Goal: Information Seeking & Learning: Learn about a topic

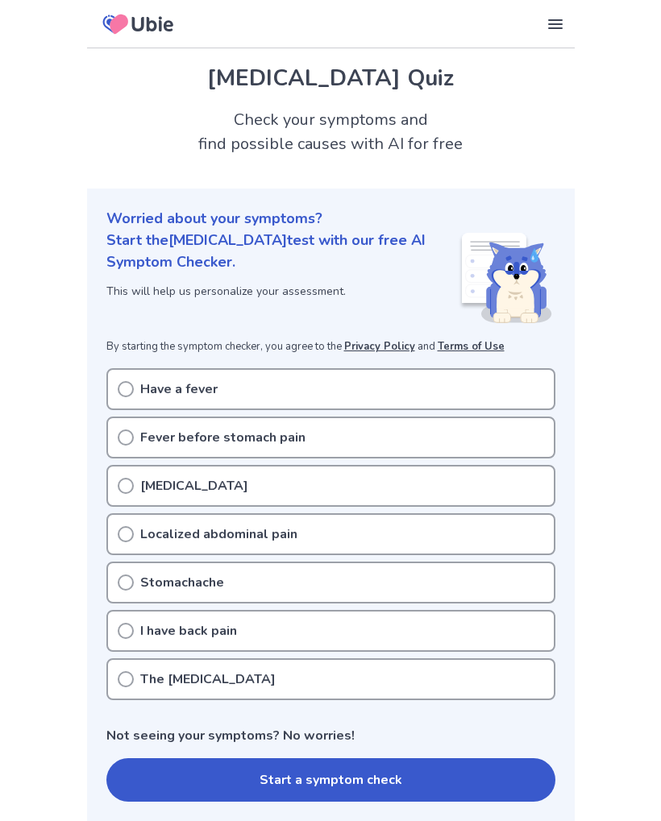
click at [462, 471] on div "[MEDICAL_DATA]" at bounding box center [330, 486] width 449 height 42
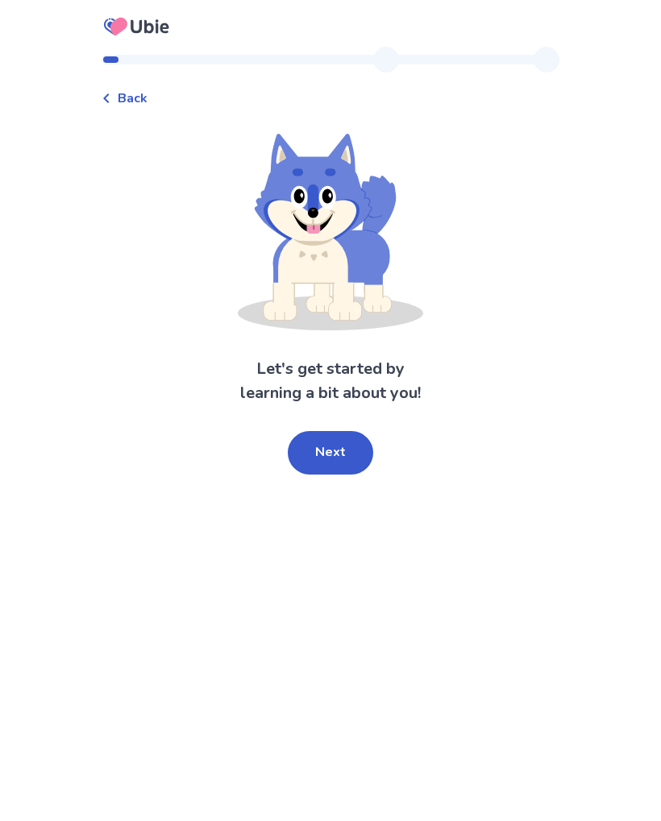
click at [344, 455] on button "Next" at bounding box center [330, 453] width 85 height 44
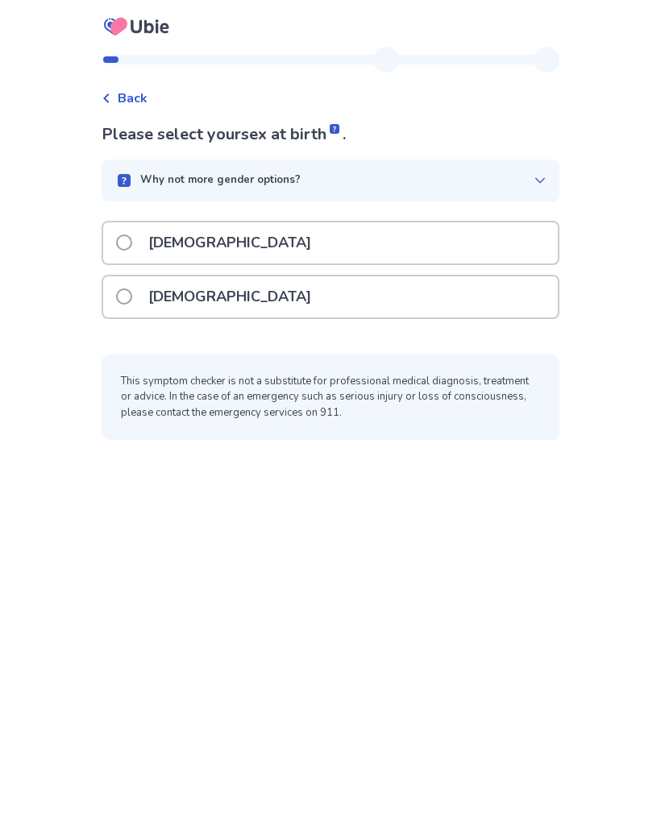
click at [367, 293] on div "Female" at bounding box center [330, 296] width 455 height 41
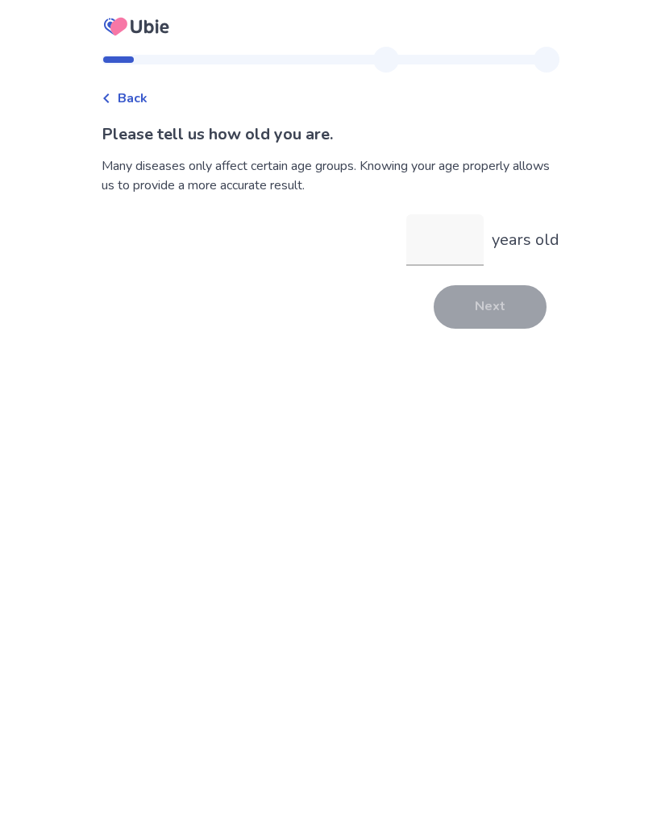
click at [454, 243] on input "years old" at bounding box center [444, 240] width 77 height 52
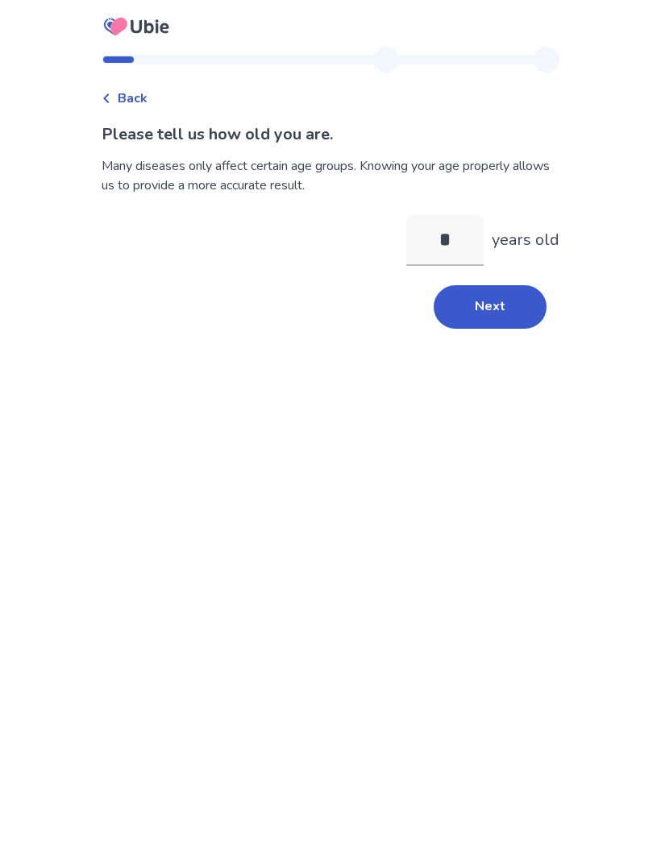
type input "**"
click at [527, 296] on button "Next" at bounding box center [490, 307] width 113 height 44
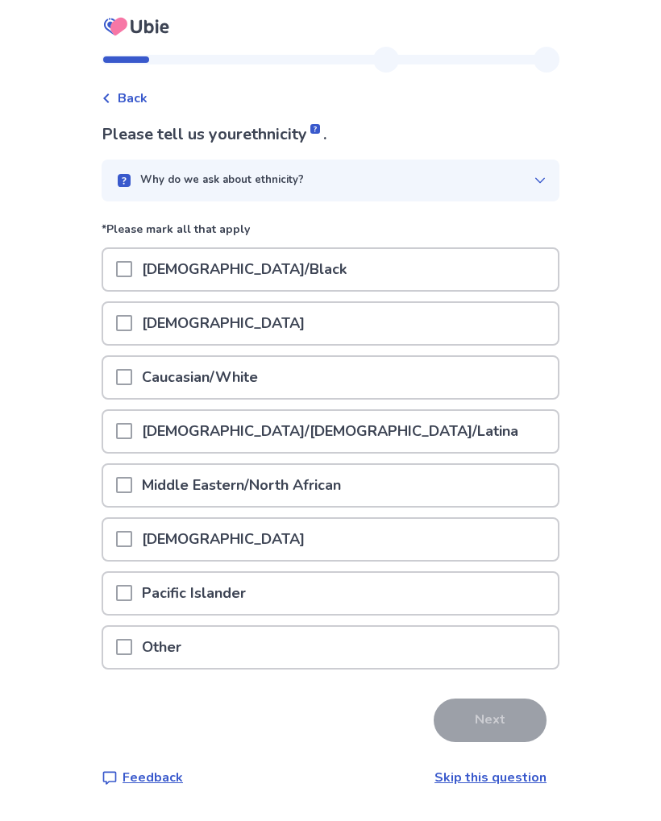
click at [423, 364] on div "Caucasian/White" at bounding box center [330, 377] width 455 height 41
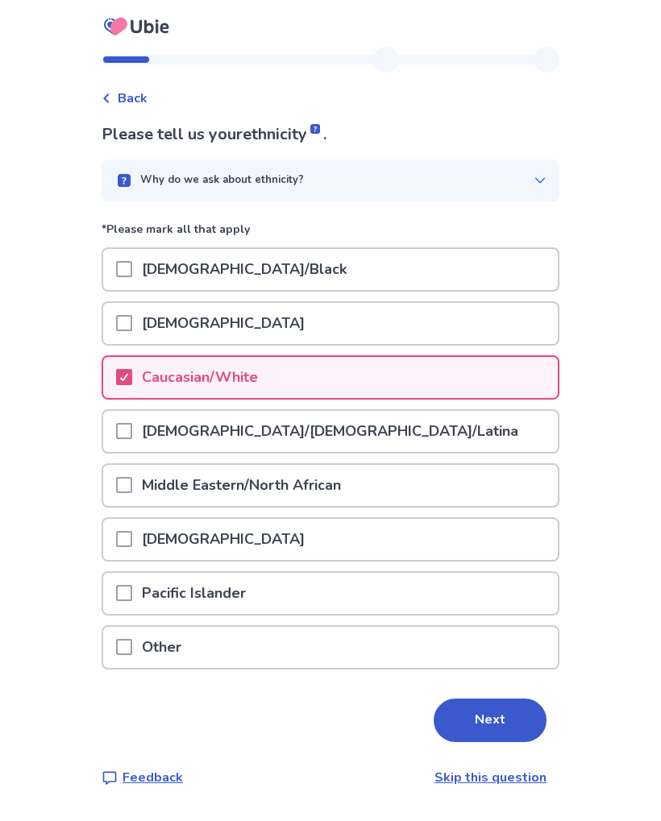
click at [494, 723] on button "Next" at bounding box center [490, 721] width 113 height 44
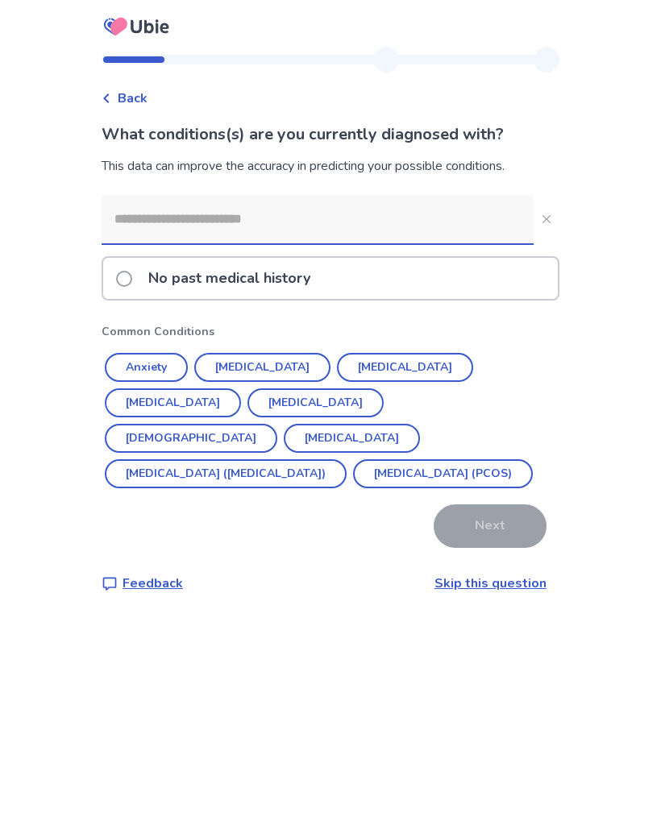
click at [178, 372] on button "Anxiety" at bounding box center [146, 367] width 83 height 29
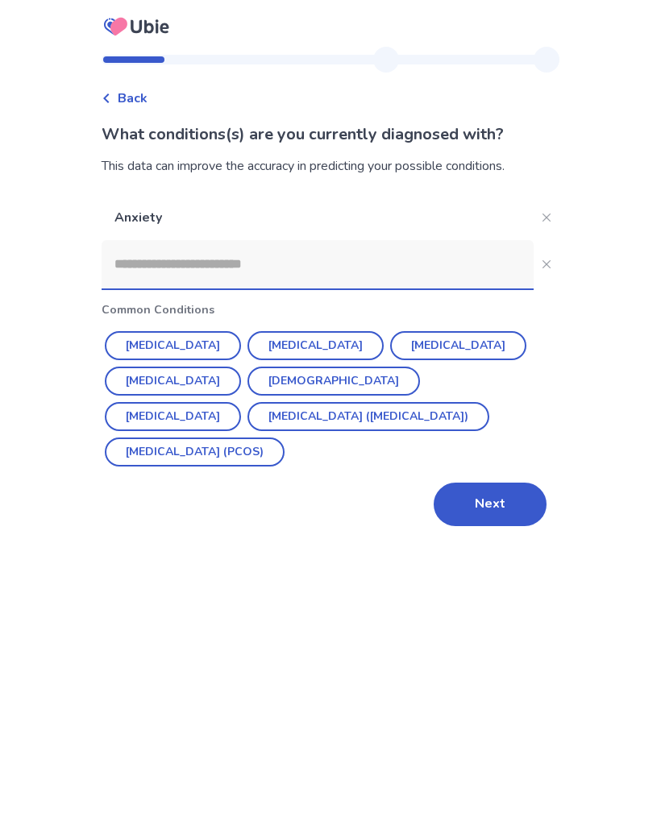
click at [305, 347] on button "Depression" at bounding box center [315, 345] width 136 height 29
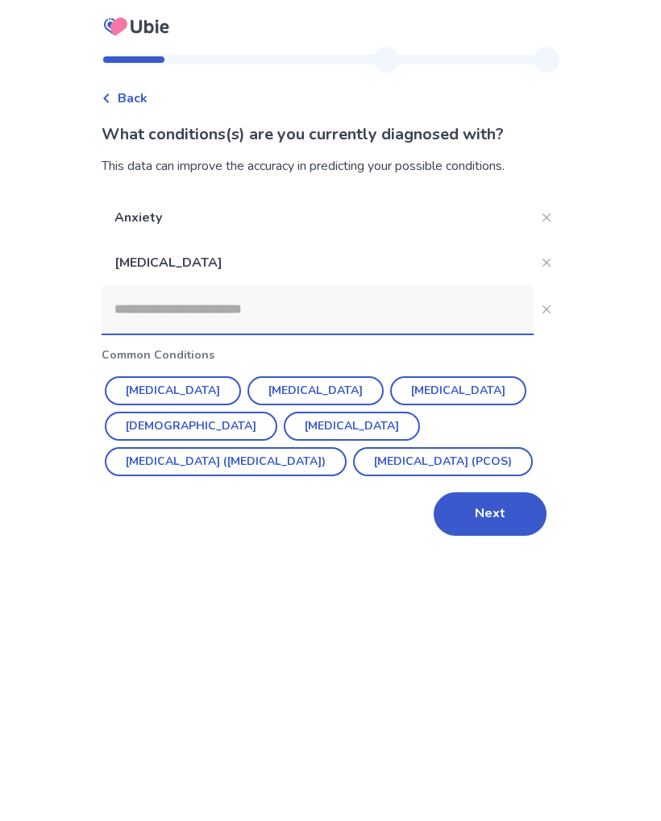
click at [505, 515] on button "Next" at bounding box center [490, 514] width 113 height 44
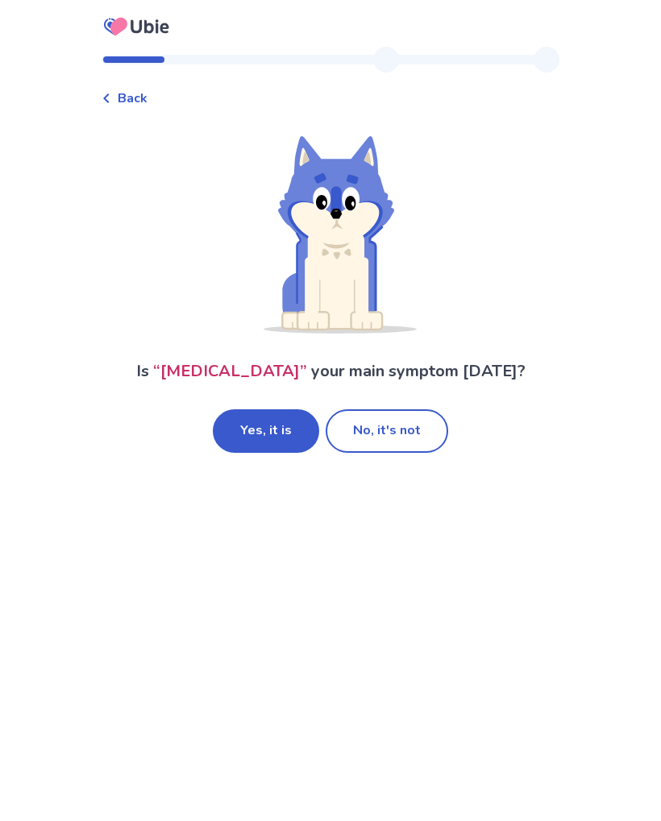
click at [414, 421] on button "No, it's not" at bounding box center [387, 431] width 123 height 44
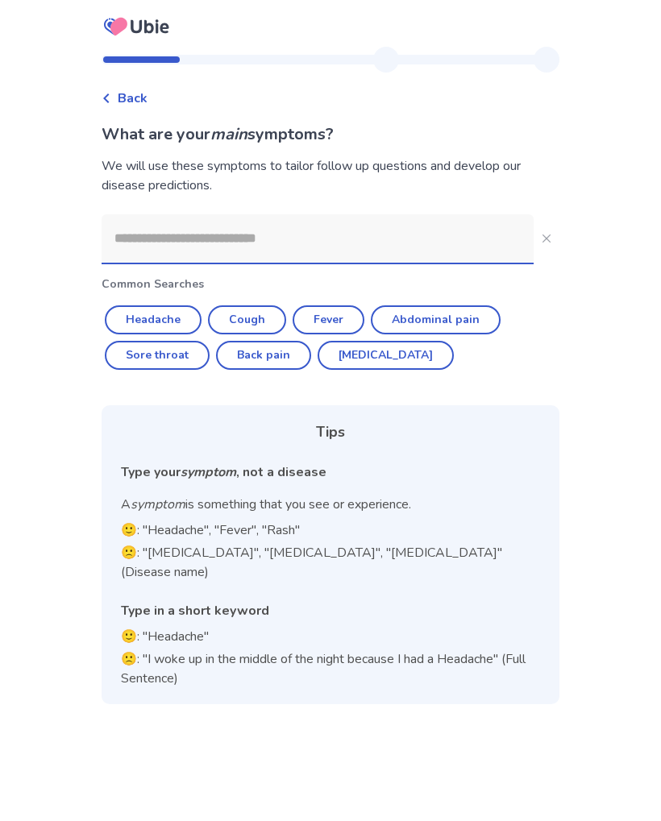
click at [409, 318] on button "Abdominal pain" at bounding box center [436, 319] width 130 height 29
type input "**********"
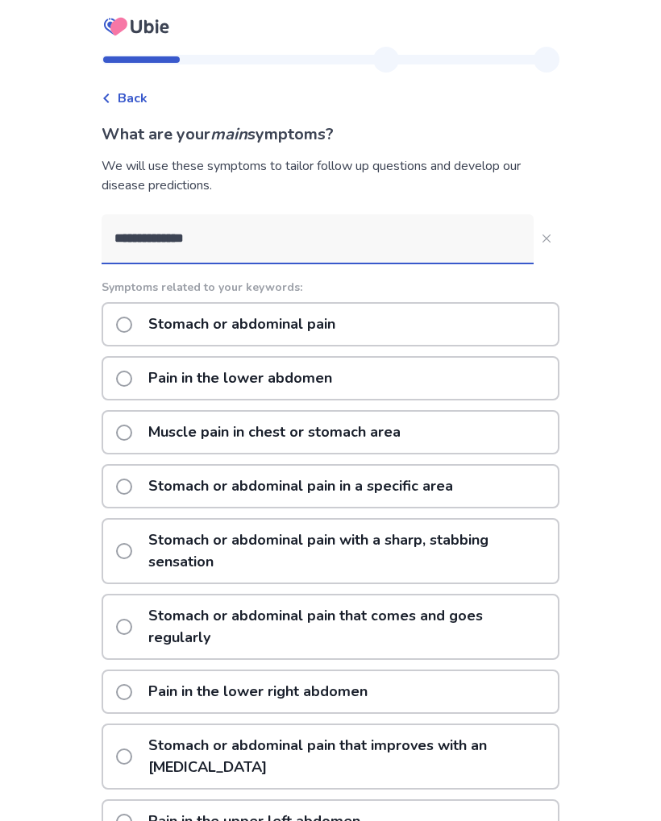
click at [132, 377] on span at bounding box center [124, 379] width 16 height 16
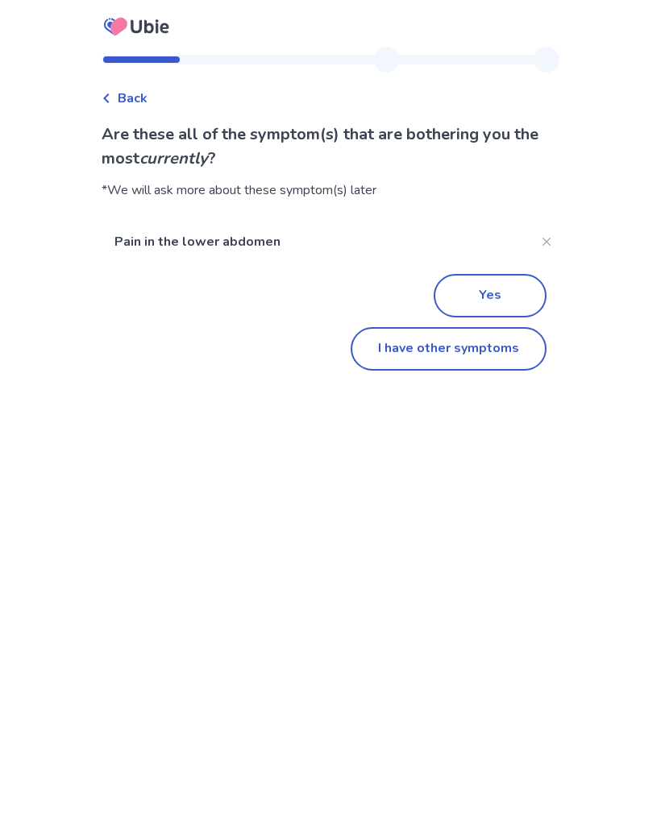
click at [385, 344] on button "I have other symptoms" at bounding box center [449, 349] width 196 height 44
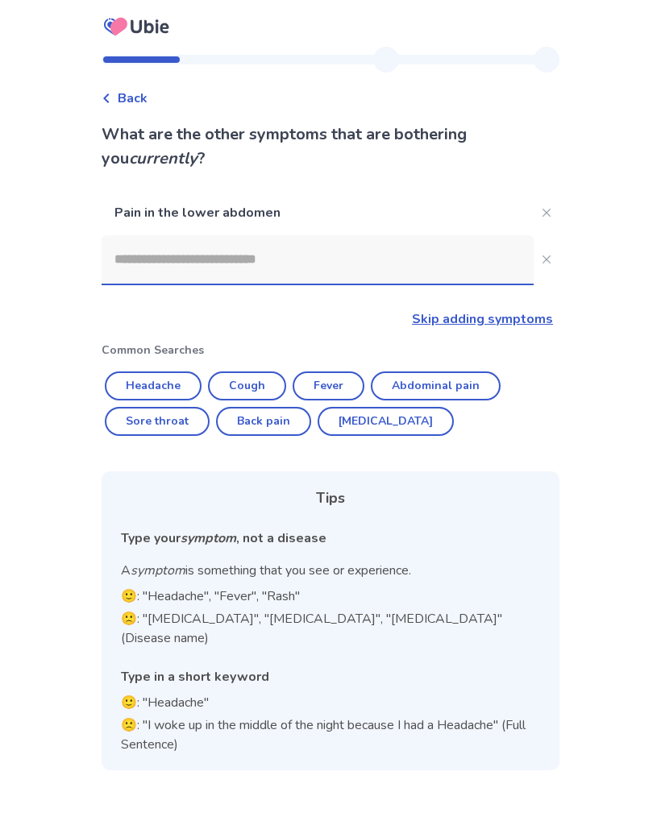
click at [431, 256] on input at bounding box center [318, 259] width 432 height 48
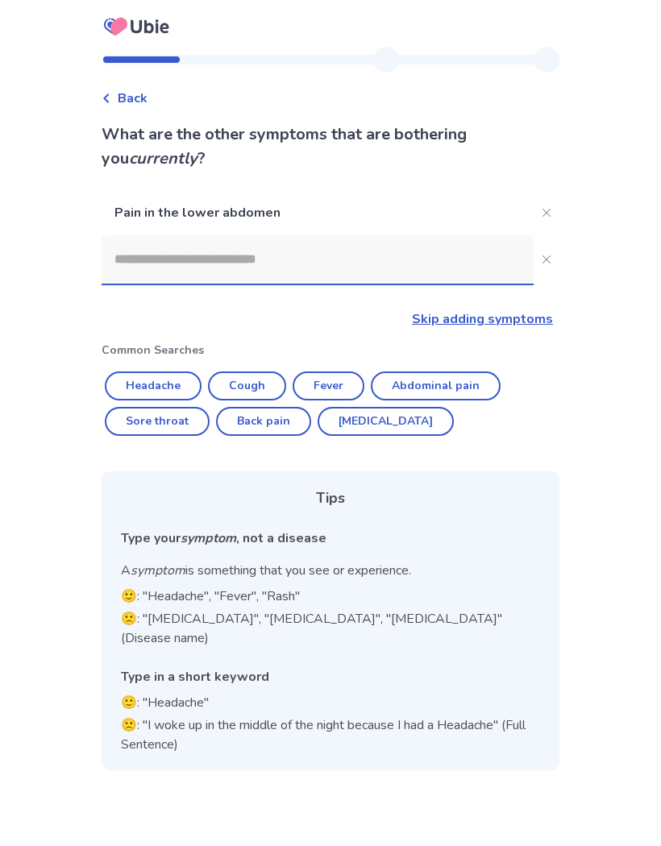
click at [255, 421] on button "Back pain" at bounding box center [263, 421] width 95 height 29
type input "*********"
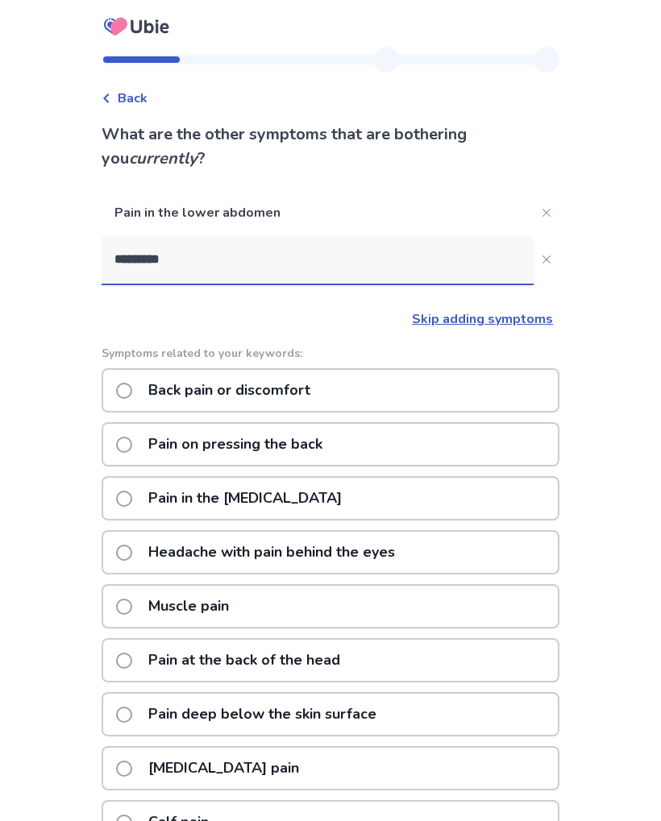
click at [126, 395] on label "Back pain or discomfort" at bounding box center [218, 390] width 204 height 41
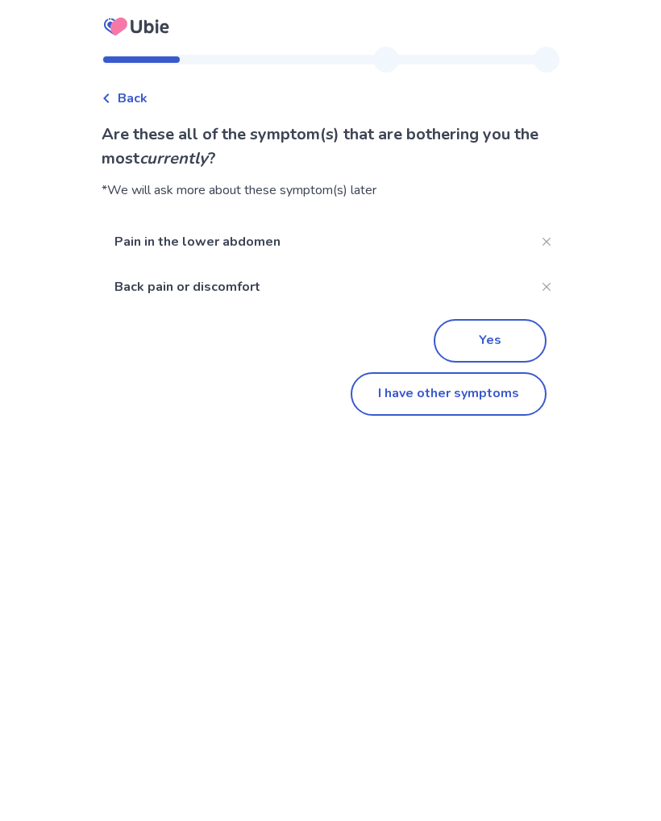
click at [457, 405] on button "I have other symptoms" at bounding box center [449, 394] width 196 height 44
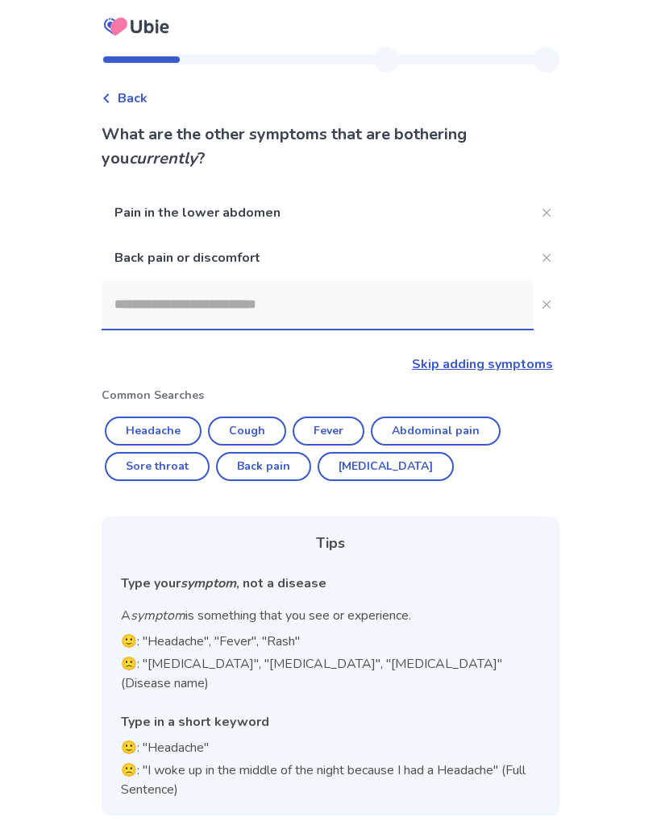
click at [351, 306] on input at bounding box center [318, 304] width 432 height 48
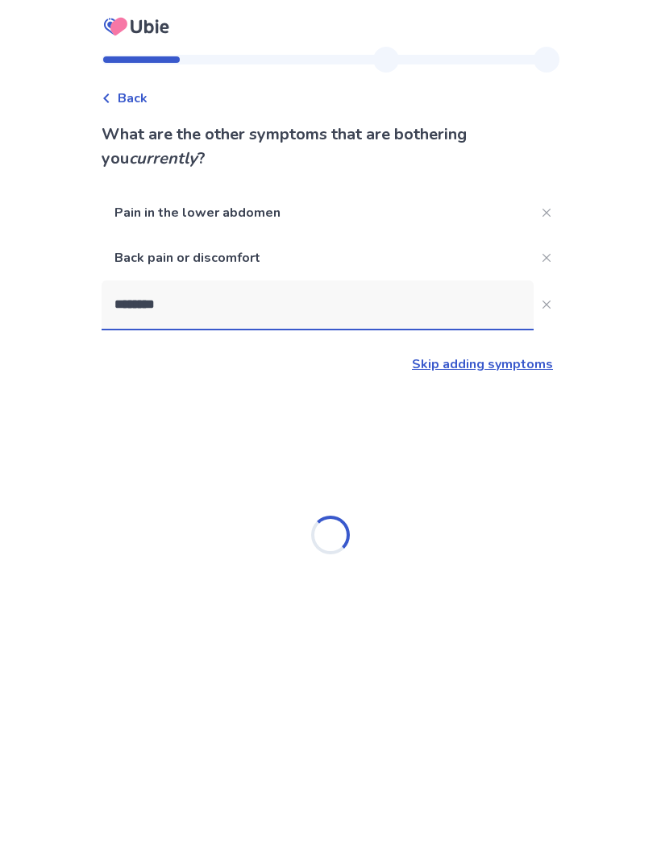
type input "********"
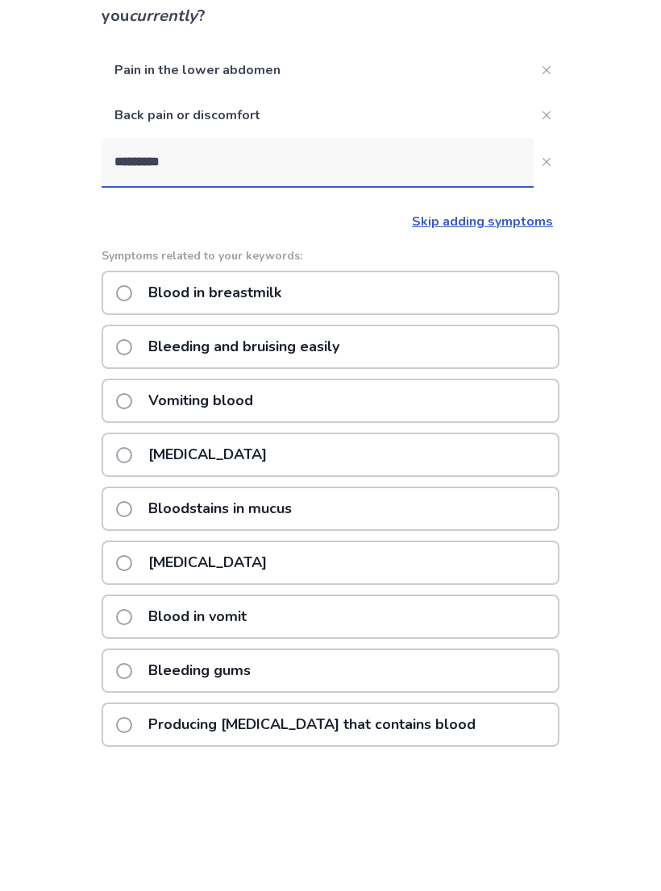
click at [132, 698] on span at bounding box center [124, 706] width 16 height 16
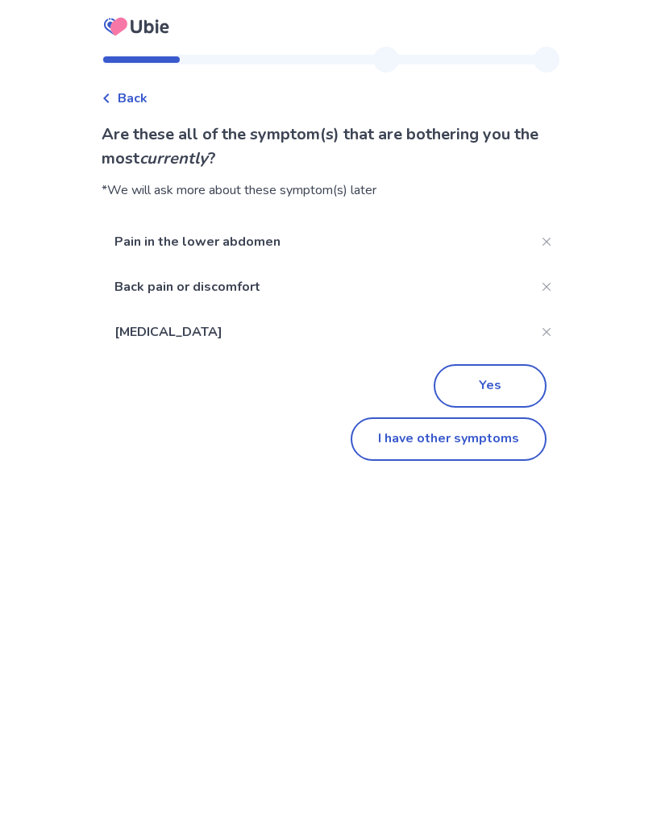
click at [464, 440] on button "I have other symptoms" at bounding box center [449, 440] width 196 height 44
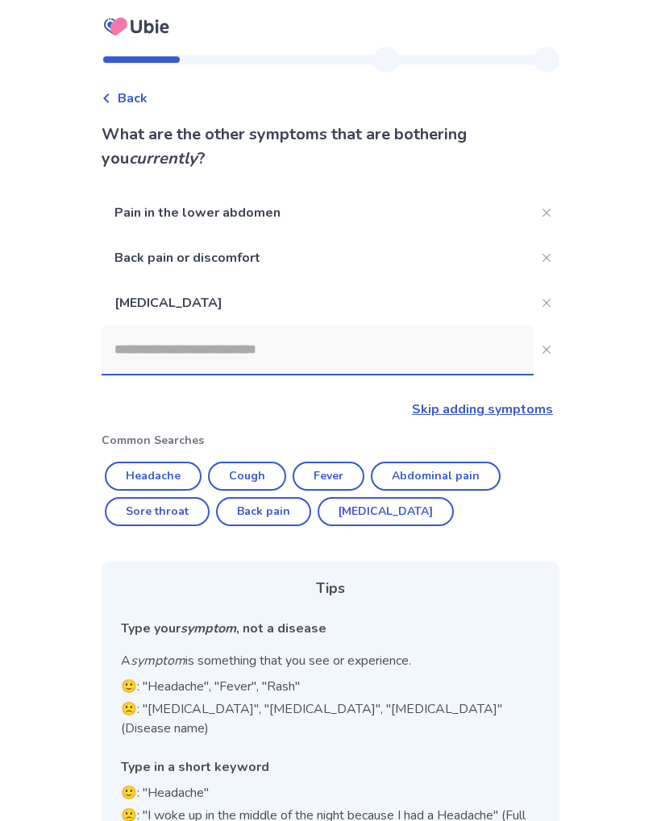
scroll to position [39, 0]
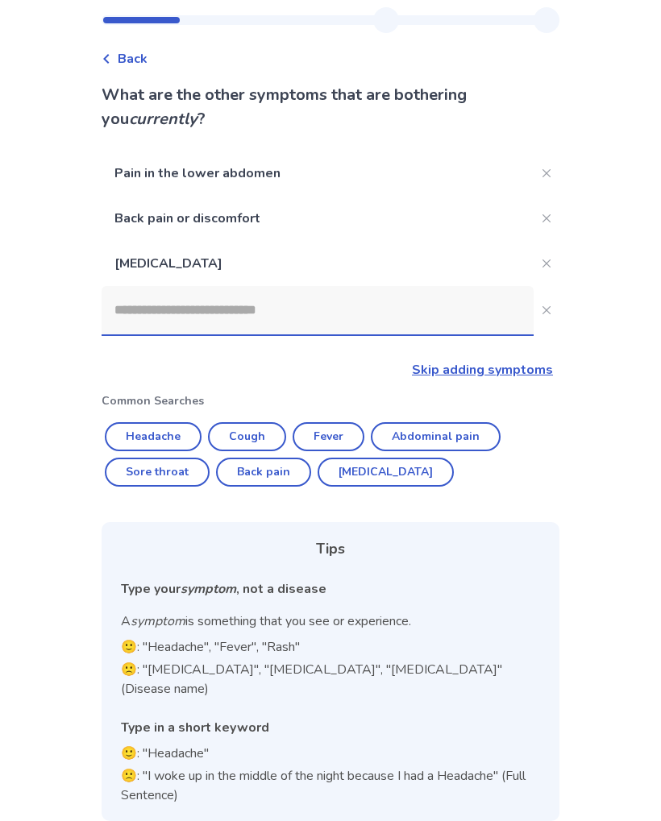
click at [412, 314] on input at bounding box center [318, 310] width 432 height 48
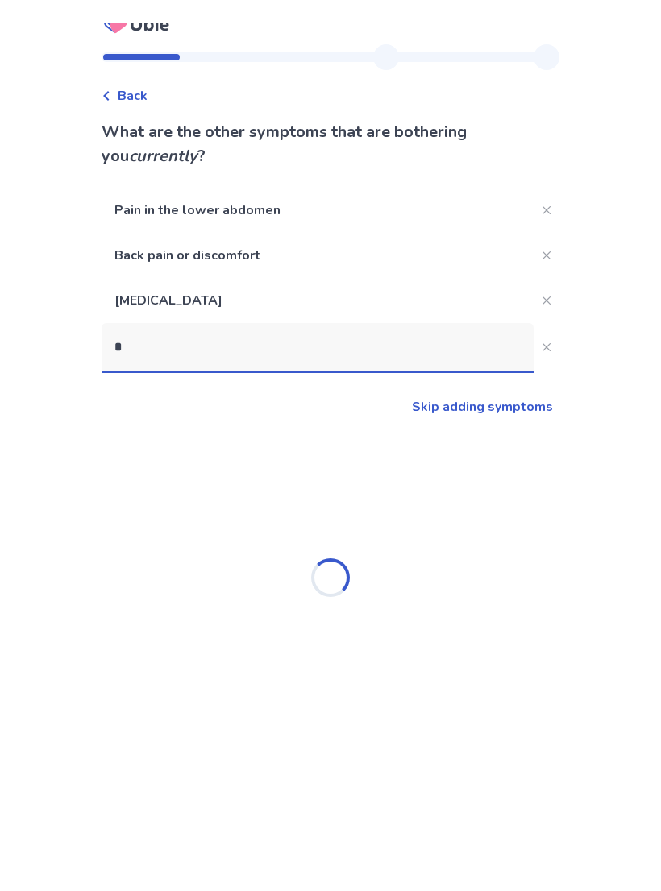
scroll to position [0, 0]
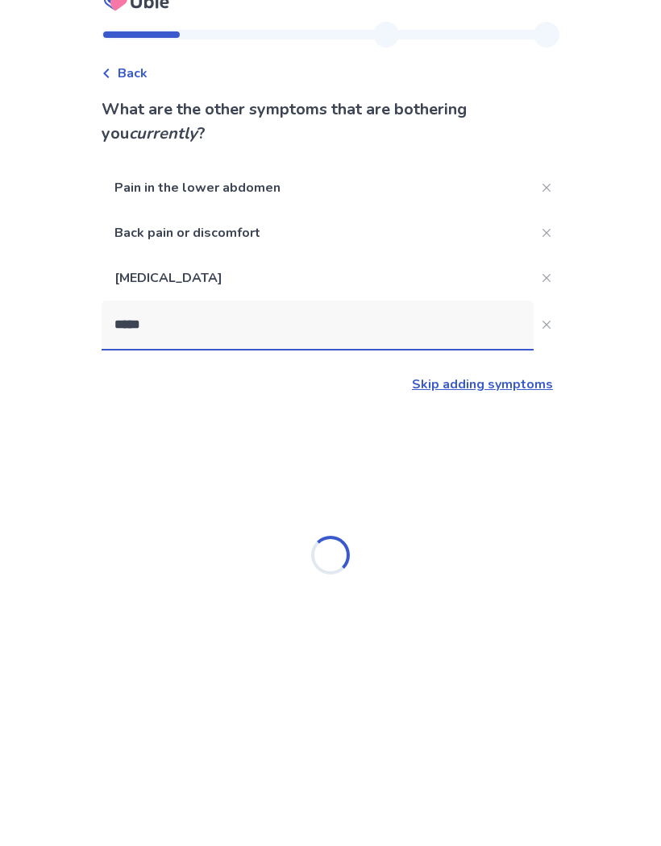
type input "******"
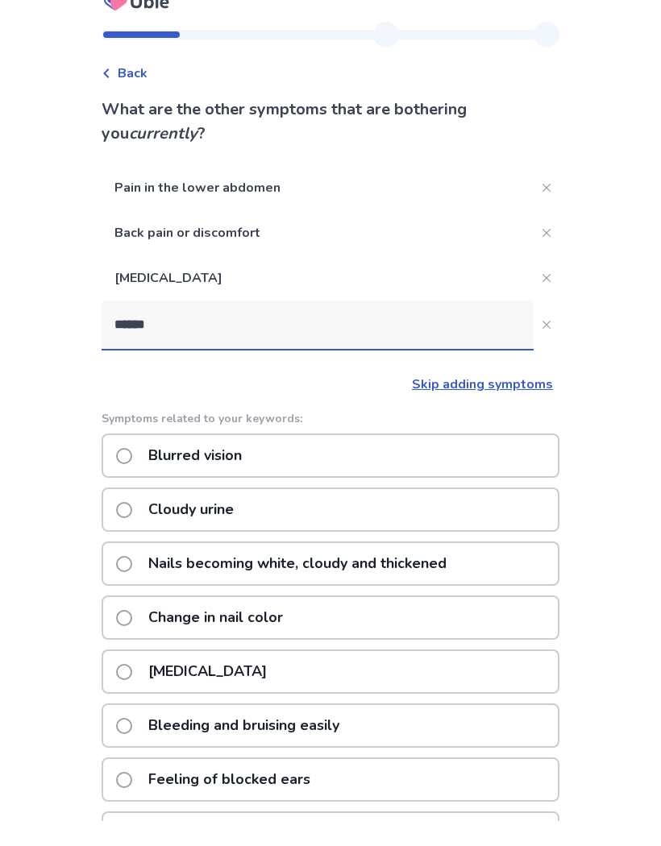
click at [318, 513] on div "Cloudy urine" at bounding box center [331, 535] width 458 height 44
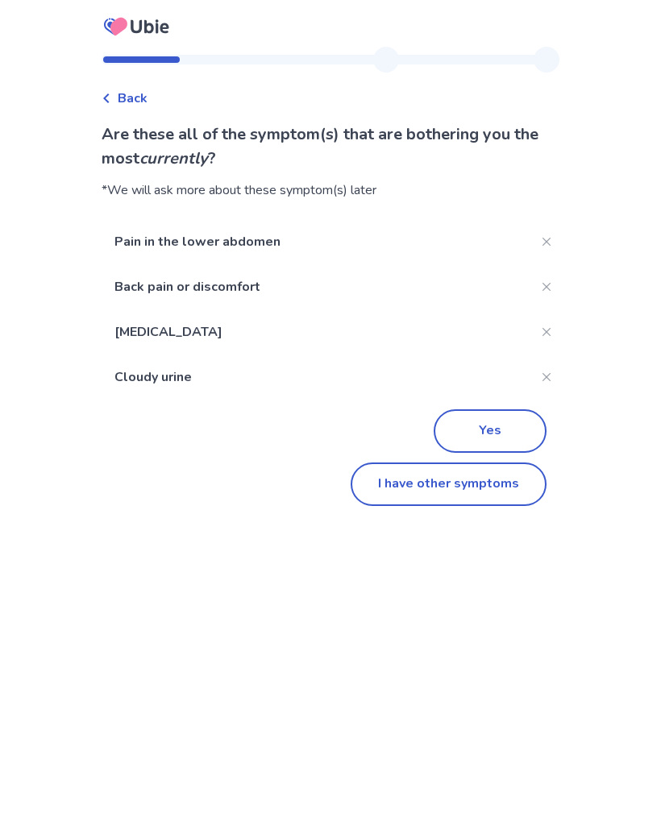
click at [474, 492] on button "I have other symptoms" at bounding box center [449, 485] width 196 height 44
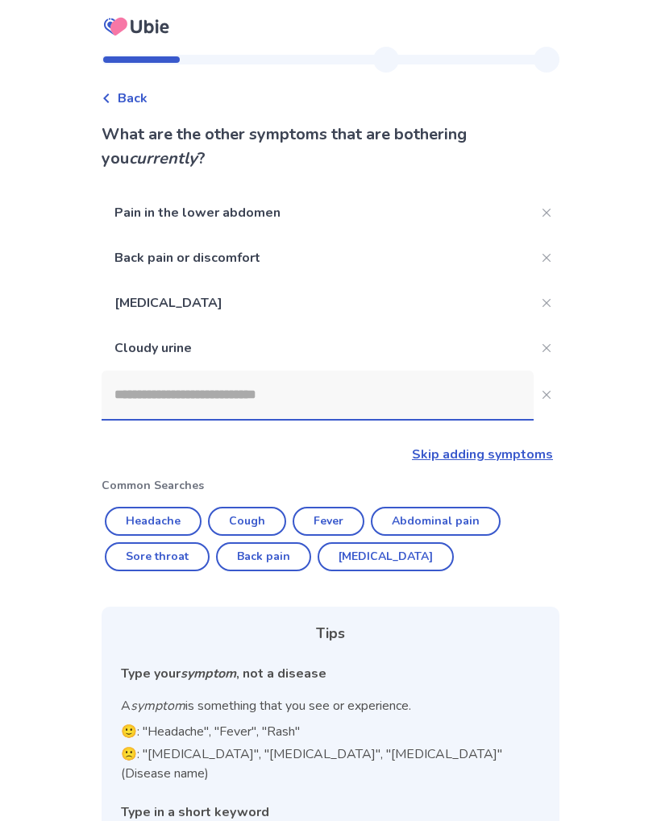
click at [348, 412] on input at bounding box center [318, 395] width 432 height 48
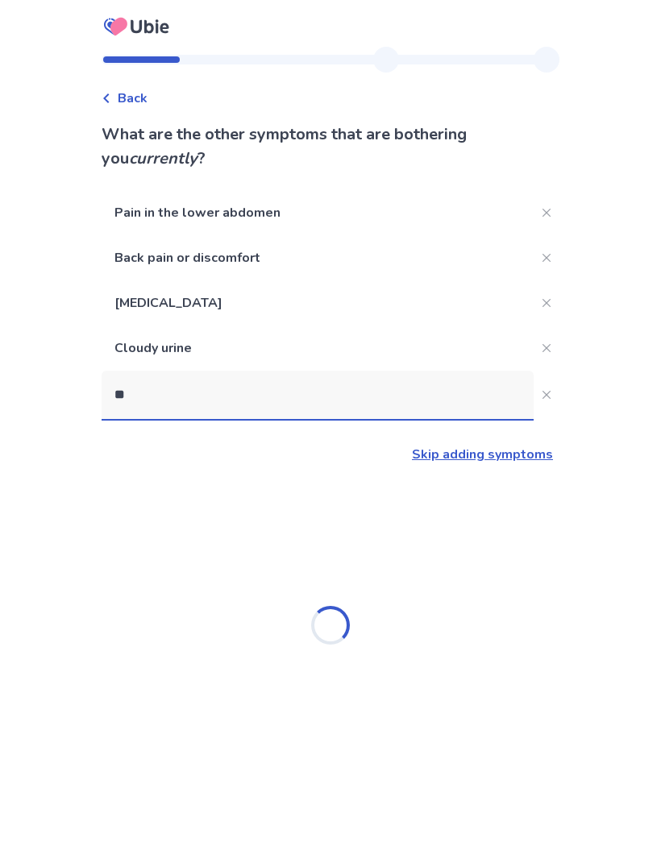
type input "*"
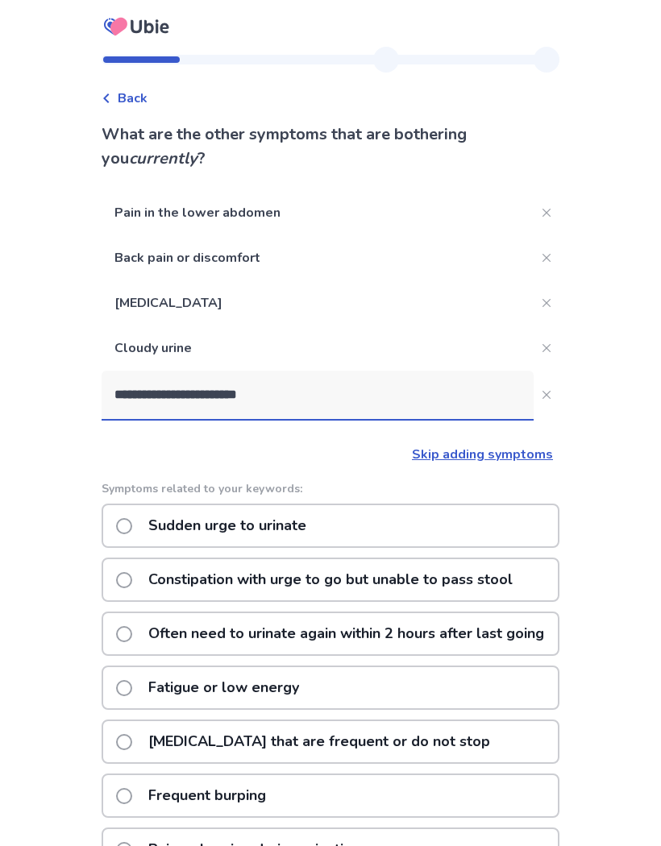
type input "**********"
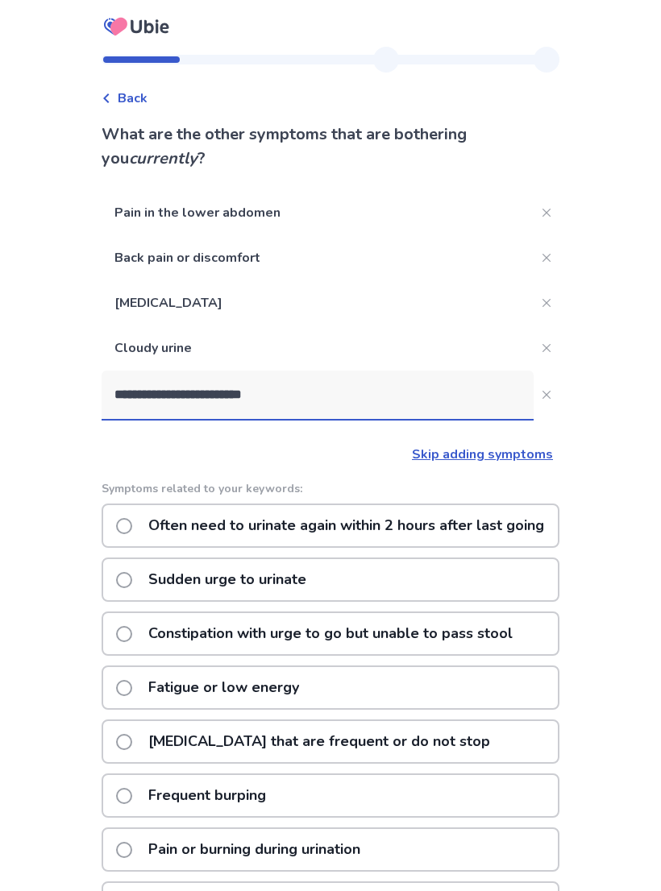
click at [480, 531] on p "Often need to urinate again within 2 hours after last going" at bounding box center [346, 525] width 415 height 41
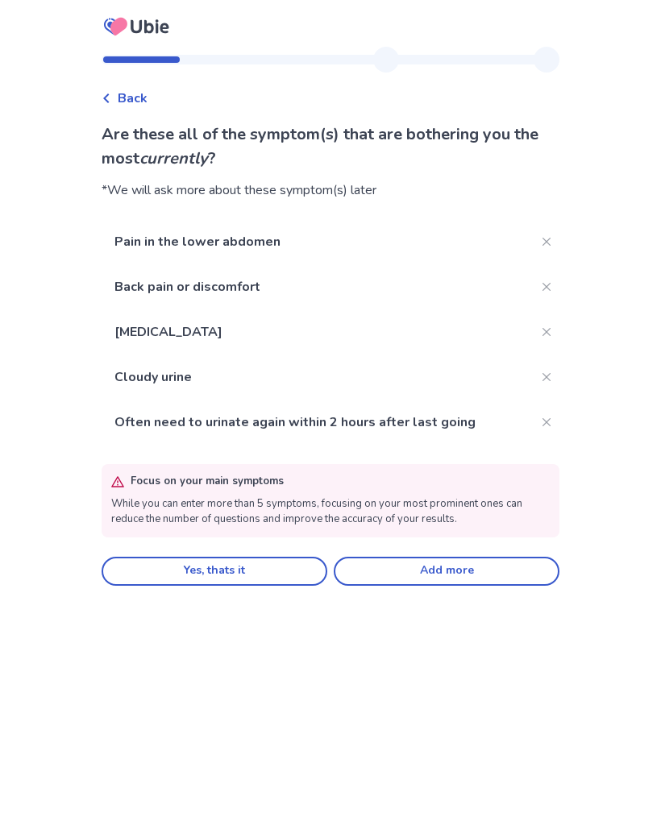
click at [262, 563] on button "Yes, thats it" at bounding box center [215, 571] width 226 height 29
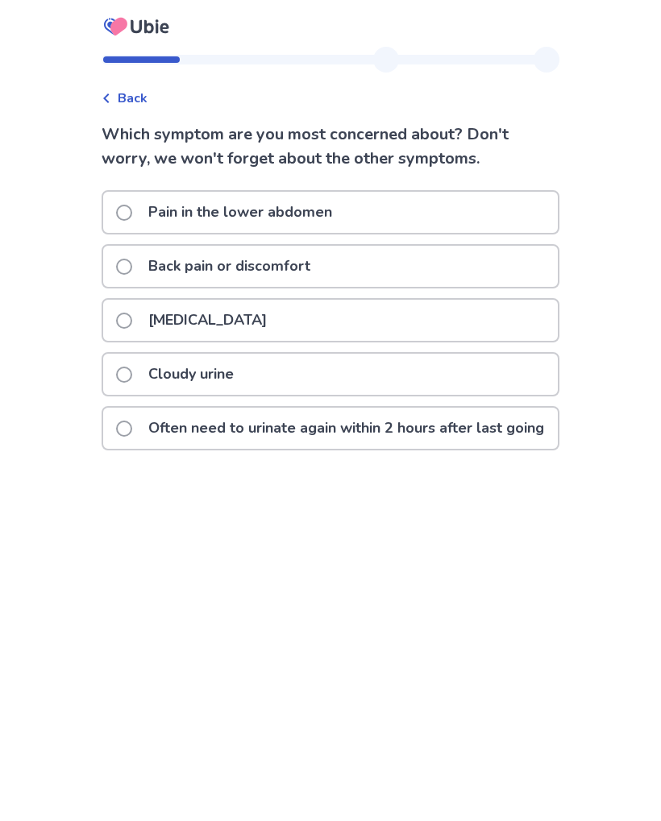
click at [132, 437] on span at bounding box center [124, 429] width 16 height 16
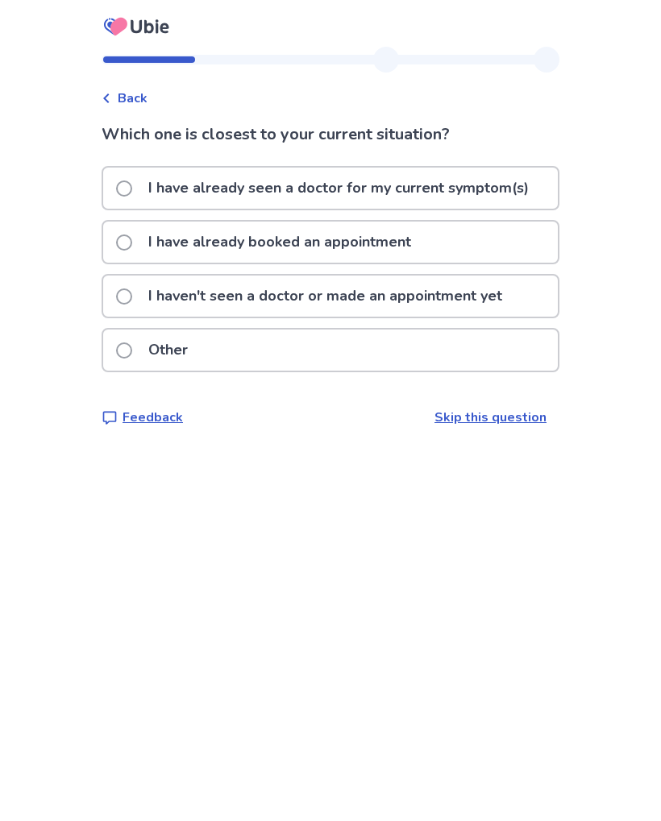
click at [123, 81] on div "Back" at bounding box center [331, 90] width 458 height 35
click at [134, 98] on span "Back" at bounding box center [133, 98] width 30 height 19
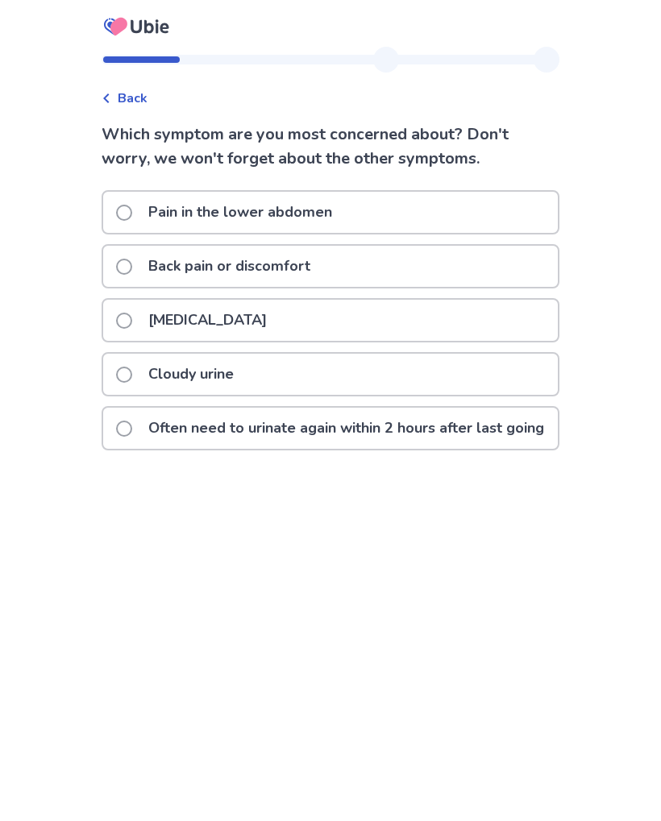
click at [132, 97] on span "Back" at bounding box center [133, 98] width 30 height 19
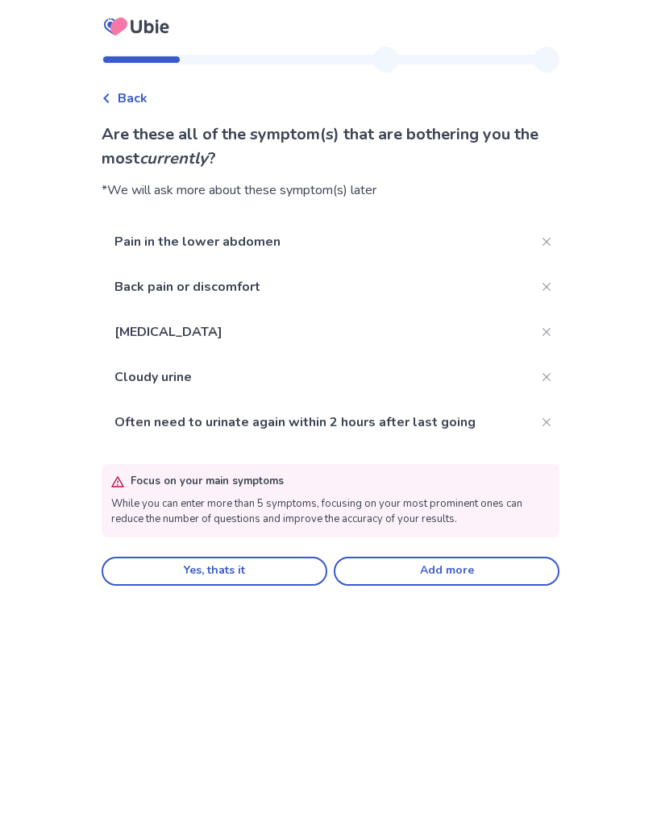
click at [534, 237] on button "Close" at bounding box center [547, 242] width 26 height 26
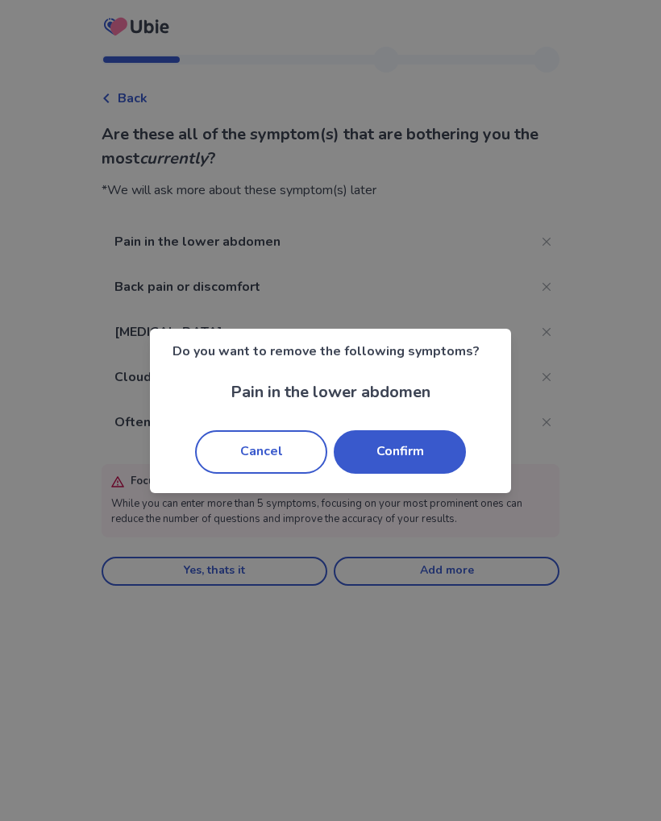
click at [428, 459] on button "Confirm" at bounding box center [400, 452] width 132 height 44
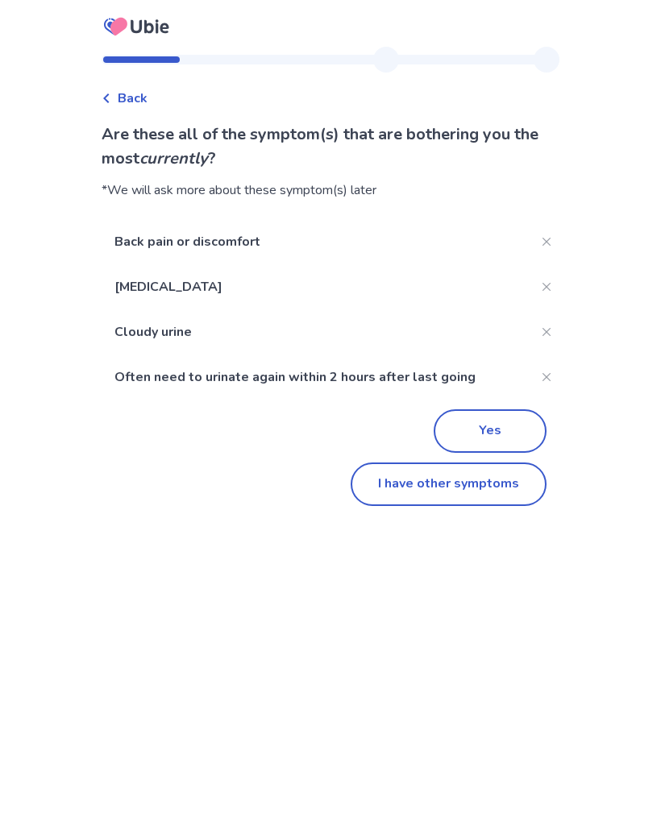
click at [494, 489] on button "I have other symptoms" at bounding box center [449, 485] width 196 height 44
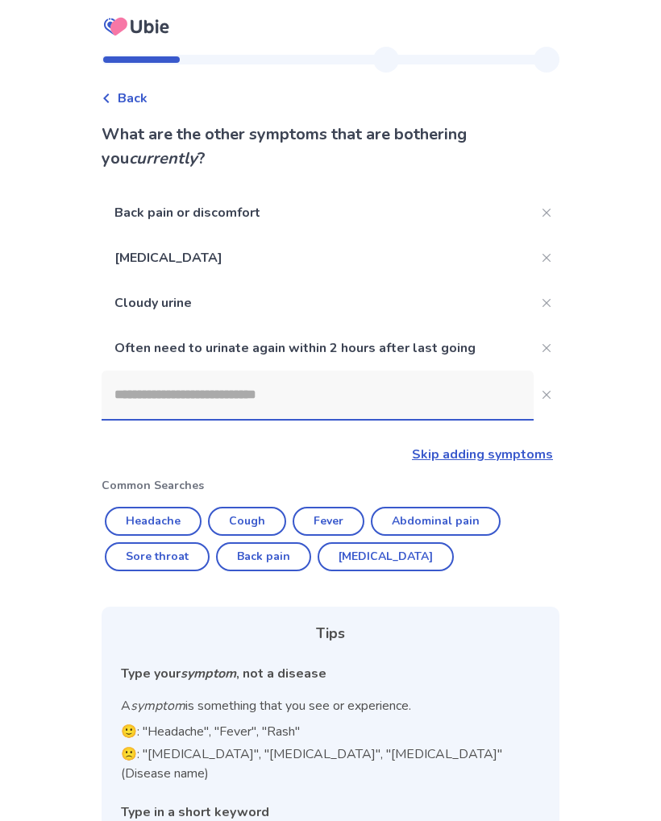
click at [310, 415] on input at bounding box center [318, 395] width 432 height 48
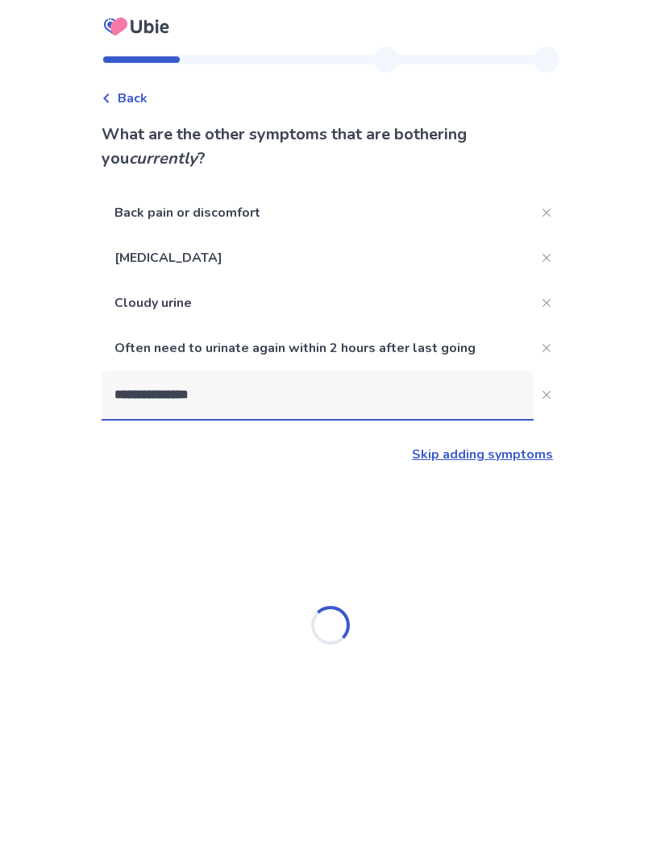
type input "**********"
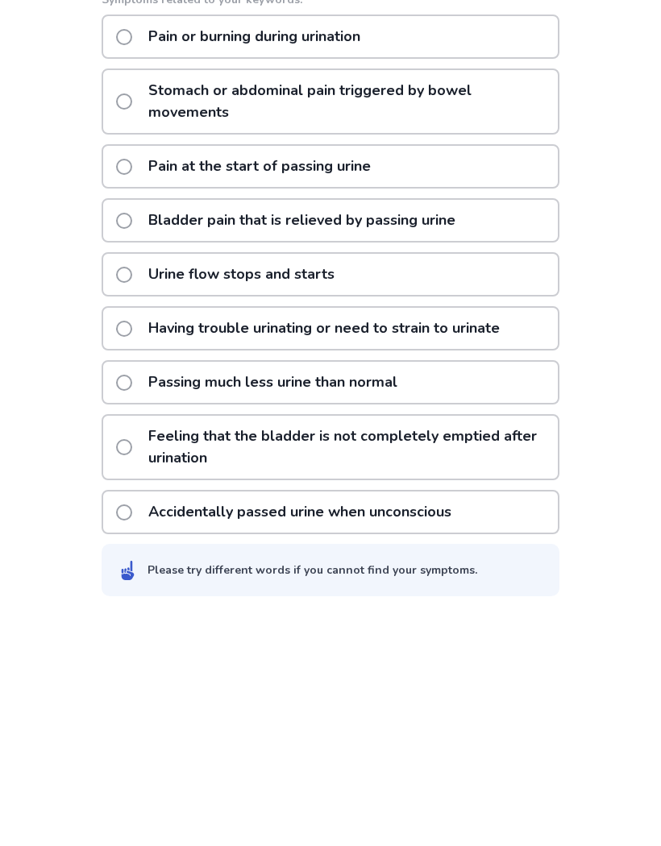
scroll to position [259, 0]
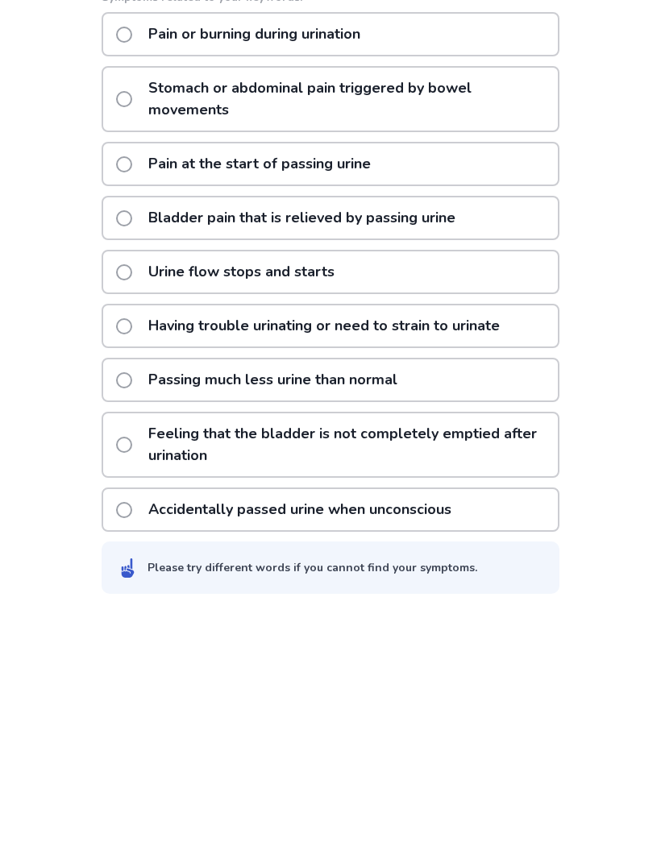
click at [472, 591] on div "Passing much less urine than normal" at bounding box center [331, 613] width 458 height 44
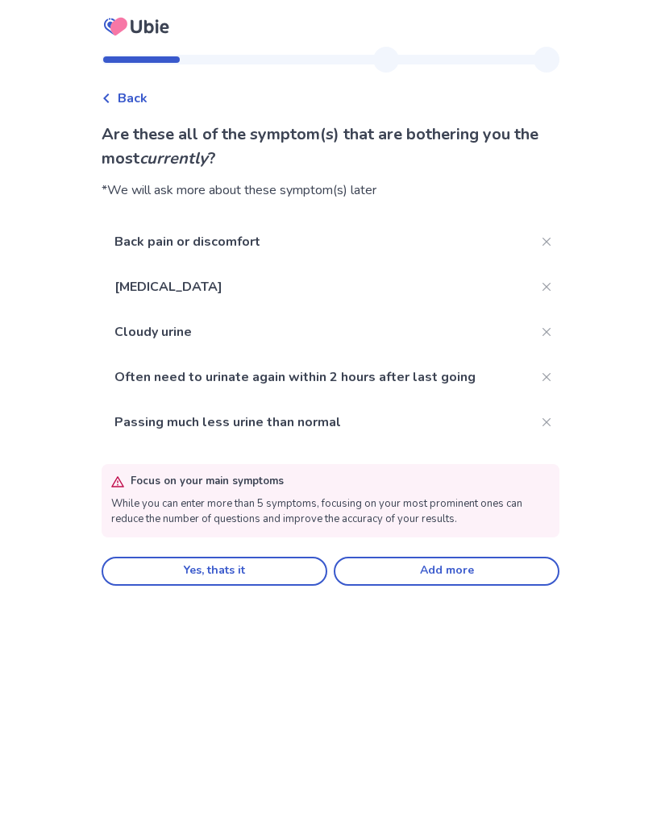
click at [542, 243] on button "Close" at bounding box center [547, 242] width 26 height 26
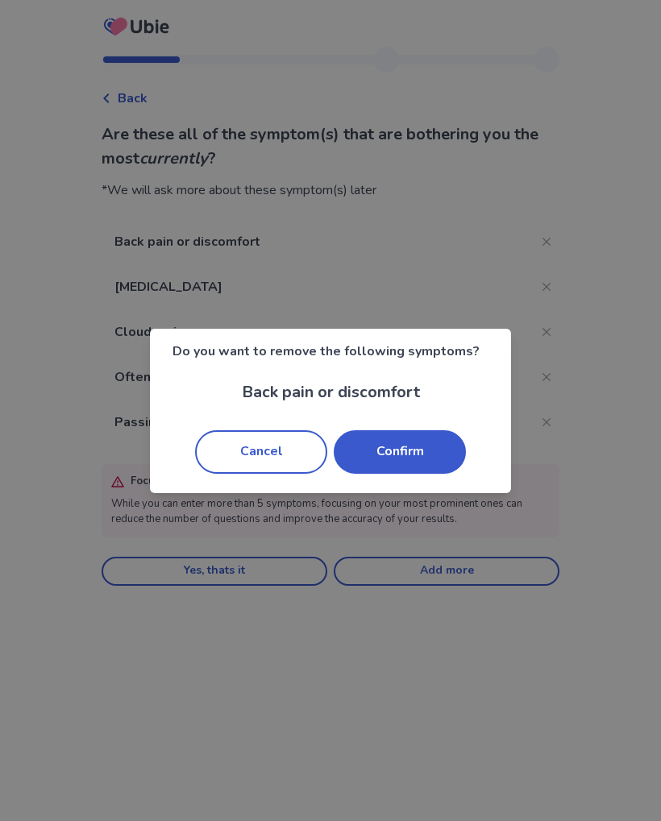
click at [422, 450] on button "Confirm" at bounding box center [400, 452] width 132 height 44
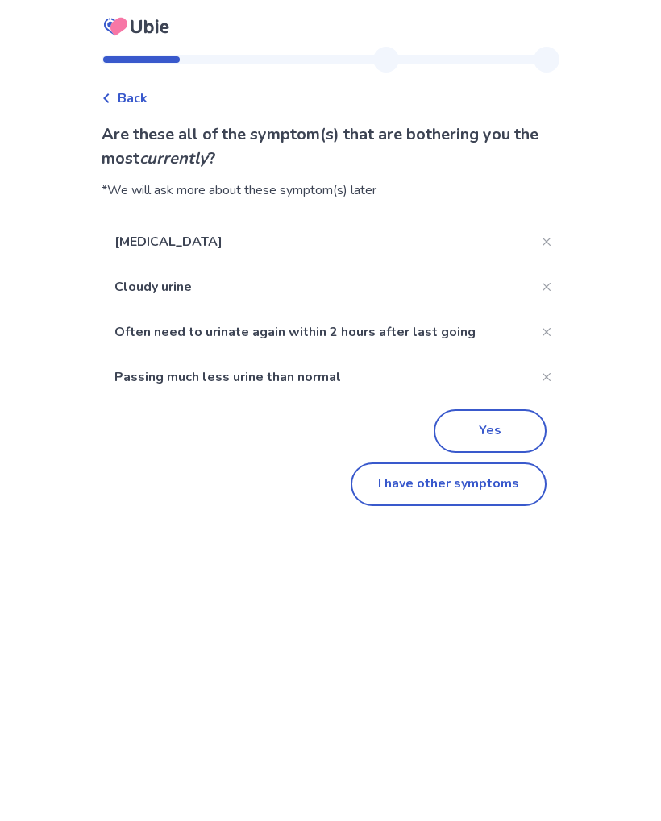
click at [447, 485] on button "I have other symptoms" at bounding box center [449, 485] width 196 height 44
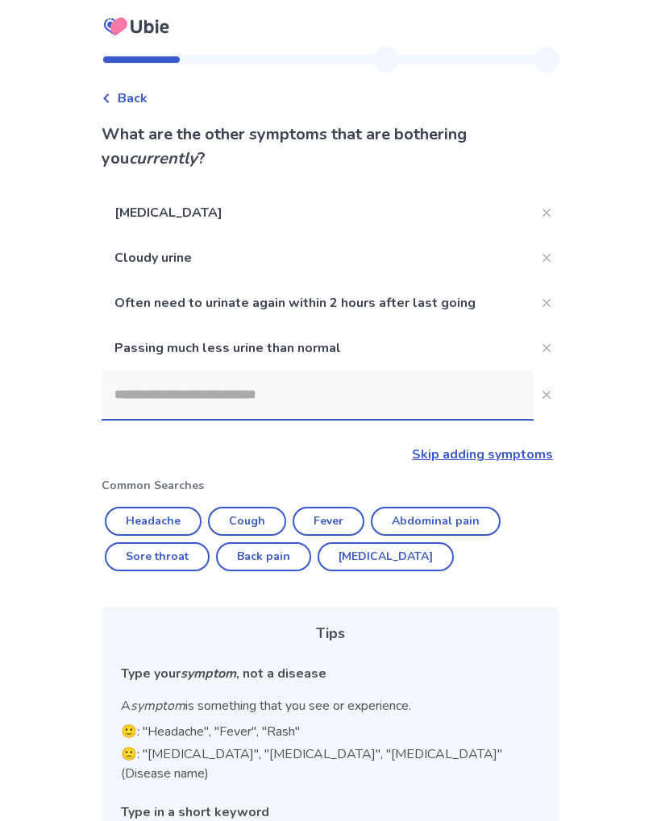
scroll to position [85, 0]
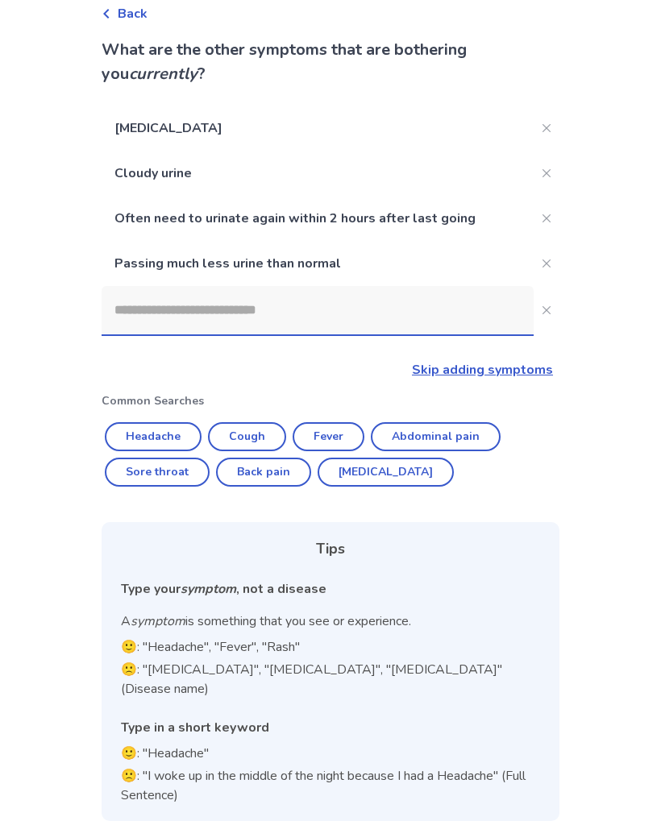
click at [405, 303] on input at bounding box center [318, 310] width 432 height 48
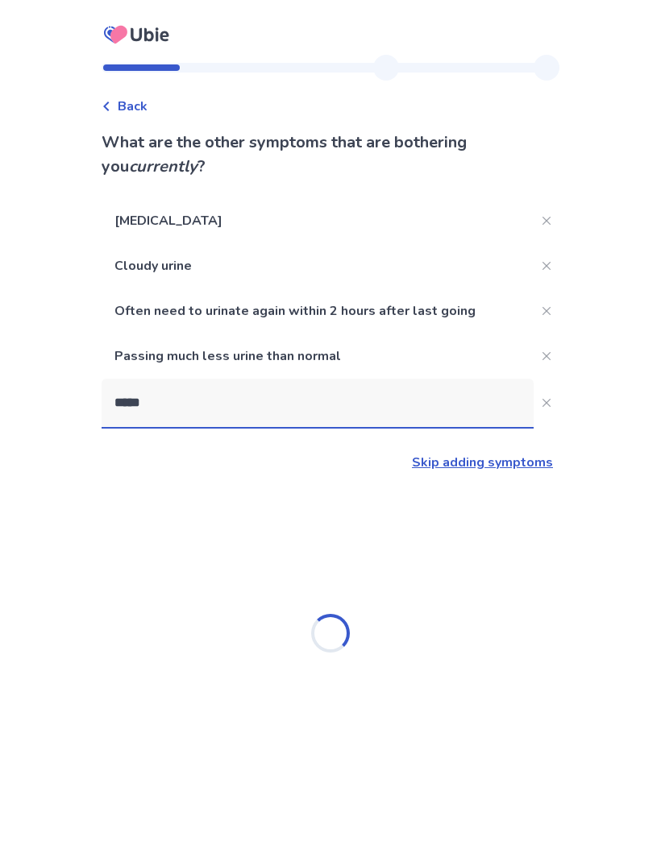
scroll to position [0, 0]
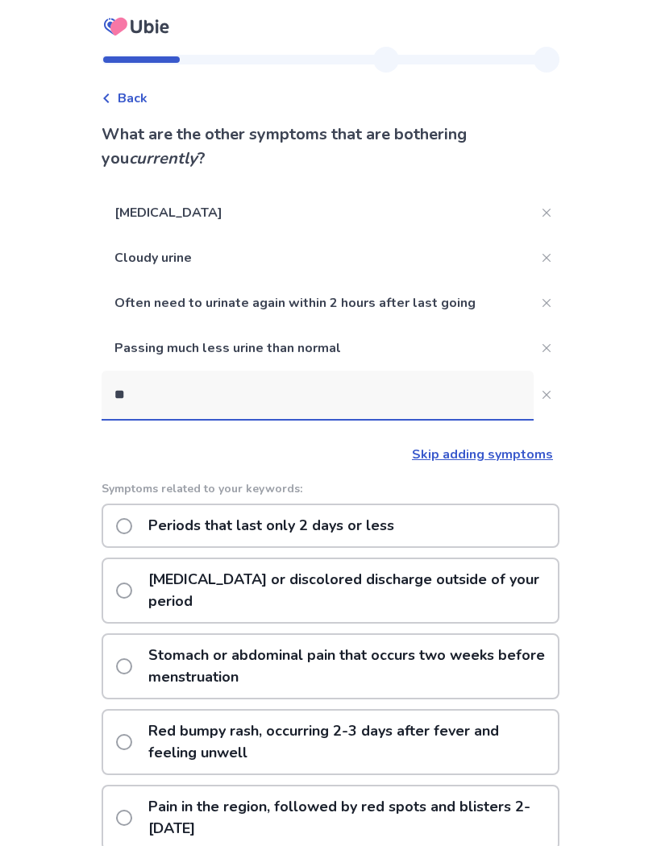
type input "*"
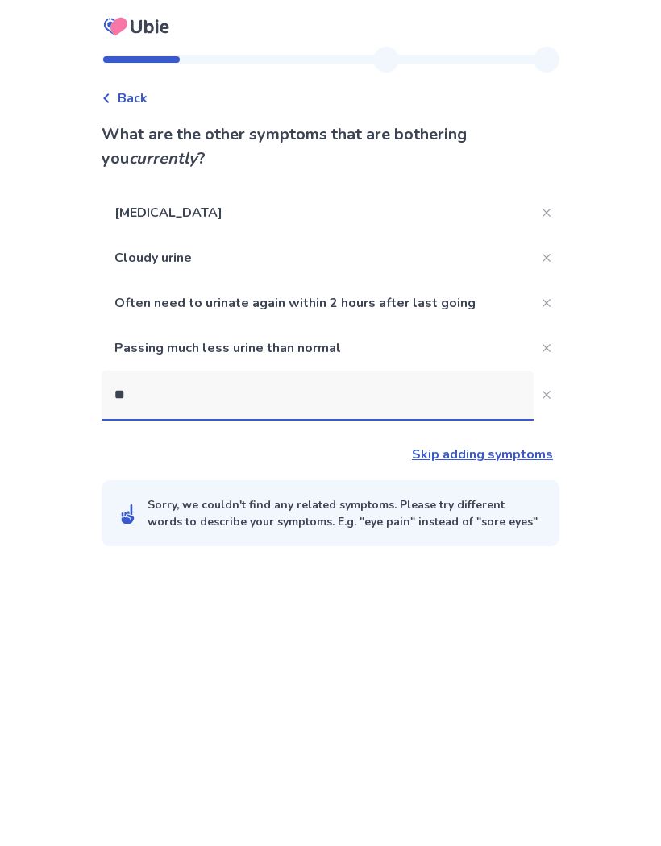
type input "***"
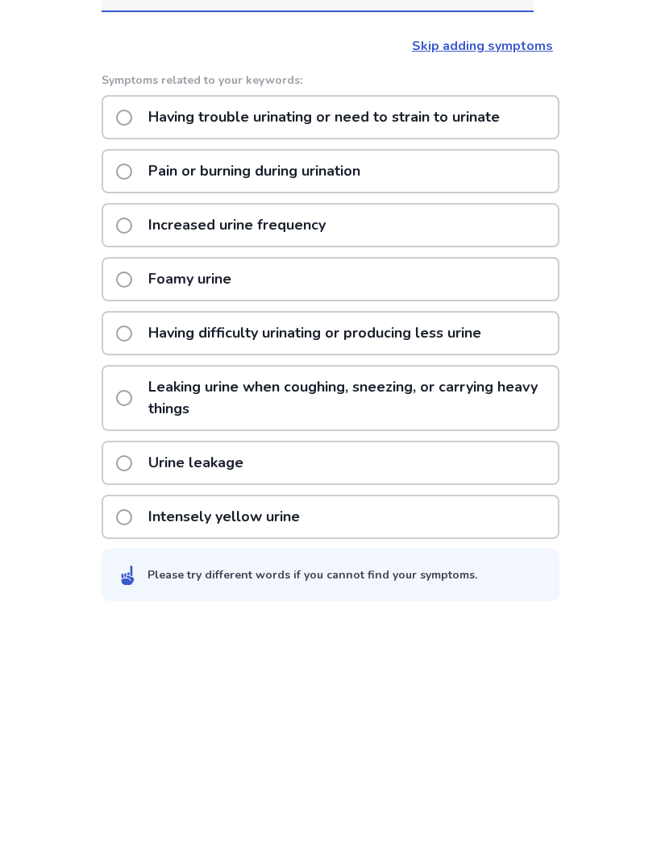
scroll to position [183, 0]
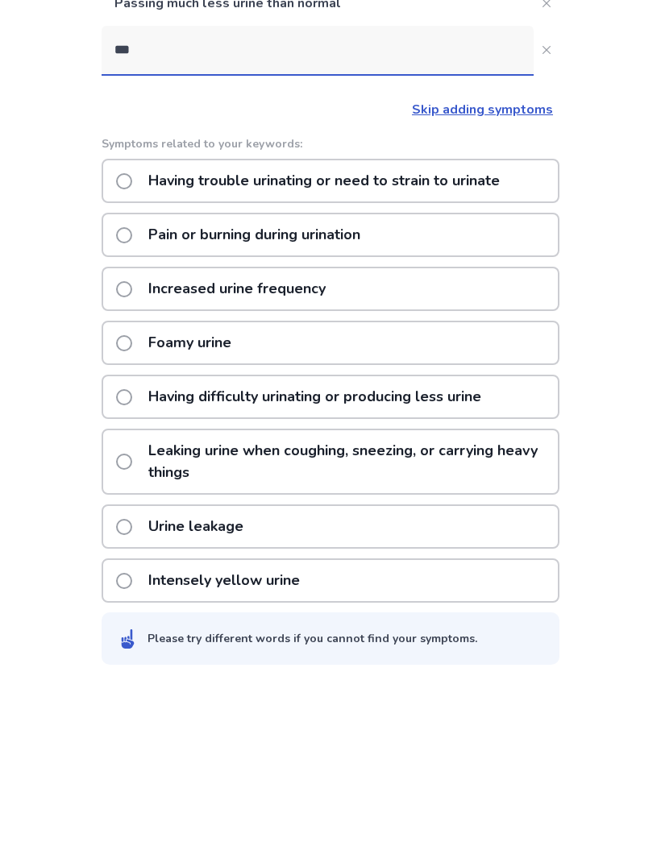
click at [160, 376] on p "Pain or burning during urination" at bounding box center [254, 396] width 231 height 41
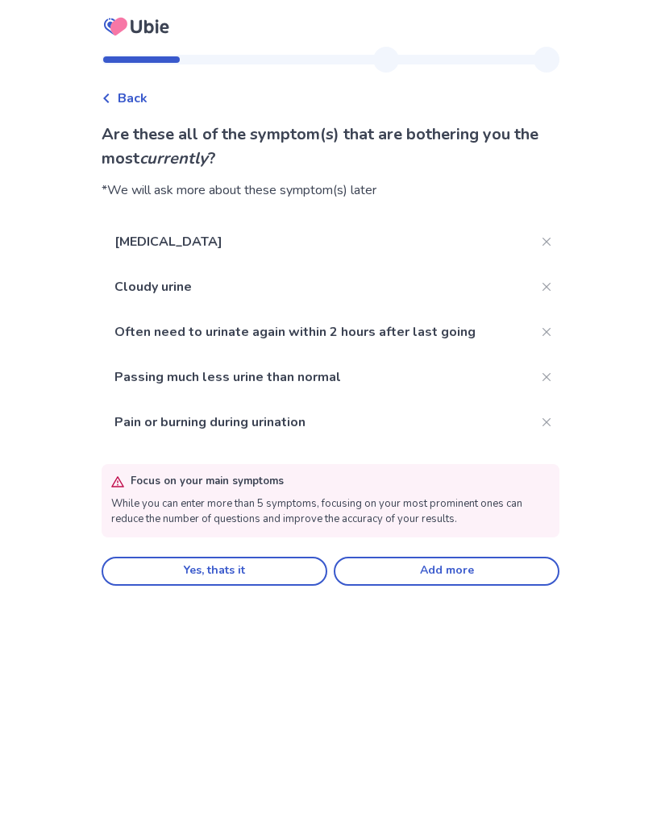
click at [370, 568] on button "Add more" at bounding box center [447, 571] width 226 height 29
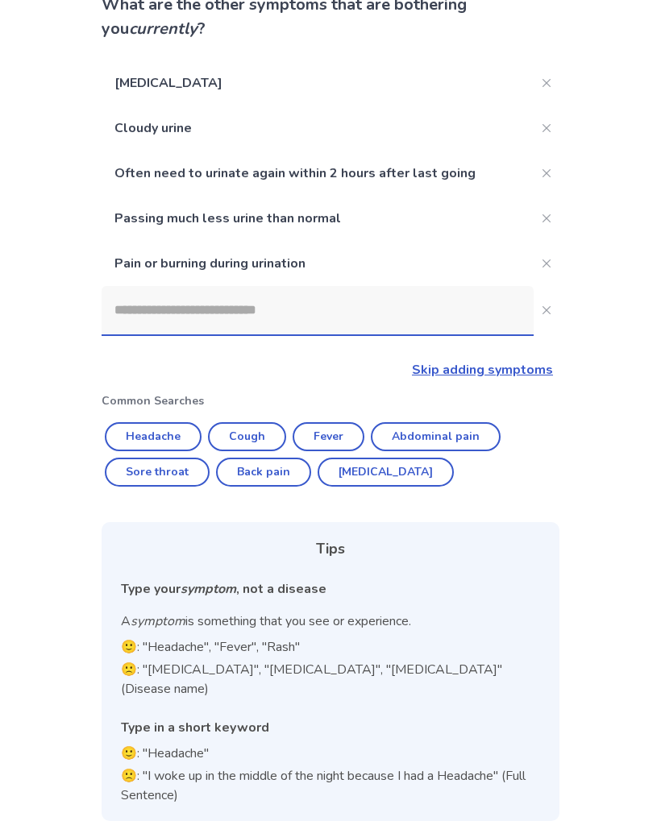
click at [337, 310] on input at bounding box center [318, 310] width 432 height 48
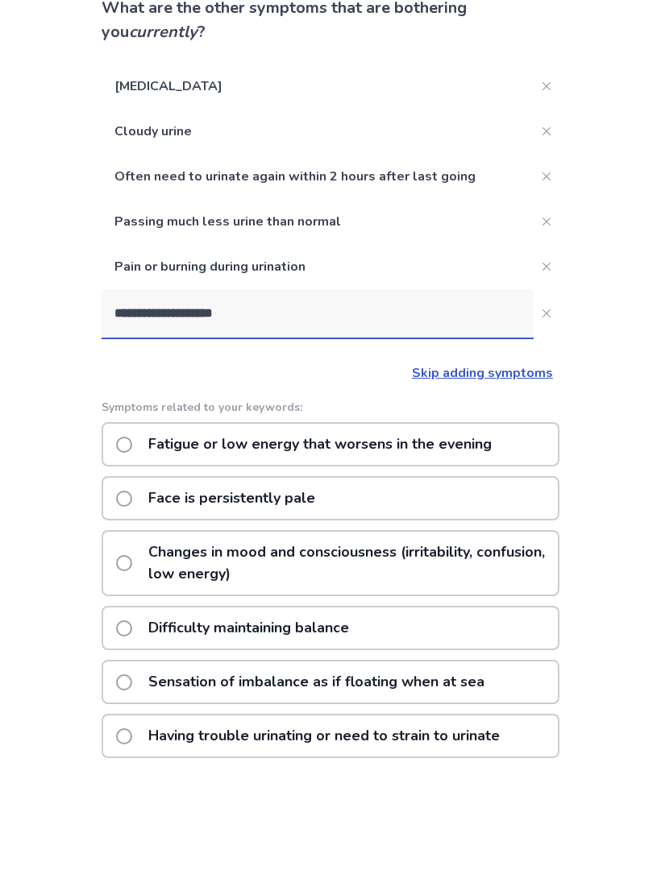
type input "**********"
click at [81, 548] on div "**********" at bounding box center [330, 537] width 661 height 1074
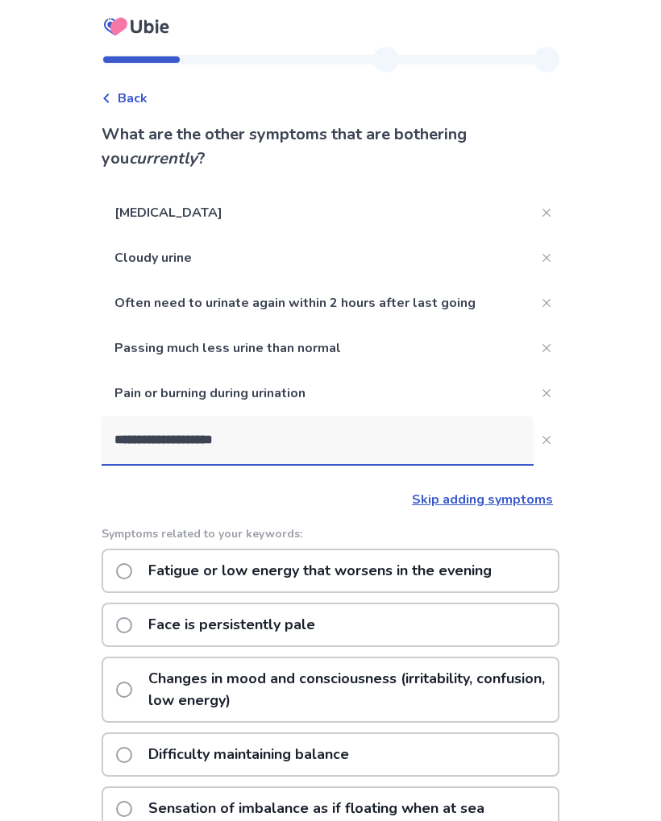
click at [538, 447] on button "**********" at bounding box center [547, 440] width 26 height 26
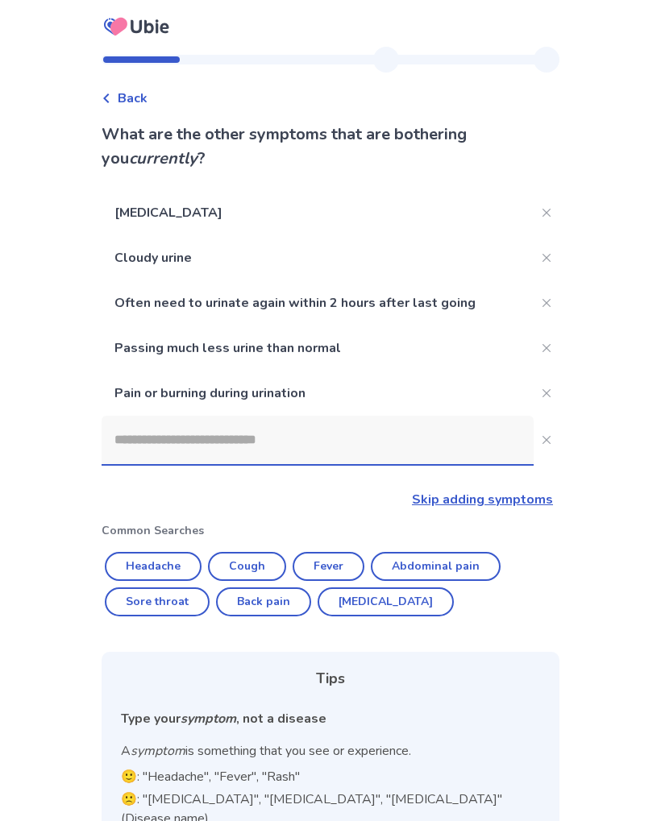
click at [371, 436] on input at bounding box center [318, 440] width 432 height 48
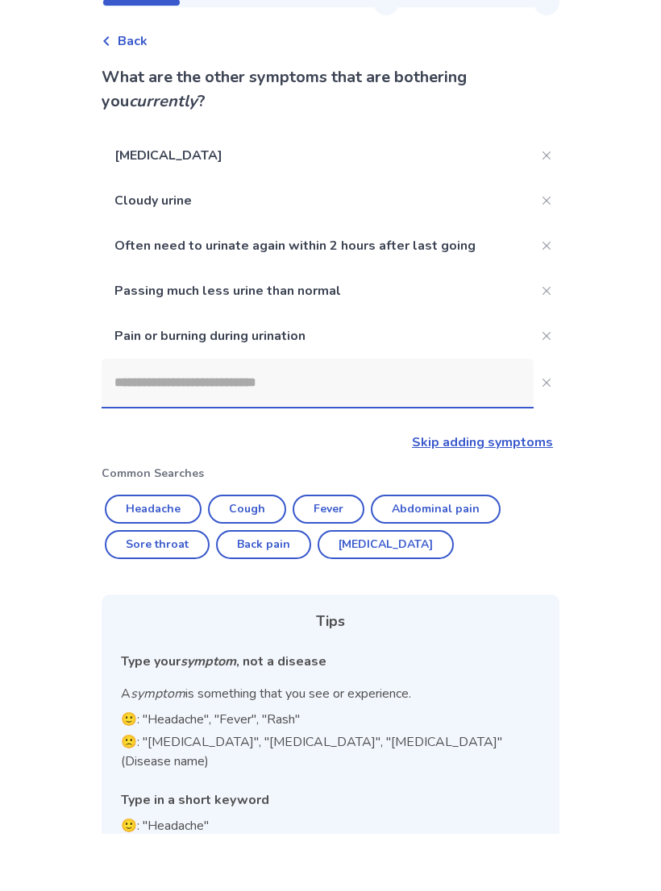
click at [471, 552] on button "Abdominal pain" at bounding box center [436, 566] width 130 height 29
type input "**********"
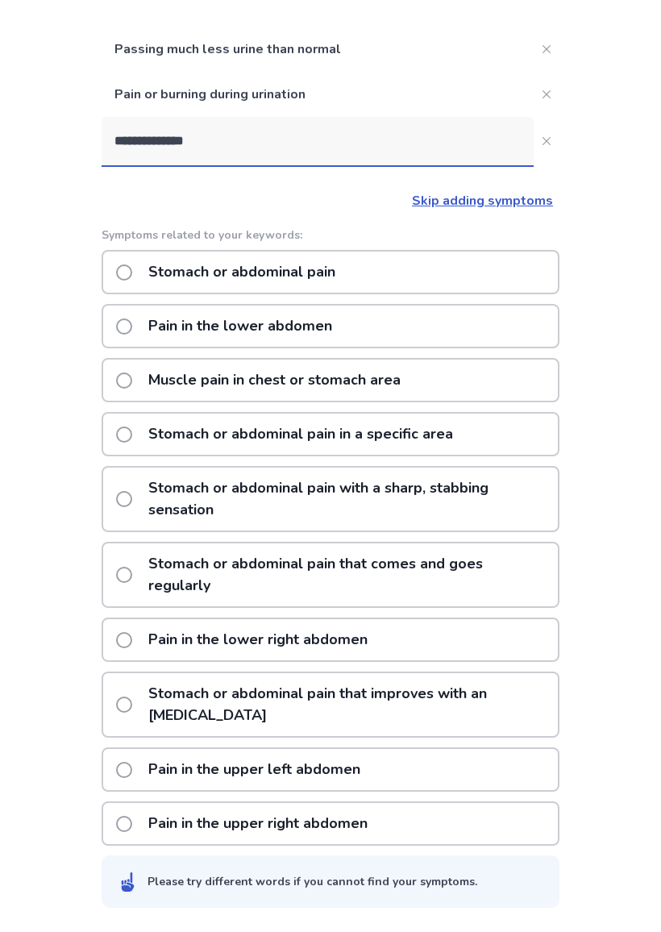
scroll to position [294, 0]
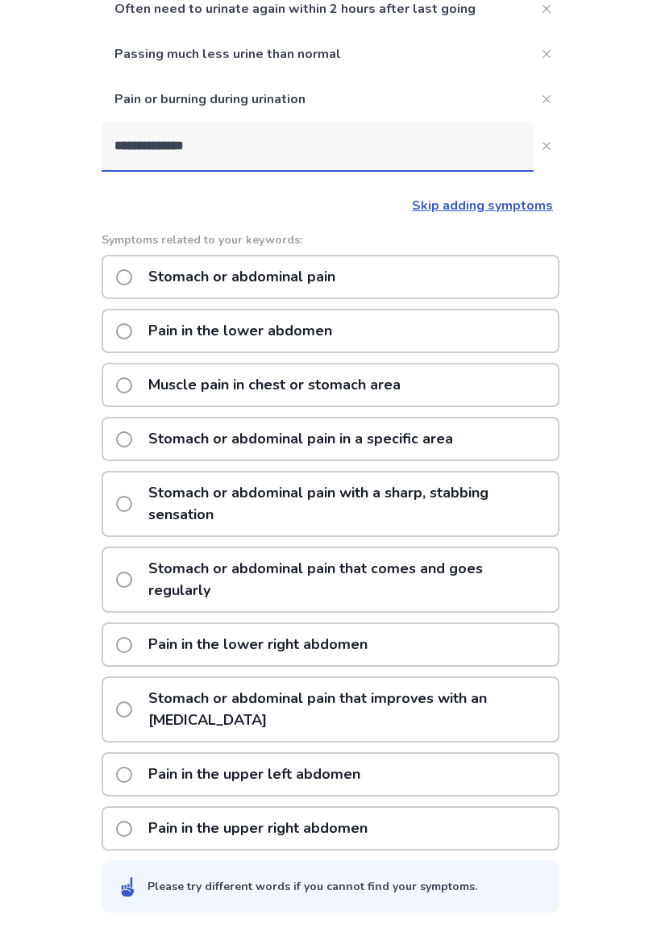
click at [479, 339] on div "Pain in the lower abdomen" at bounding box center [331, 331] width 458 height 44
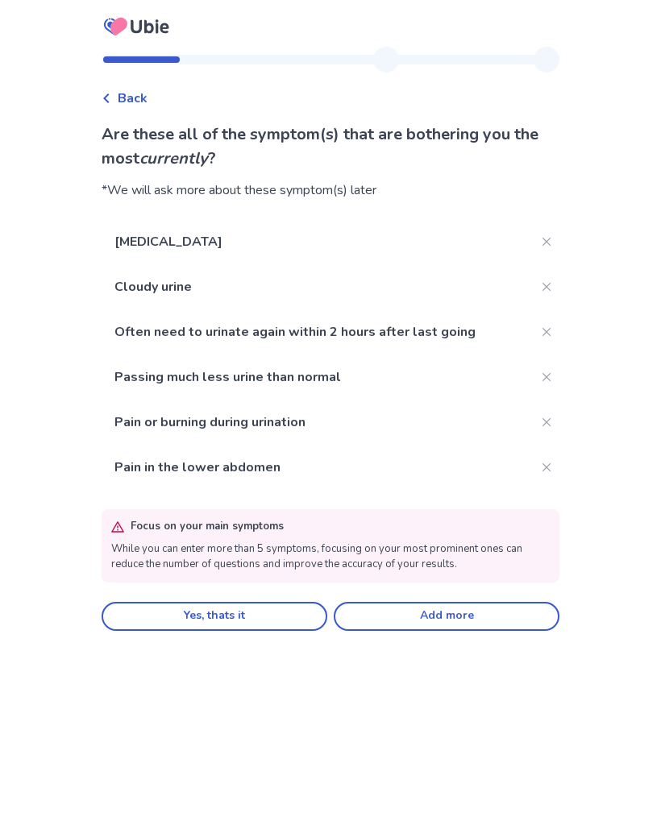
click at [300, 617] on button "Yes, thats it" at bounding box center [215, 616] width 226 height 29
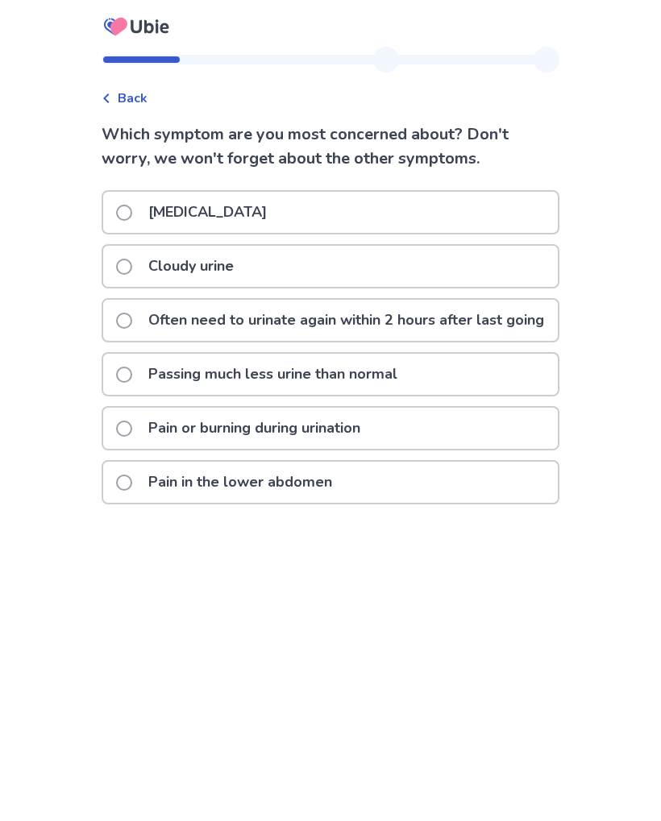
click at [132, 437] on span at bounding box center [124, 429] width 16 height 16
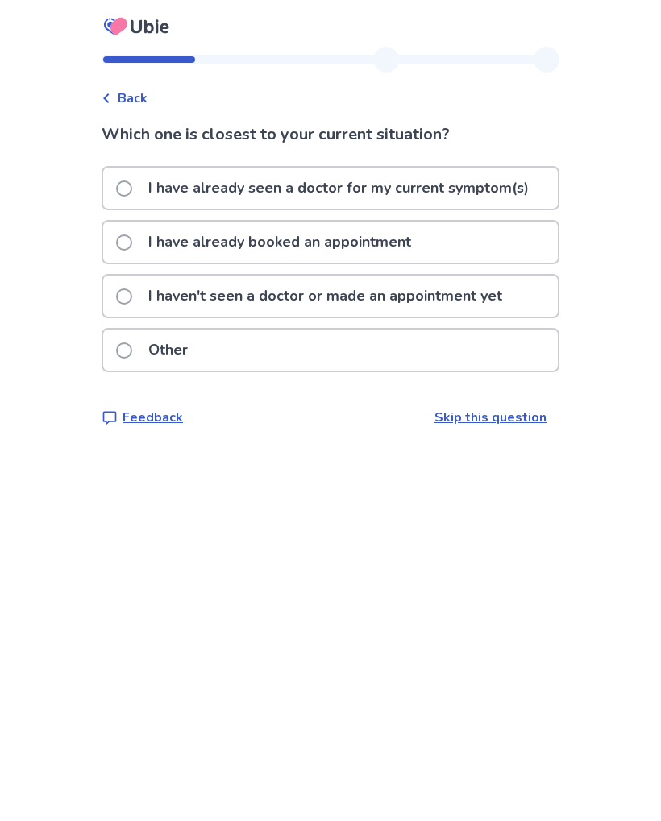
click at [132, 239] on span at bounding box center [124, 243] width 16 height 16
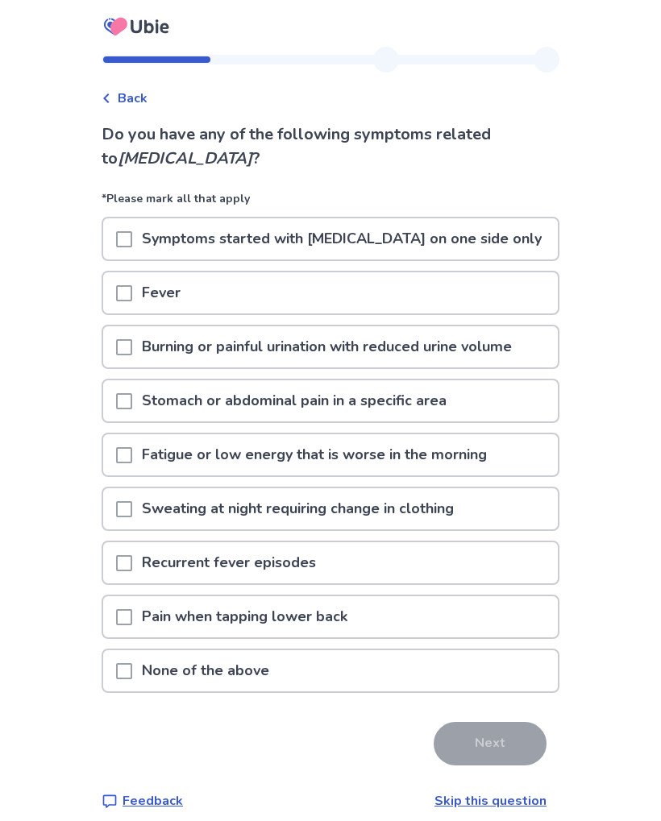
click at [131, 345] on span at bounding box center [124, 347] width 16 height 16
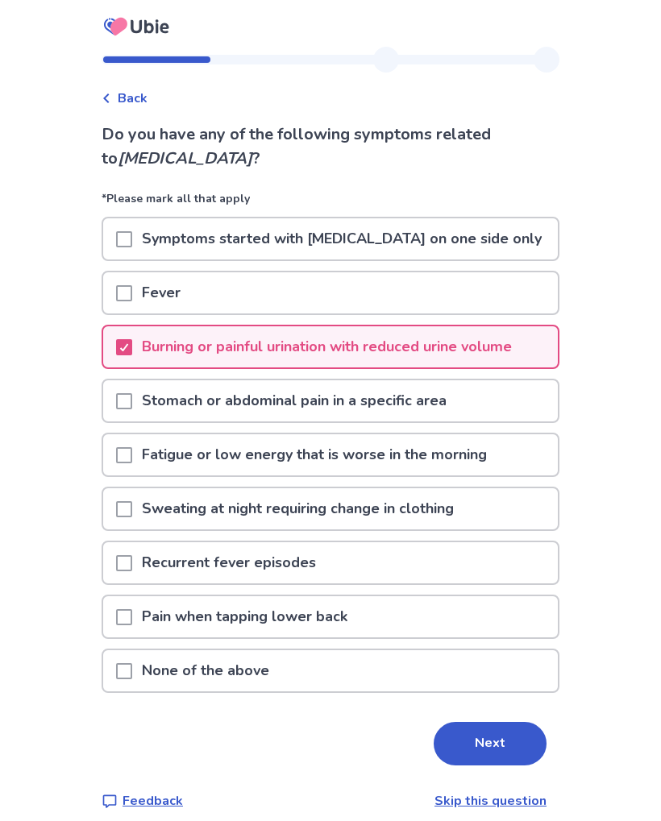
click at [132, 403] on span at bounding box center [124, 401] width 16 height 16
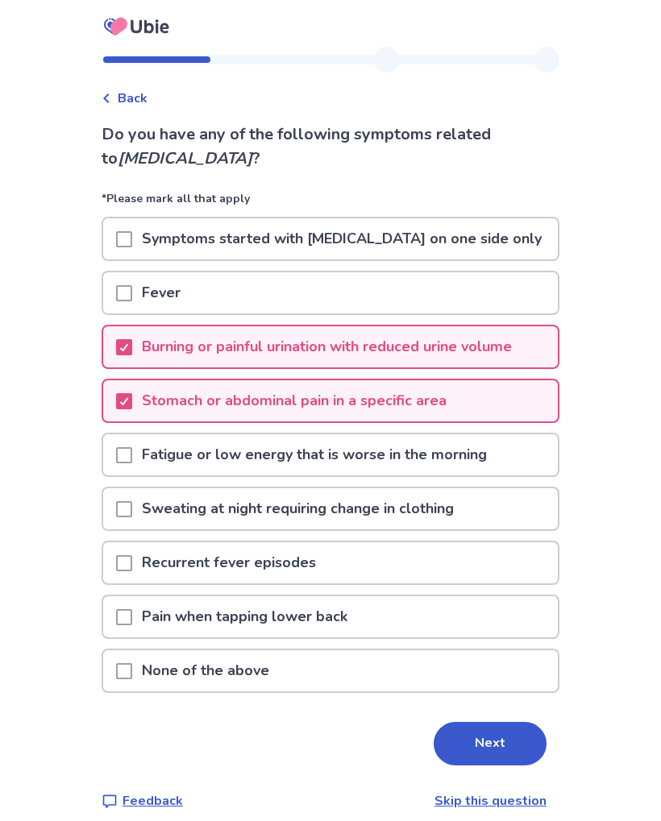
click at [131, 454] on span at bounding box center [124, 455] width 16 height 16
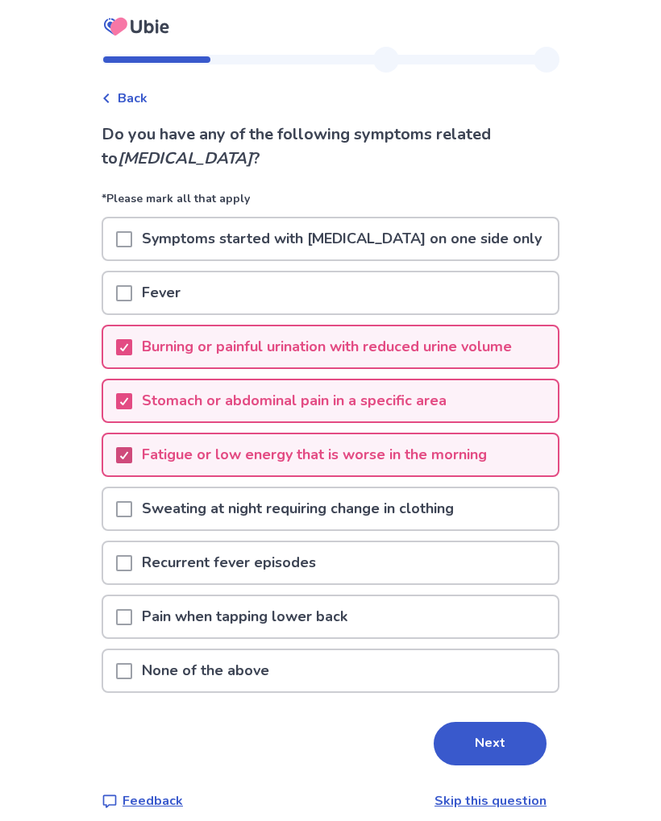
scroll to position [15, 0]
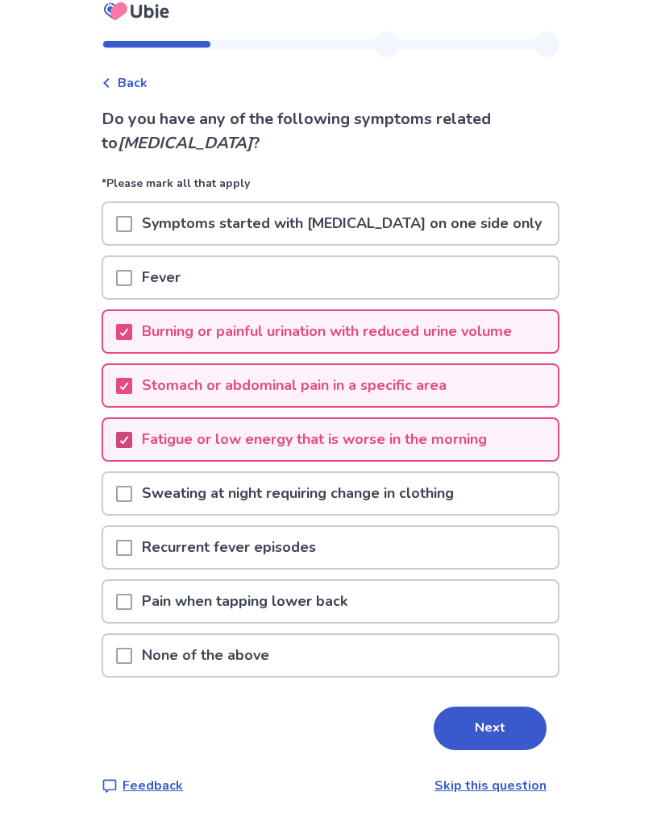
click at [132, 486] on span at bounding box center [124, 494] width 16 height 16
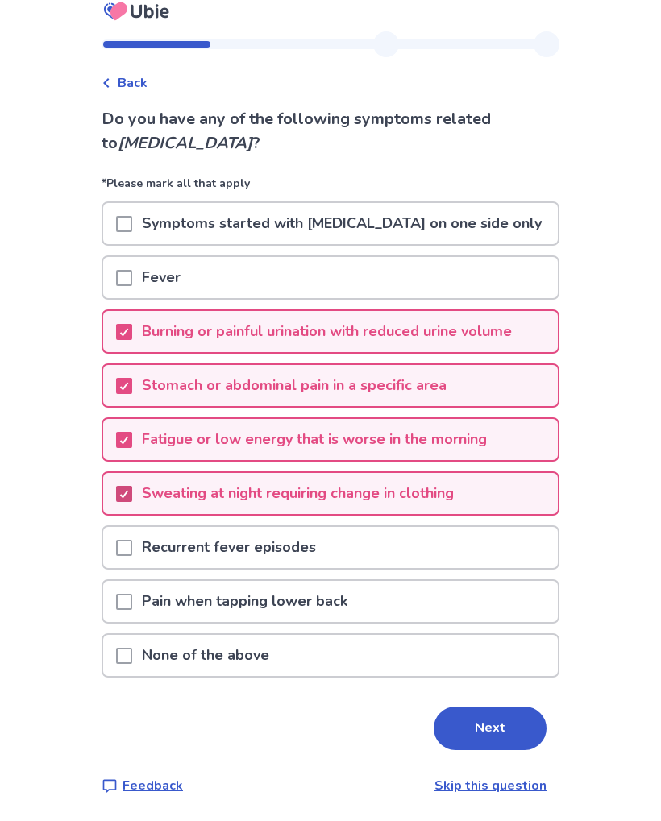
click at [505, 725] on button "Next" at bounding box center [490, 729] width 113 height 44
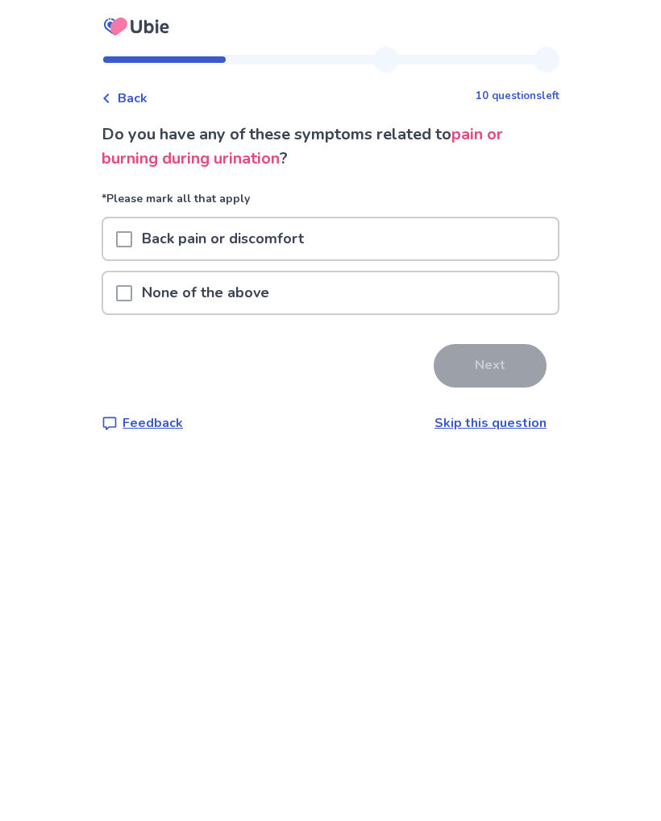
click at [434, 239] on div "Back pain or discomfort" at bounding box center [330, 238] width 455 height 41
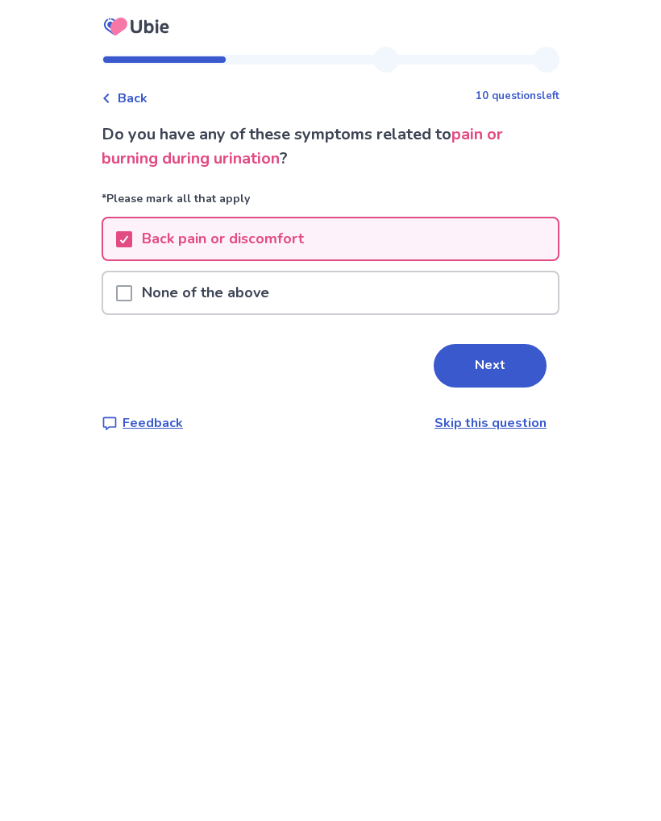
click at [494, 357] on button "Next" at bounding box center [490, 366] width 113 height 44
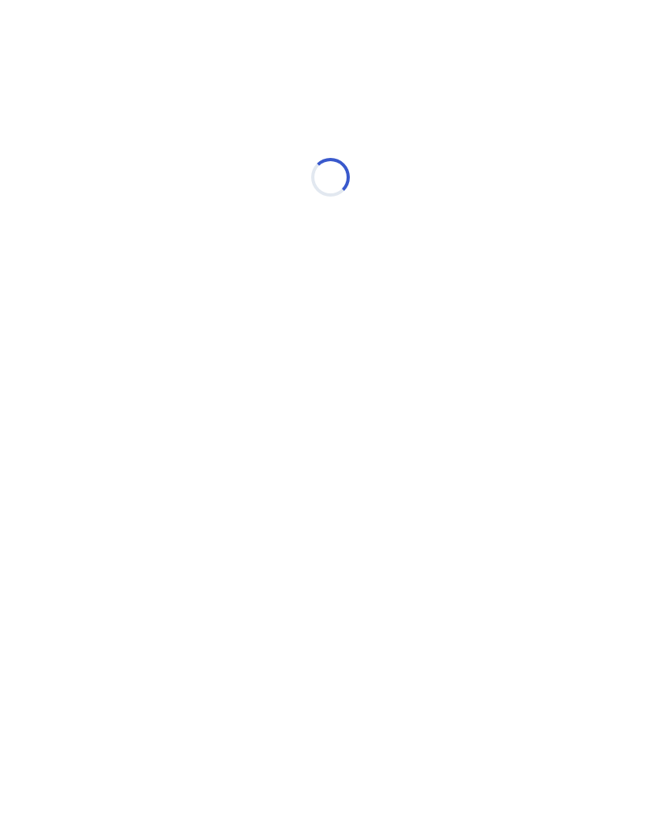
select select "*"
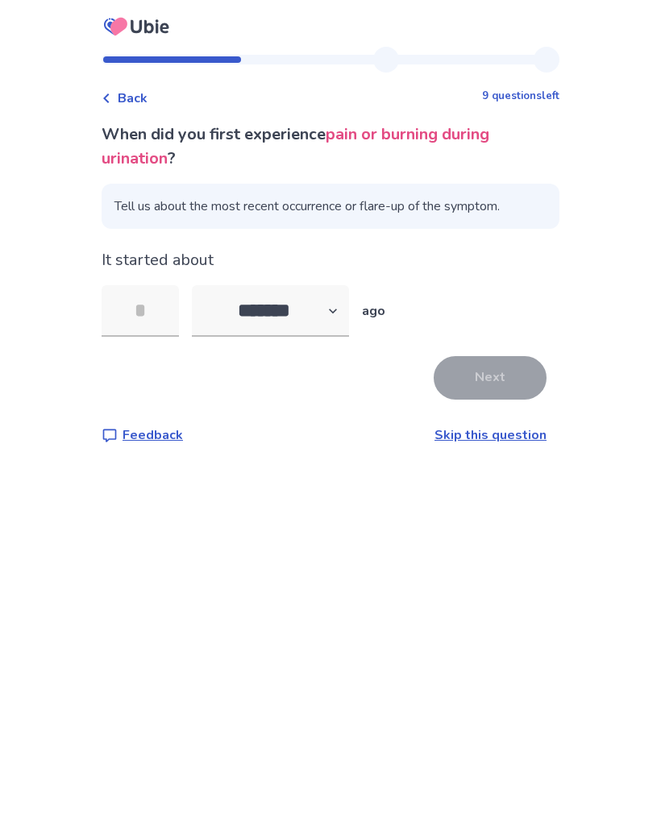
click at [134, 313] on input "tel" at bounding box center [140, 311] width 77 height 52
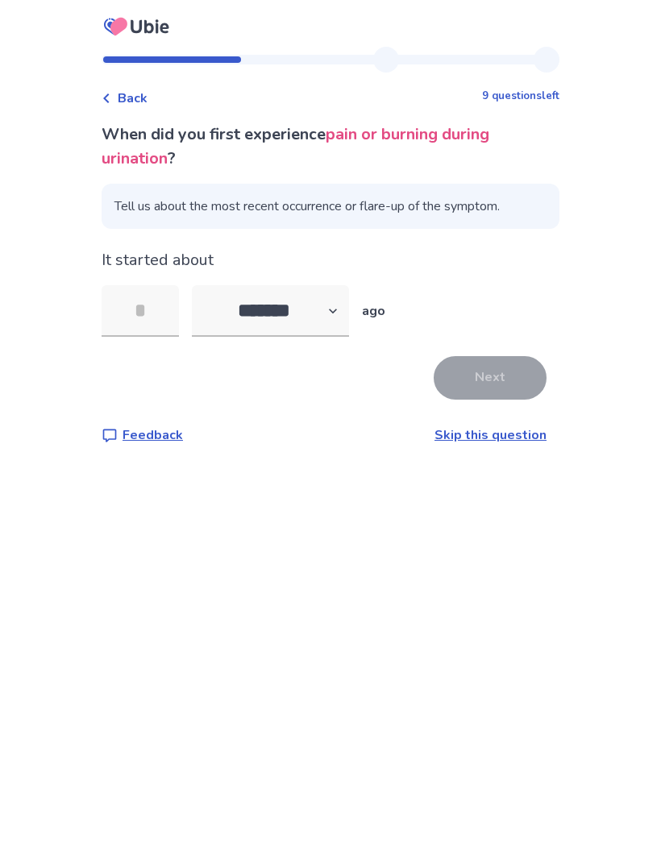
type input "*"
click at [500, 388] on button "Next" at bounding box center [490, 378] width 113 height 44
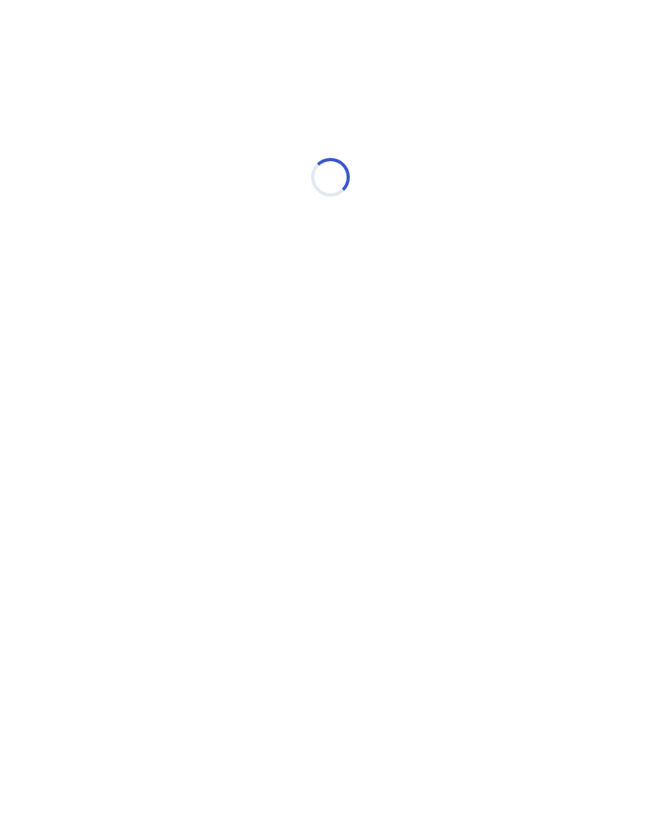
select select "*"
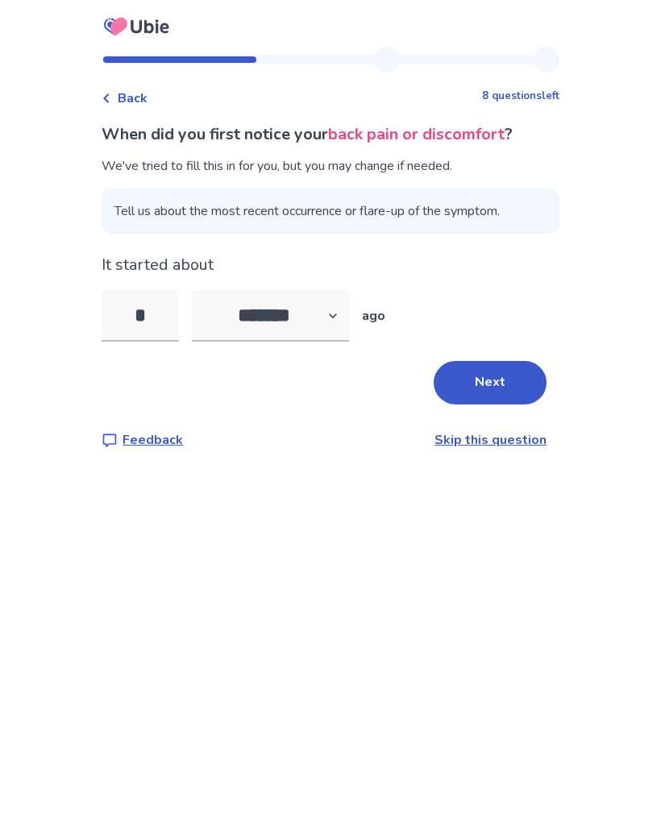
click at [147, 300] on input "*" at bounding box center [140, 316] width 77 height 52
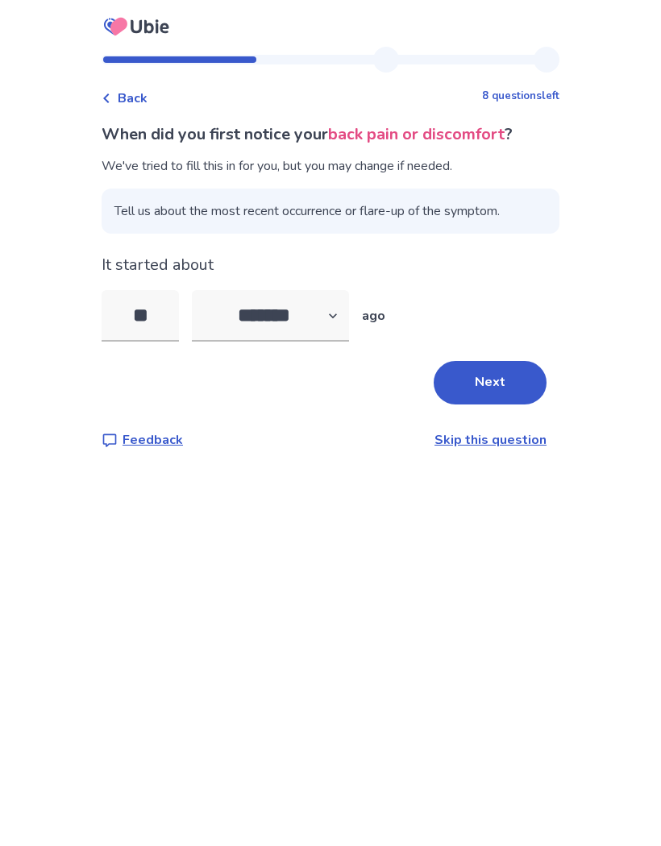
click at [164, 309] on input "**" at bounding box center [140, 316] width 77 height 52
type input "*"
click at [469, 381] on button "Next" at bounding box center [490, 383] width 113 height 44
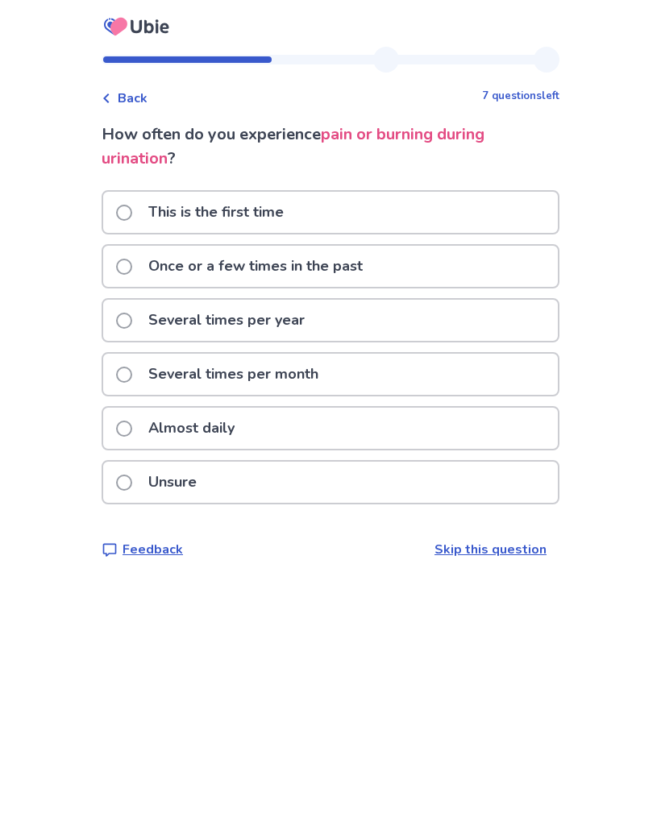
click at [393, 434] on div "Almost daily" at bounding box center [330, 428] width 455 height 41
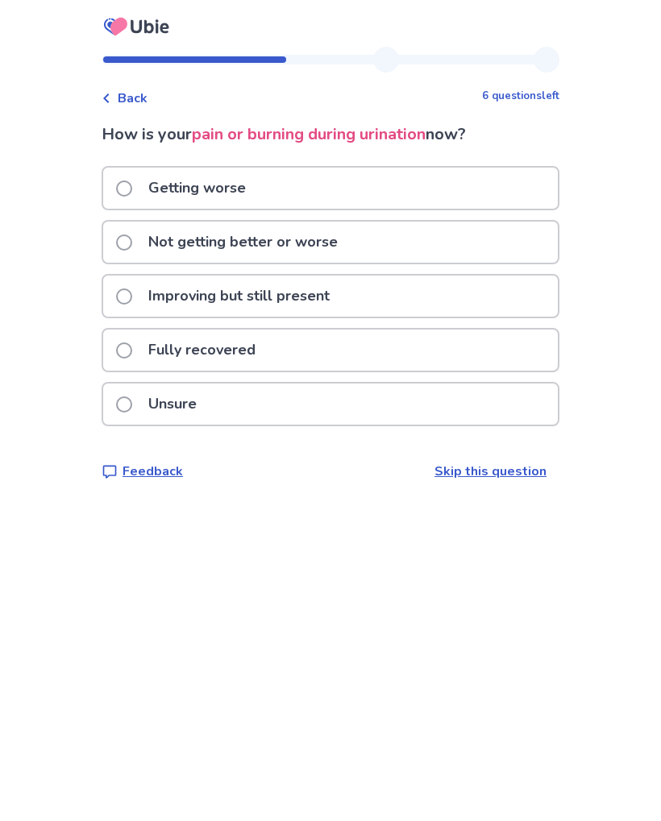
click at [489, 240] on div "Not getting better or worse" at bounding box center [330, 242] width 455 height 41
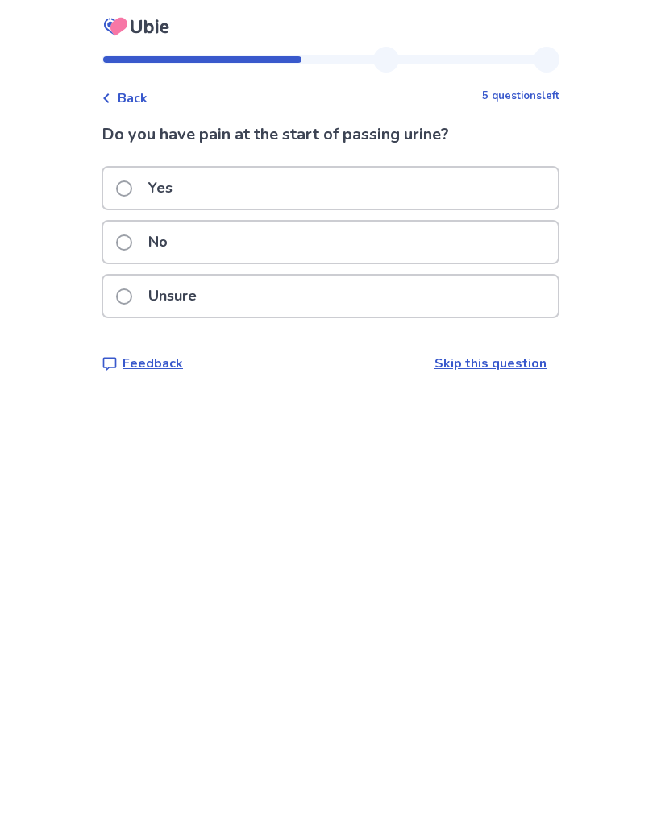
click at [148, 185] on p "Yes" at bounding box center [161, 188] width 44 height 41
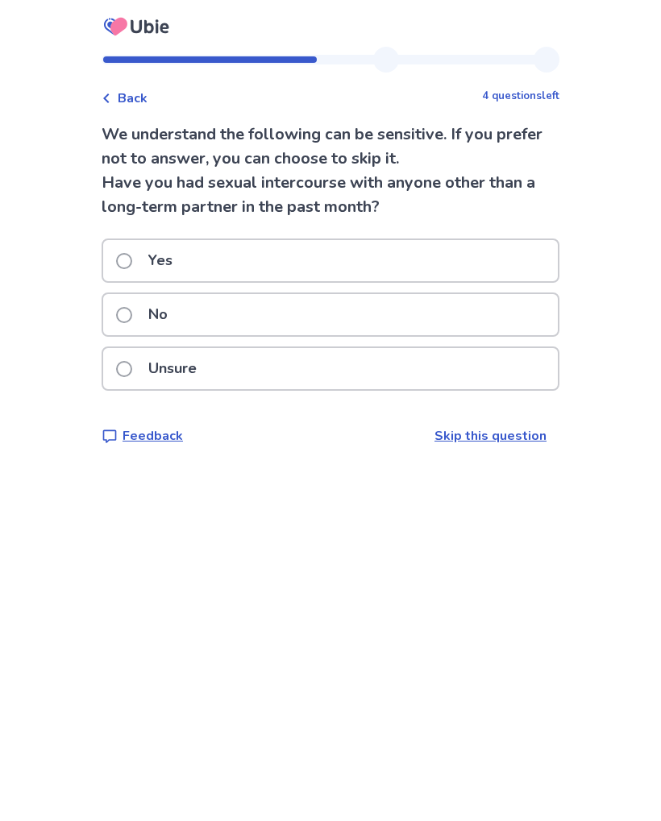
click at [132, 260] on span at bounding box center [124, 261] width 16 height 16
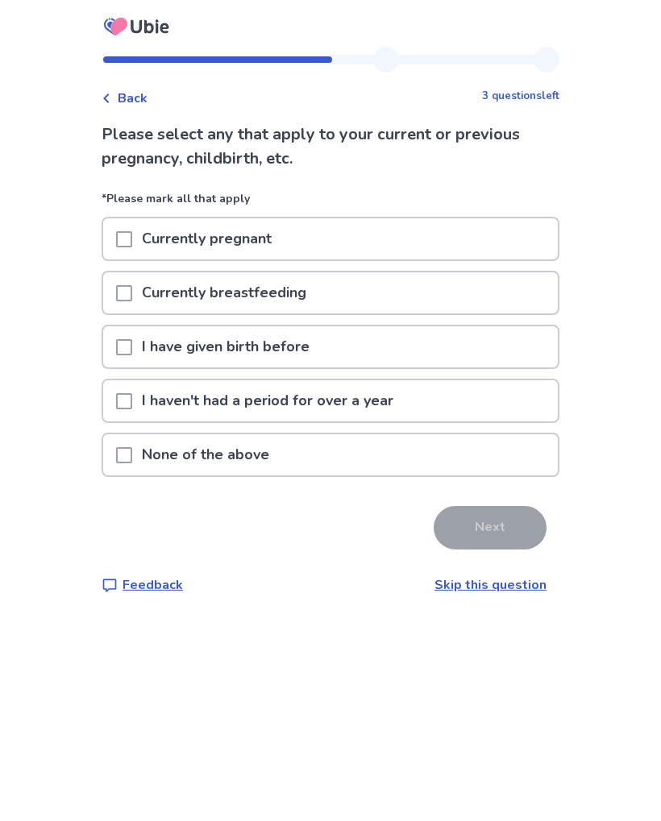
click at [151, 451] on p "None of the above" at bounding box center [205, 454] width 147 height 41
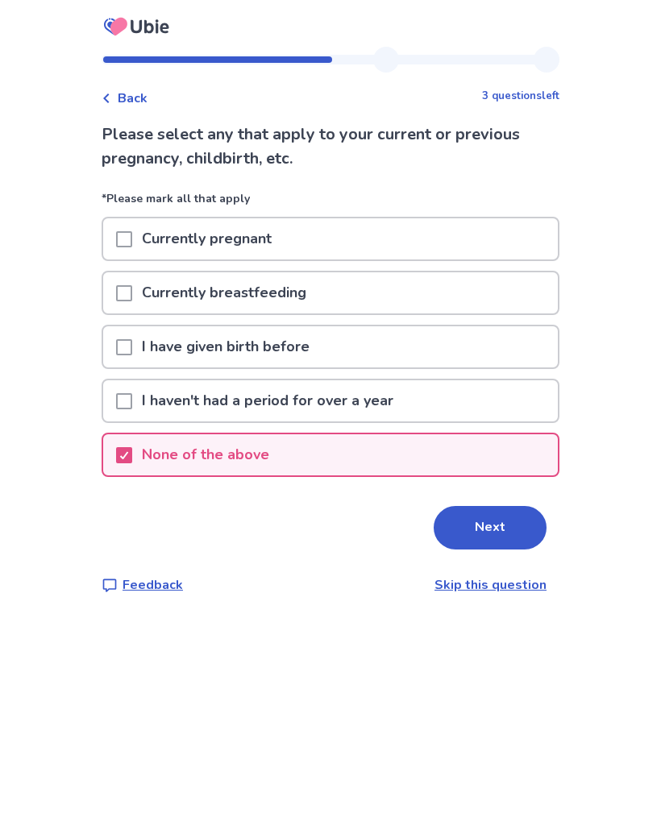
click at [505, 526] on button "Next" at bounding box center [490, 528] width 113 height 44
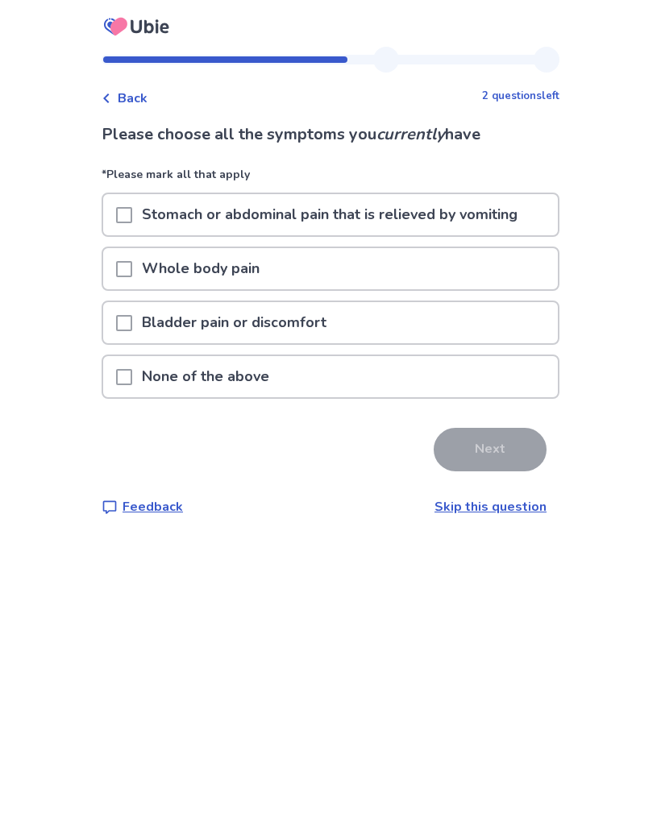
click at [444, 214] on p "Stomach or abdominal pain that is relieved by vomiting" at bounding box center [329, 214] width 395 height 41
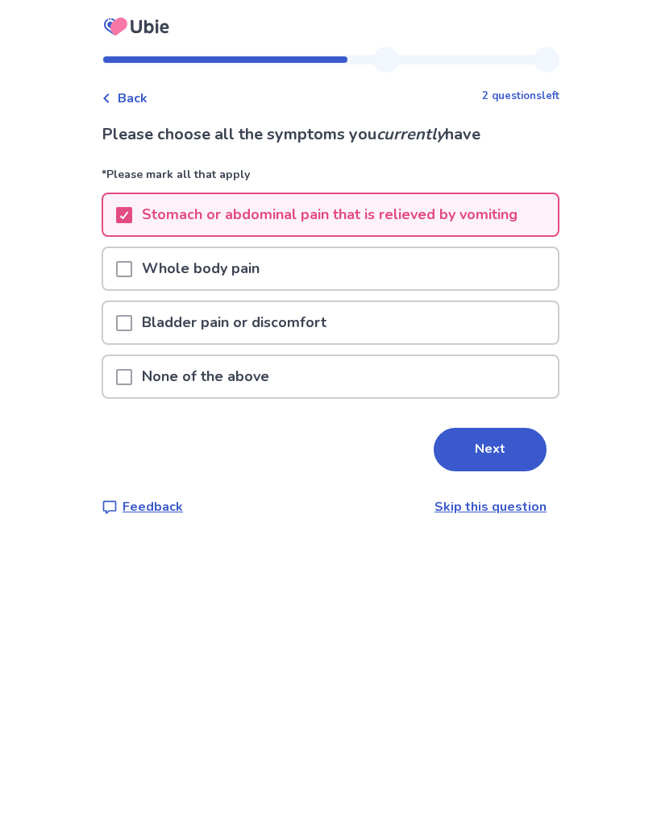
click at [463, 324] on div "Bladder pain or discomfort" at bounding box center [330, 322] width 455 height 41
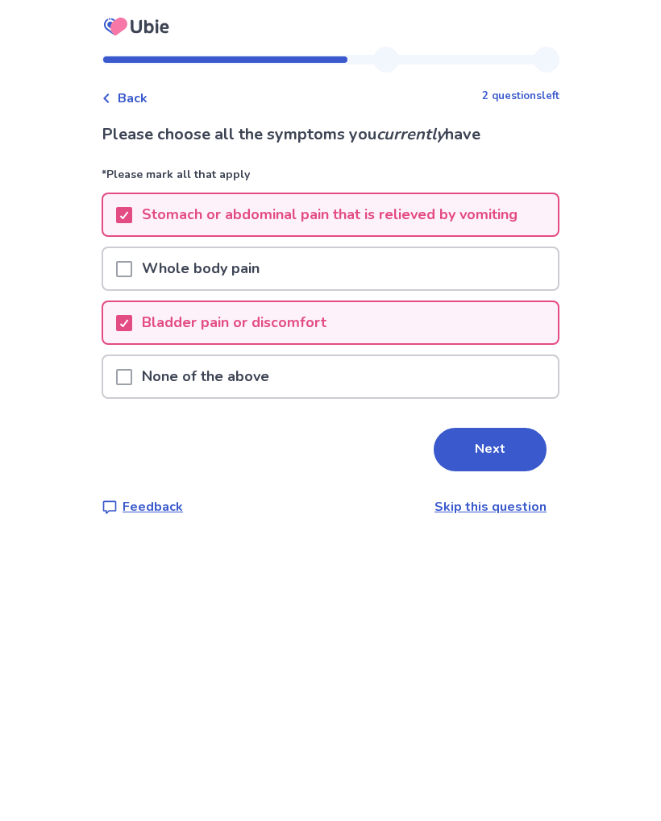
click at [510, 447] on button "Next" at bounding box center [490, 450] width 113 height 44
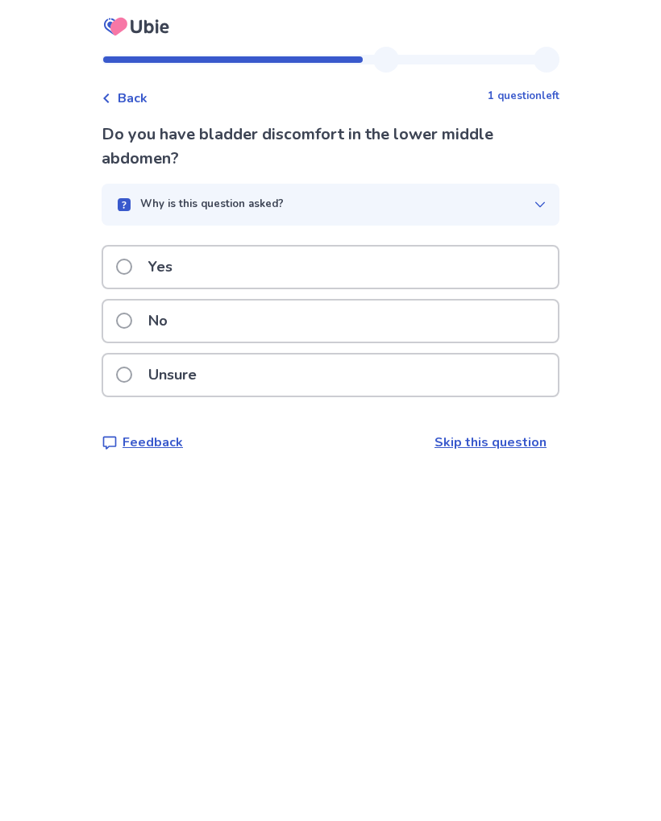
click at [503, 297] on div "Yes" at bounding box center [331, 272] width 458 height 54
click at [484, 322] on div "No" at bounding box center [330, 321] width 455 height 41
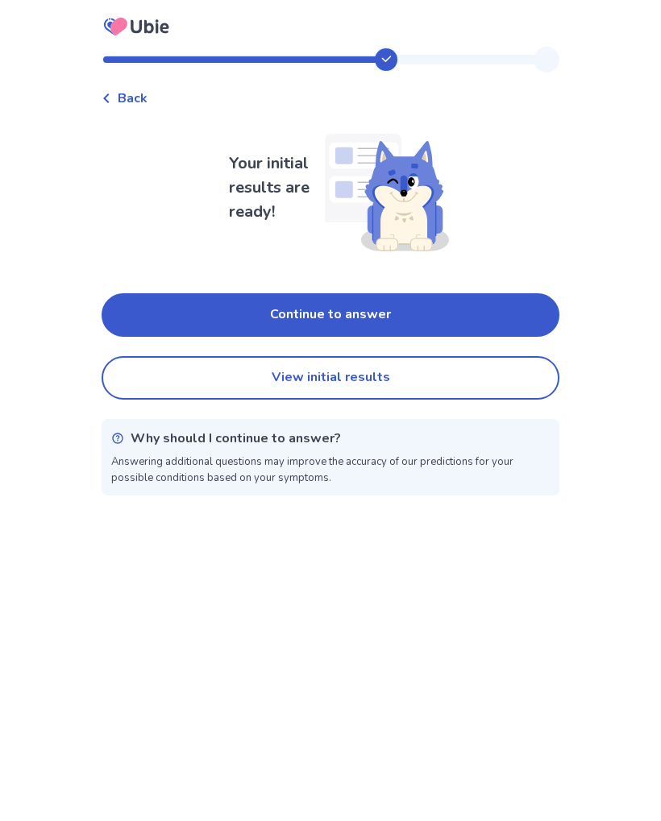
click at [482, 319] on button "Continue to answer" at bounding box center [331, 315] width 458 height 44
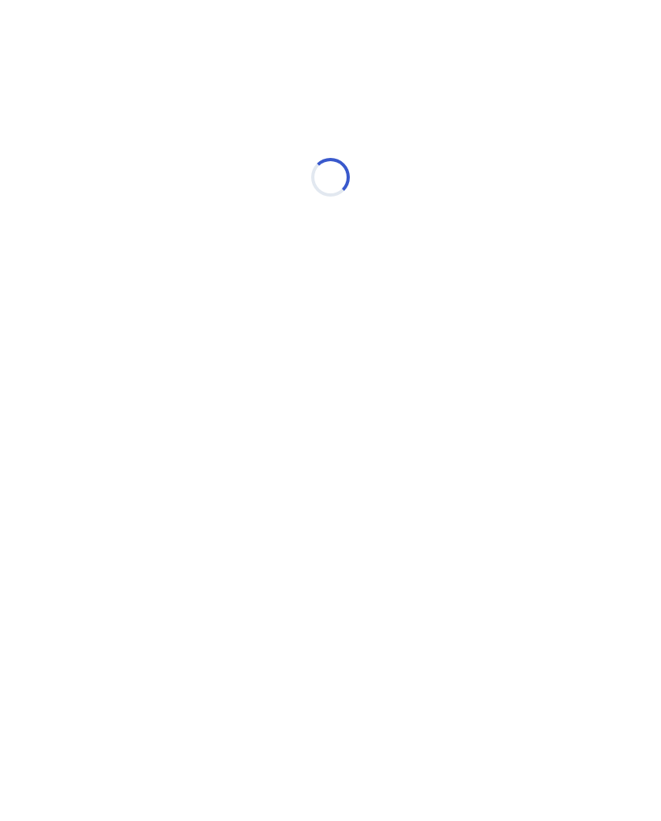
select select "*"
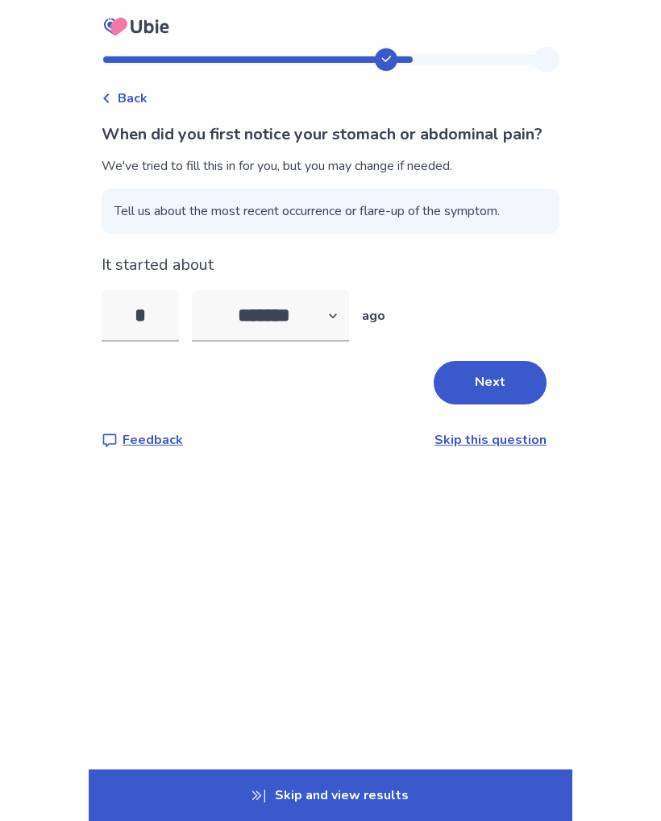
click at [142, 339] on input "*" at bounding box center [140, 316] width 77 height 52
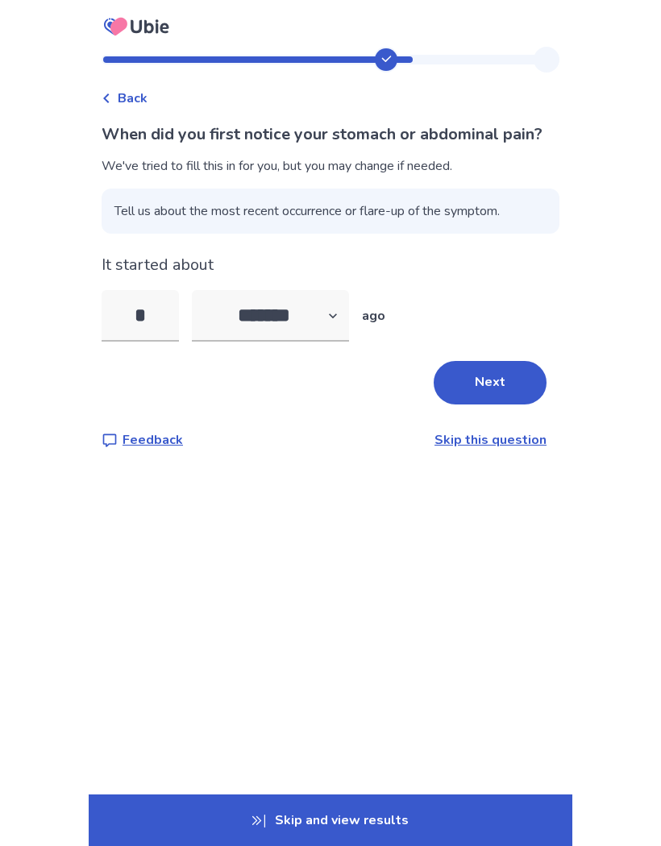
click at [166, 342] on input "*" at bounding box center [140, 316] width 77 height 52
type input "*"
click at [487, 405] on button "Next" at bounding box center [490, 383] width 113 height 44
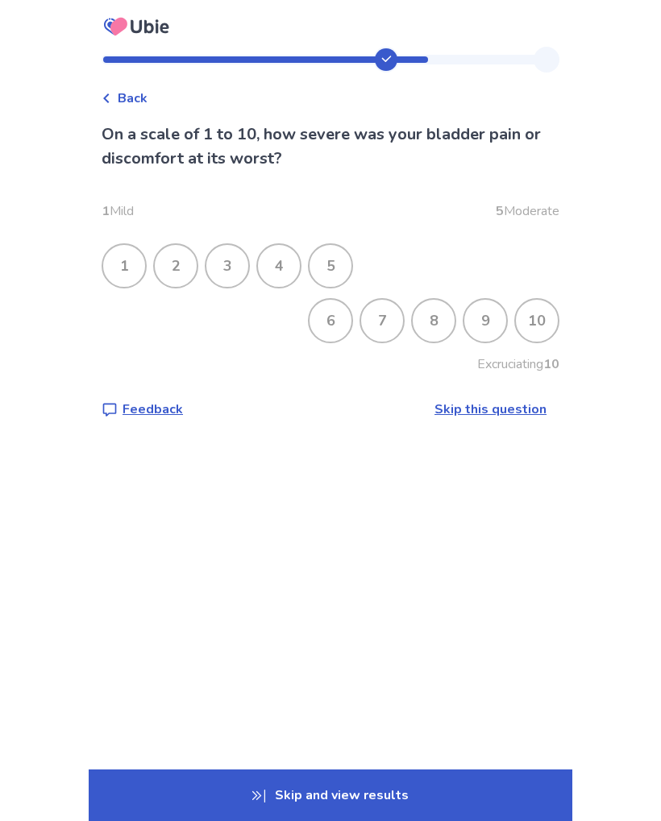
click at [322, 323] on div "6" at bounding box center [331, 321] width 42 height 42
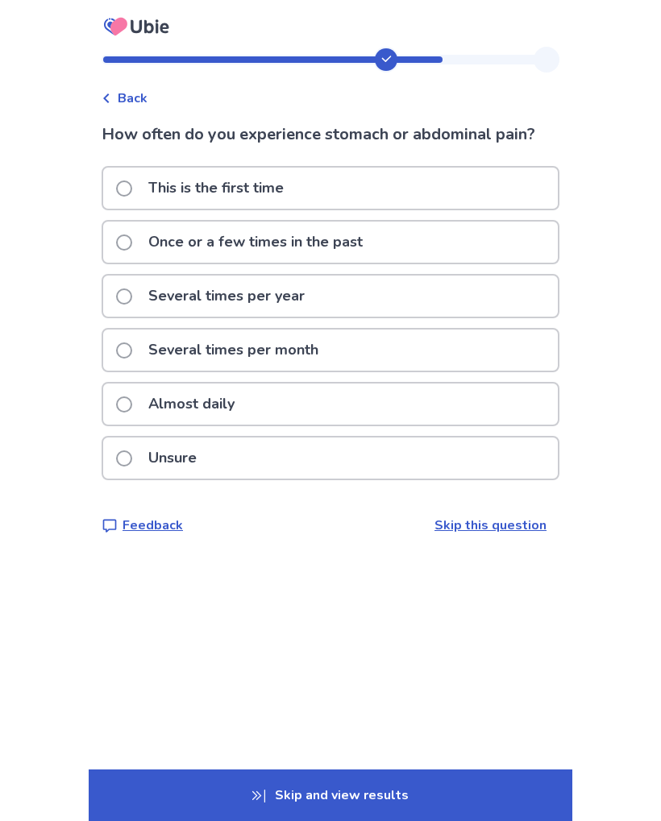
click at [389, 400] on div "Almost daily" at bounding box center [330, 404] width 455 height 41
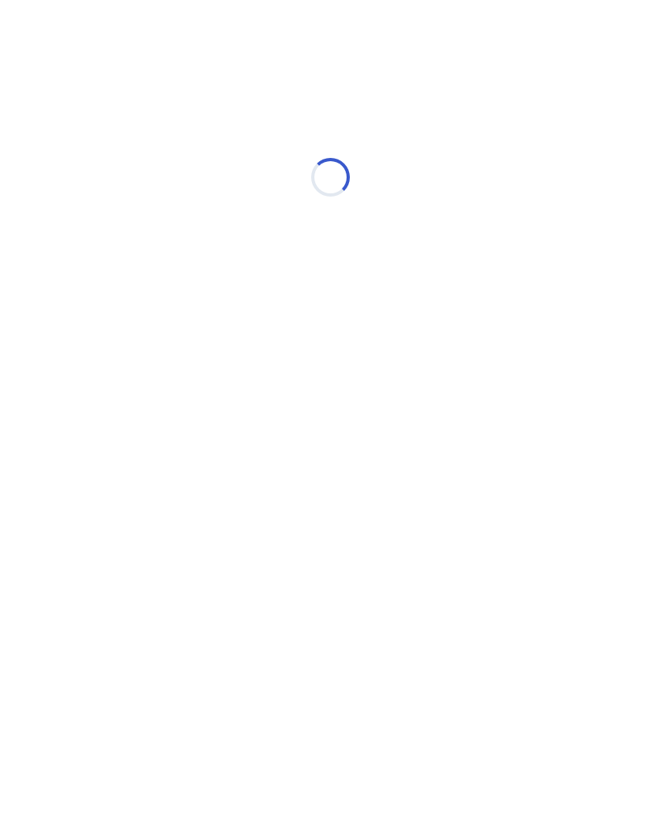
select select "*"
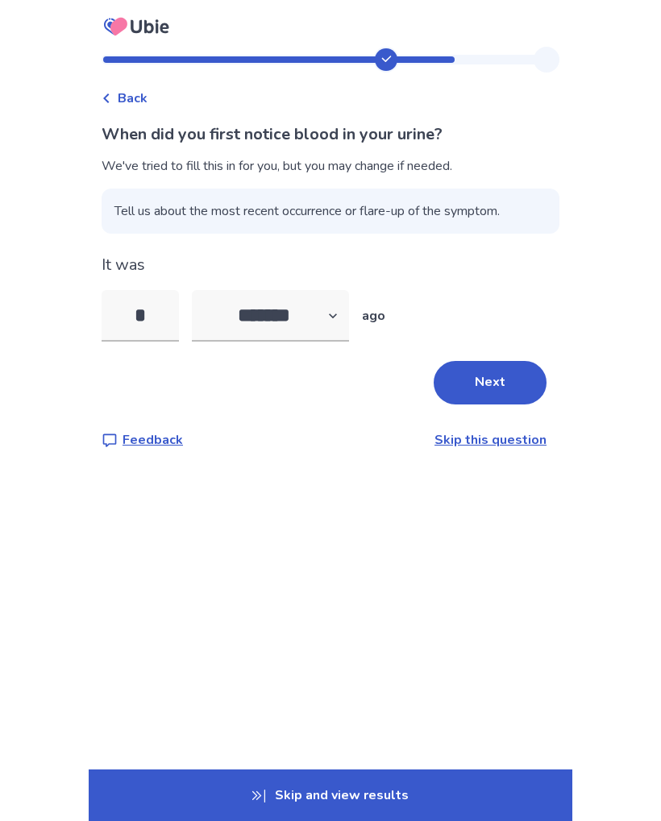
click at [136, 302] on input "*" at bounding box center [140, 316] width 77 height 52
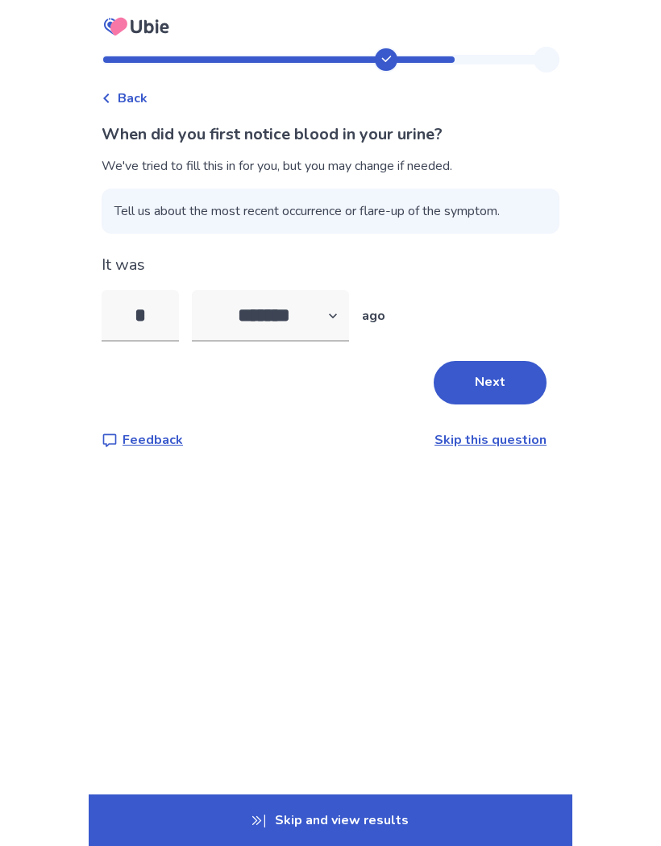
type input "**"
click at [496, 377] on button "Next" at bounding box center [490, 383] width 113 height 44
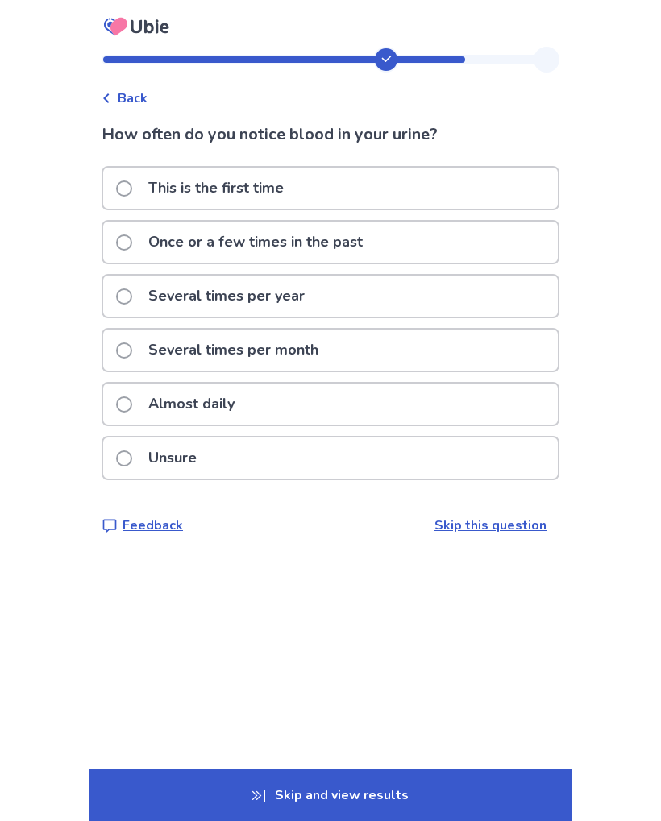
click at [407, 405] on div "Almost daily" at bounding box center [330, 404] width 455 height 41
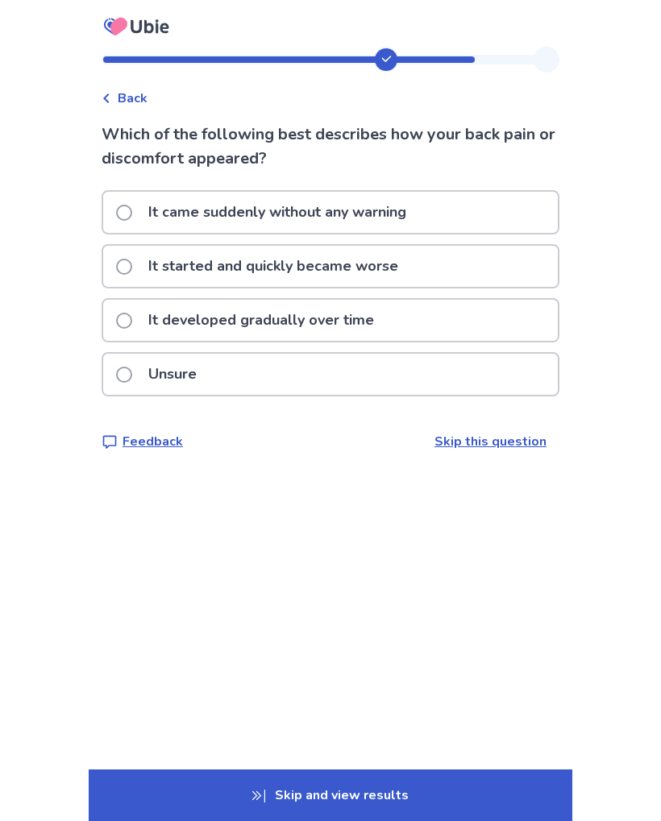
click at [485, 213] on div "It came suddenly without any warning" at bounding box center [330, 212] width 455 height 41
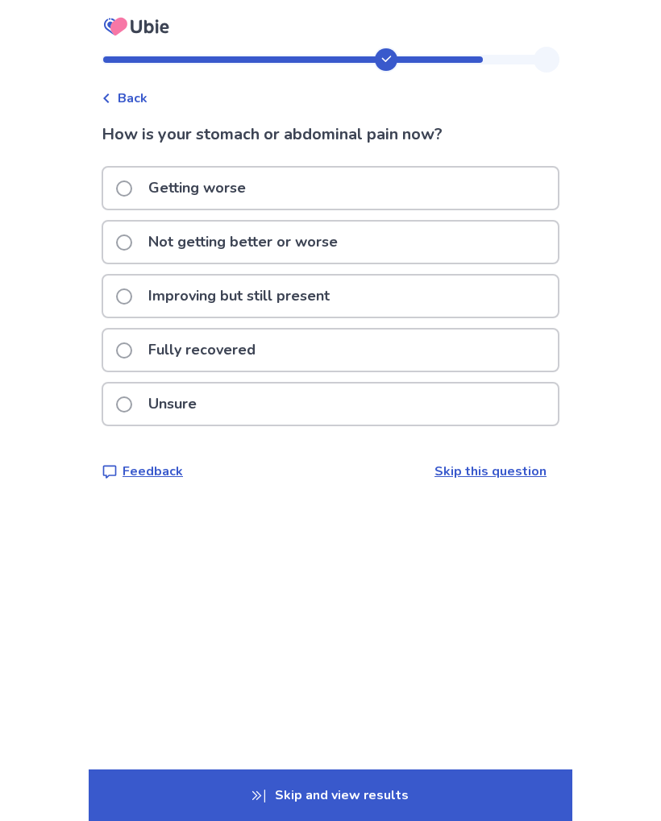
click at [505, 196] on div "Getting worse" at bounding box center [330, 188] width 455 height 41
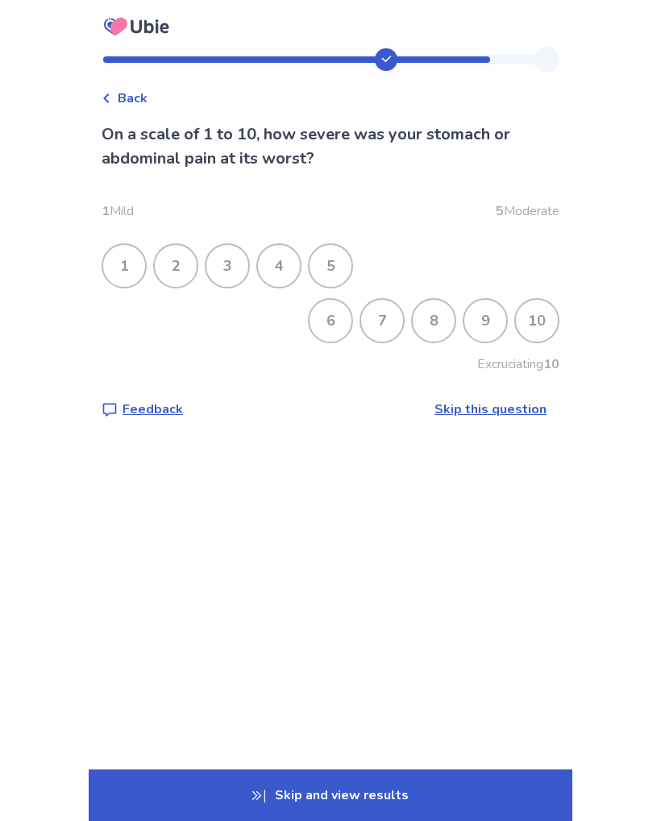
click at [351, 264] on div "5" at bounding box center [331, 266] width 42 height 42
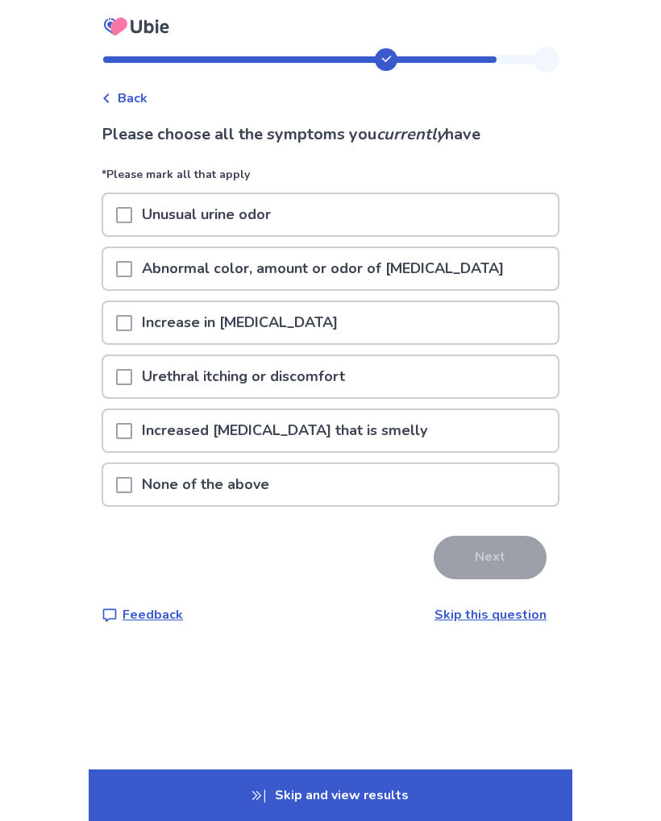
click at [510, 214] on div "Unusual urine odor" at bounding box center [330, 214] width 455 height 41
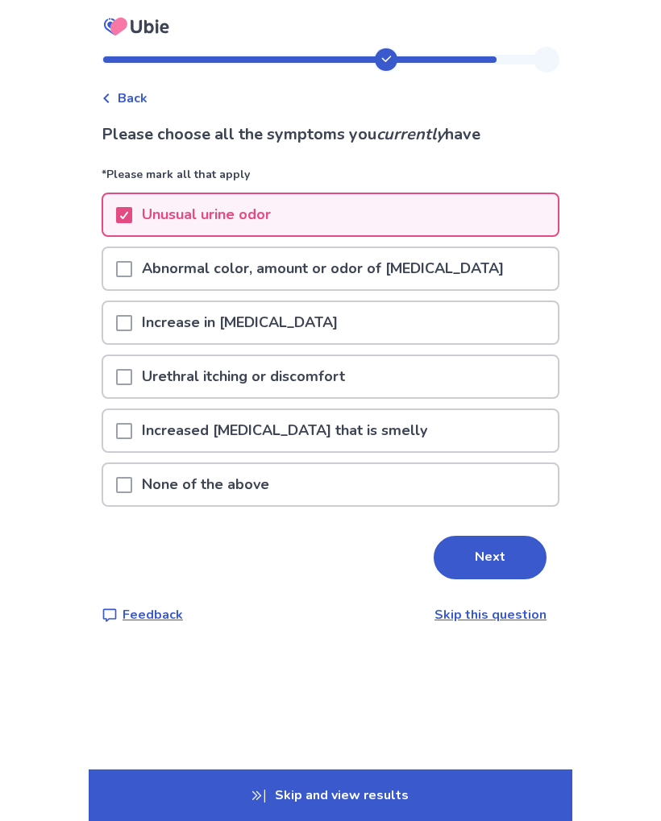
click at [131, 378] on span at bounding box center [124, 377] width 16 height 16
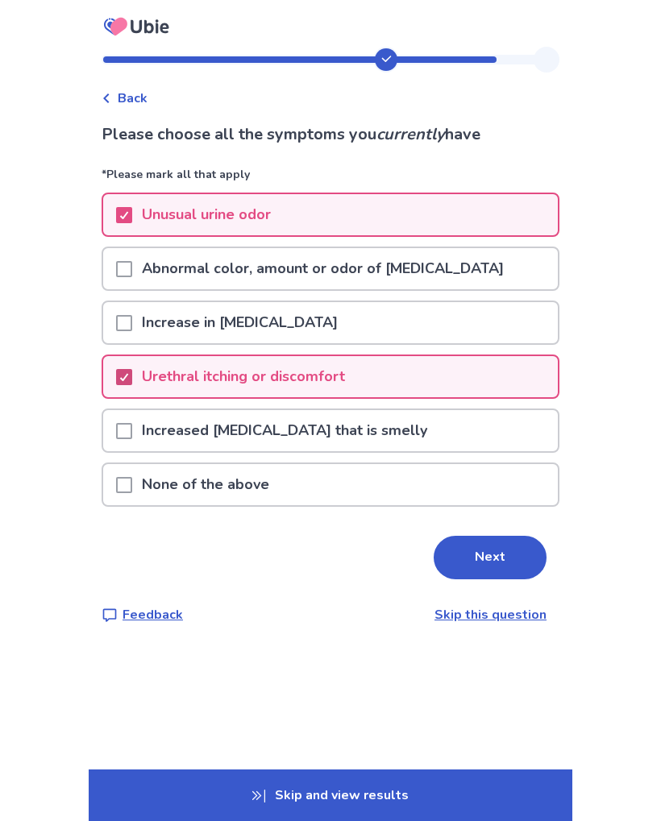
click at [132, 426] on span at bounding box center [124, 431] width 16 height 16
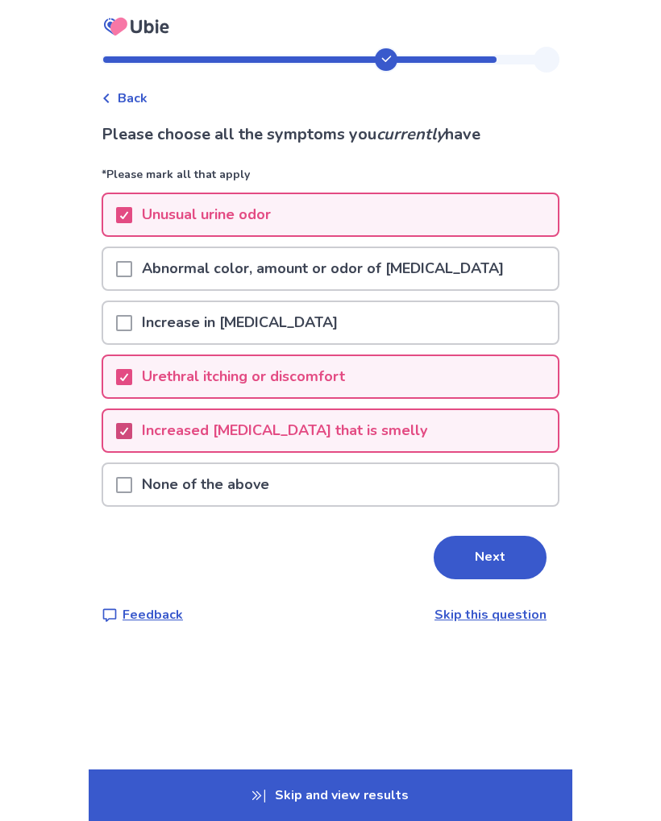
click at [129, 431] on icon at bounding box center [124, 431] width 10 height 8
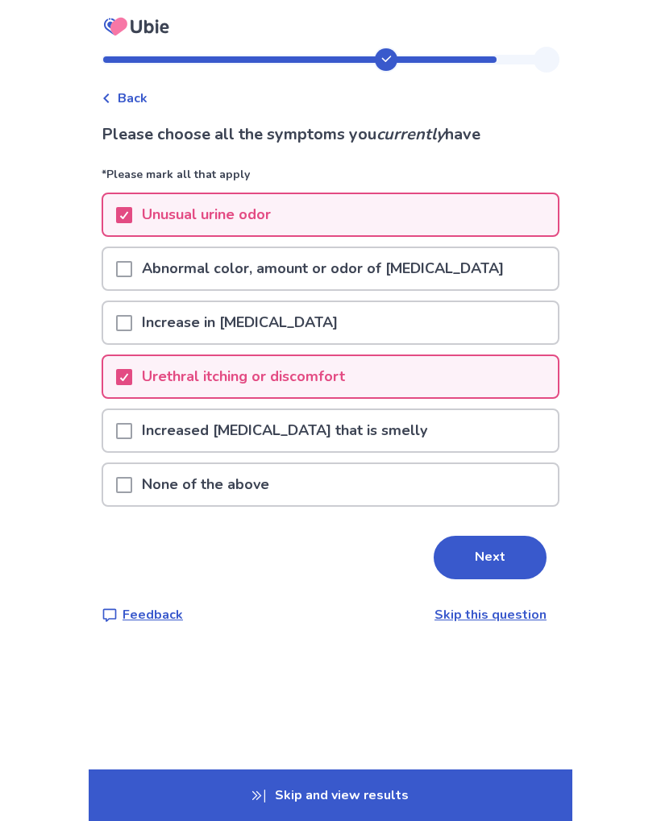
click at [508, 545] on button "Next" at bounding box center [490, 558] width 113 height 44
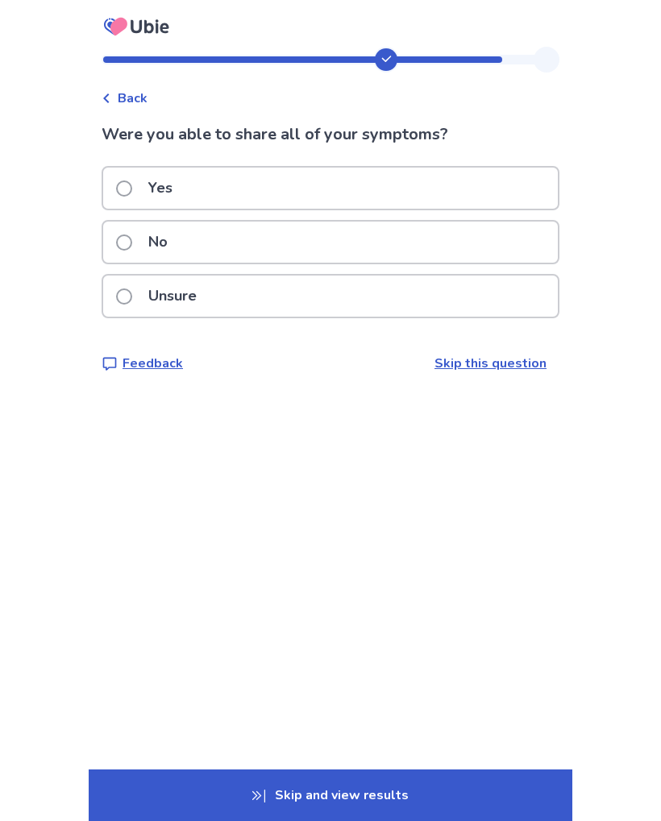
click at [530, 201] on div "Yes" at bounding box center [330, 188] width 455 height 41
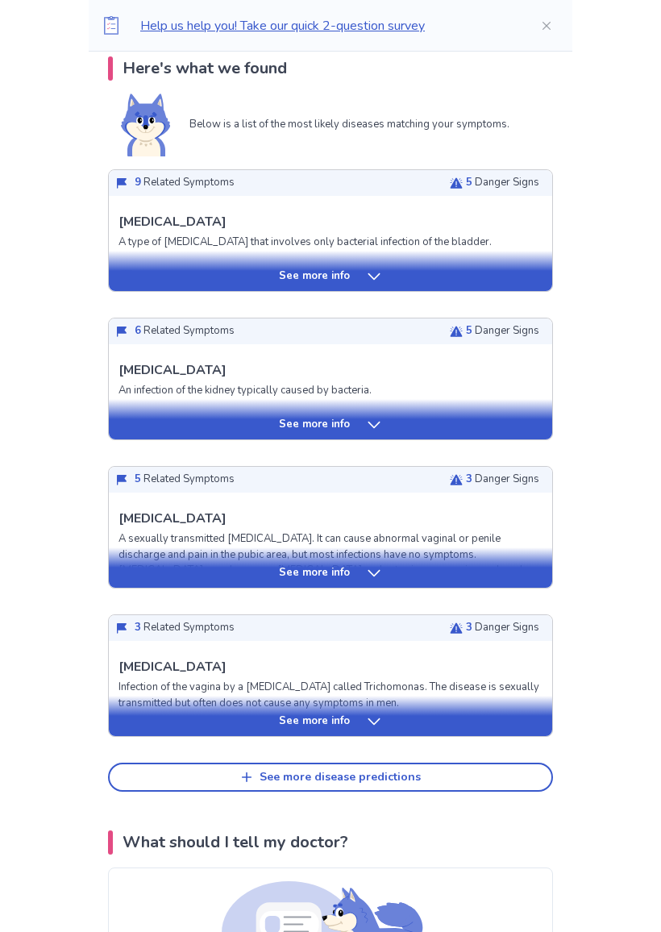
scroll to position [342, 0]
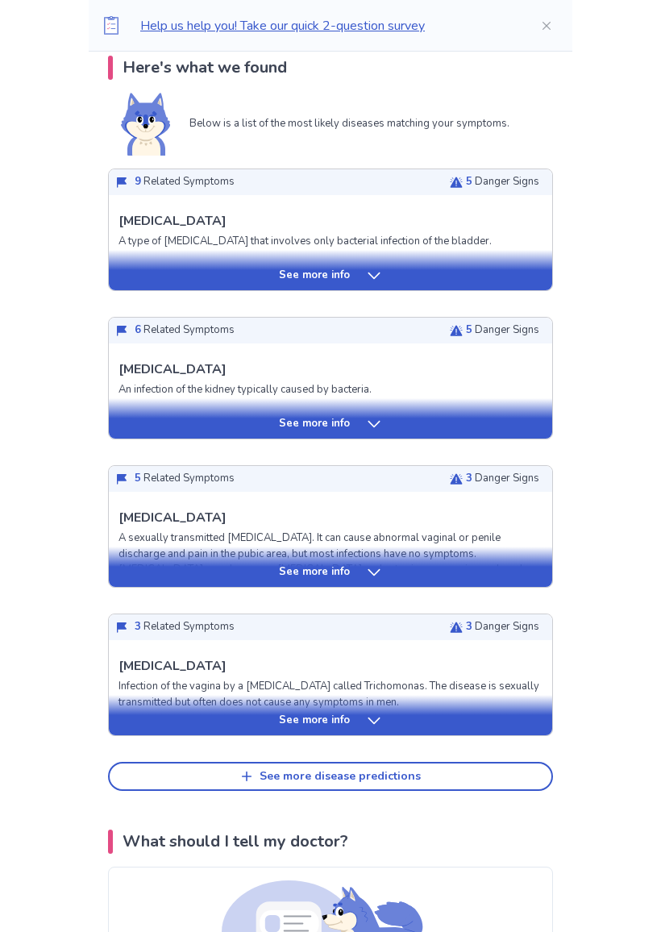
click at [152, 565] on div "See more info" at bounding box center [330, 573] width 443 height 16
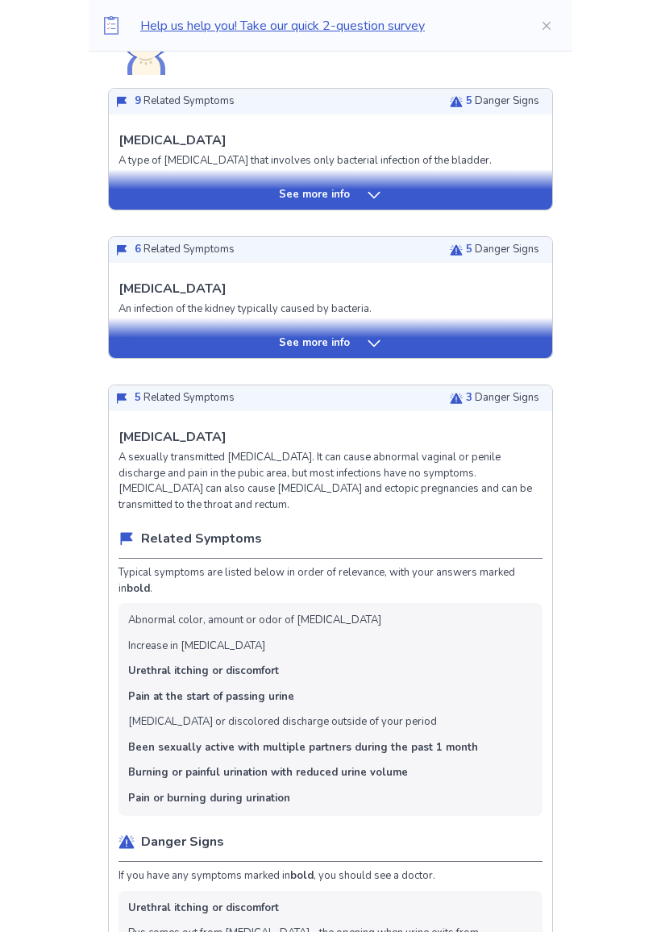
scroll to position [424, 0]
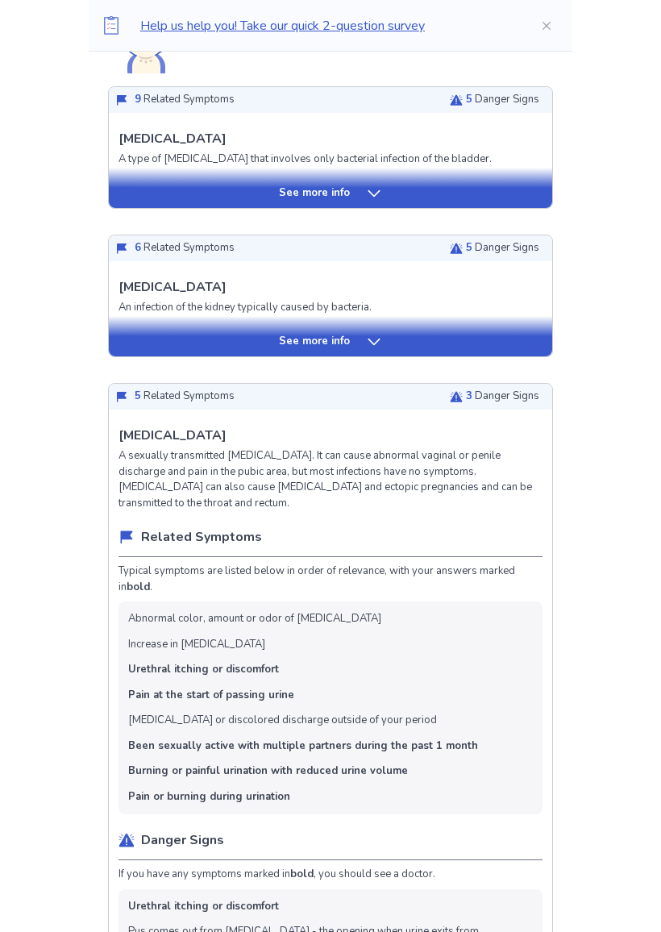
click at [151, 339] on div "See more info" at bounding box center [330, 342] width 443 height 16
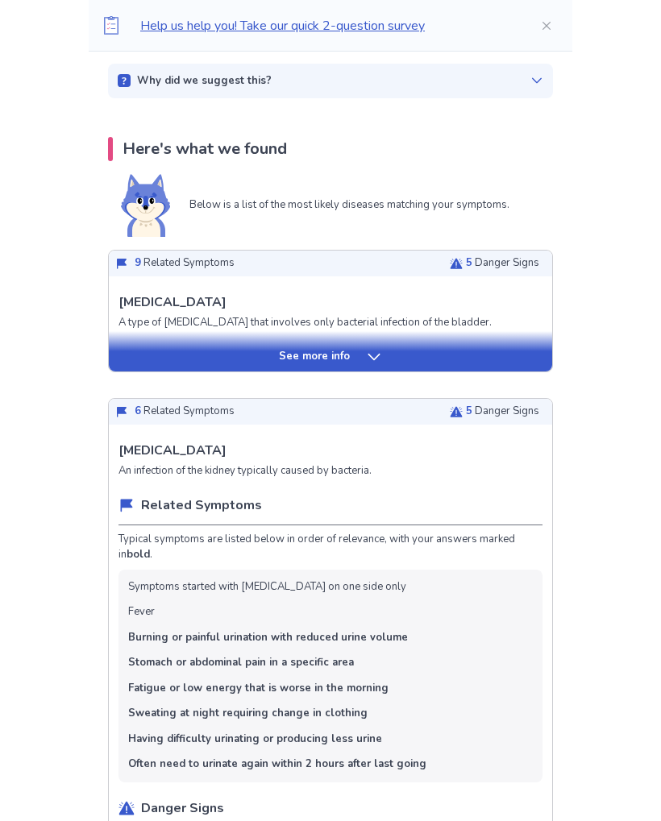
scroll to position [260, 0]
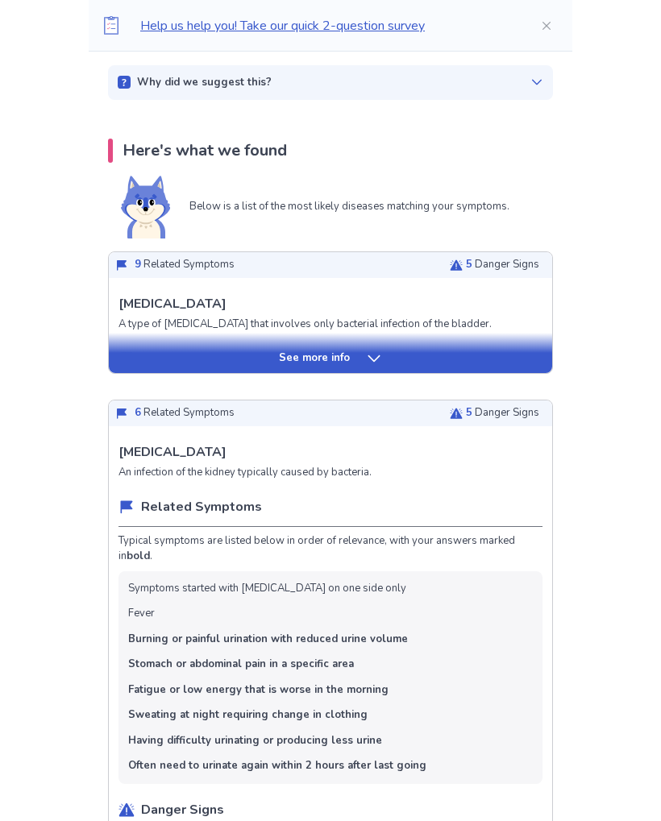
click at [148, 340] on div "See more info" at bounding box center [330, 353] width 443 height 40
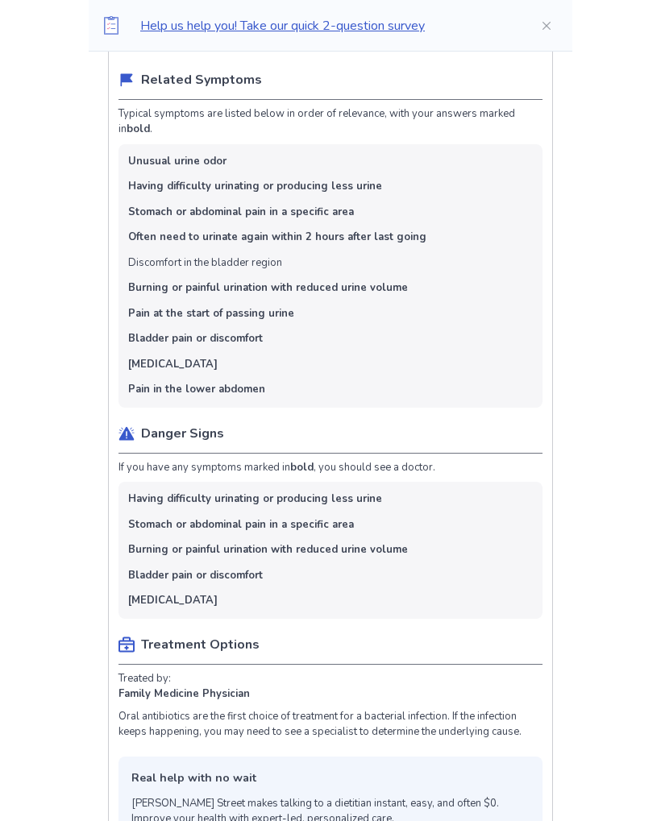
scroll to position [0, 0]
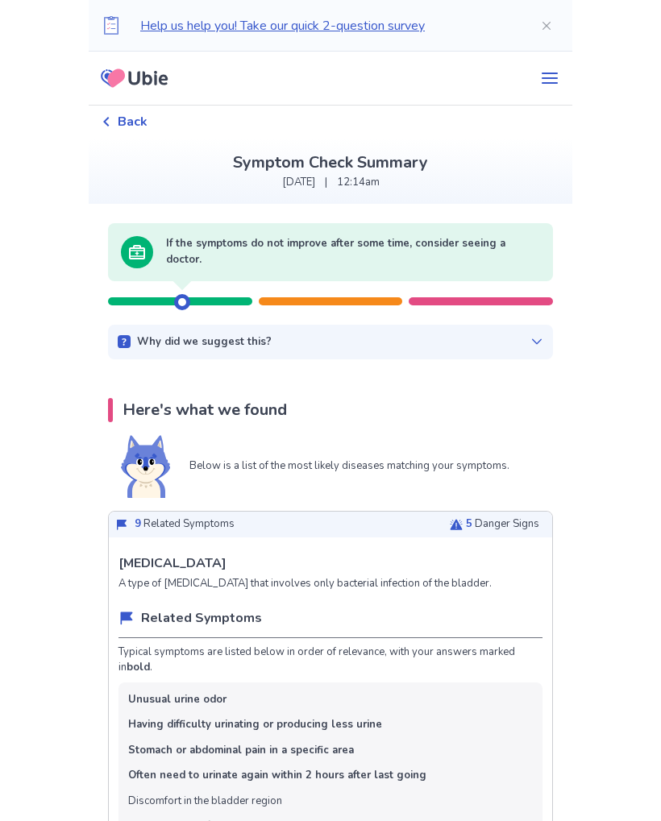
click at [125, 76] on icon at bounding box center [116, 78] width 18 height 19
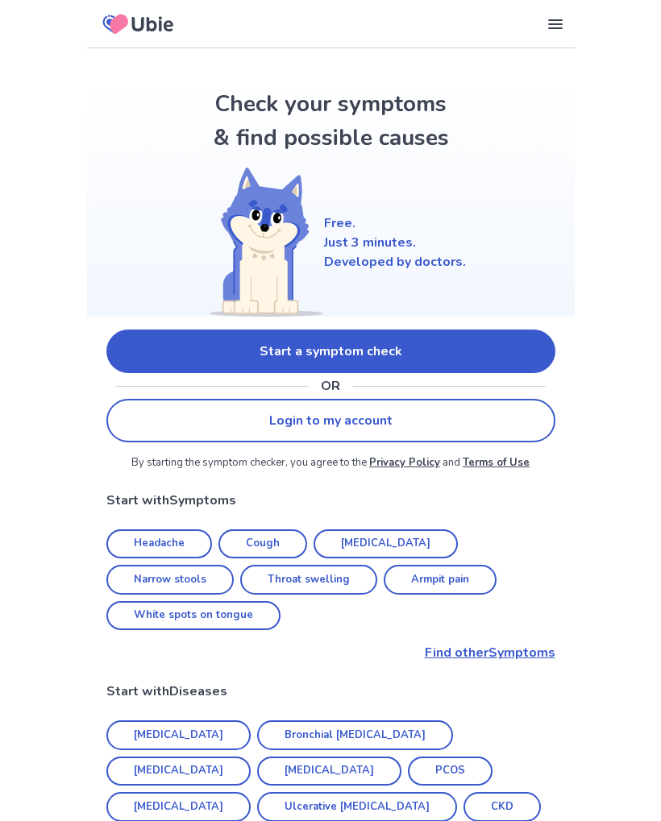
click at [130, 26] on icon at bounding box center [138, 24] width 83 height 39
click at [123, 15] on icon at bounding box center [119, 23] width 19 height 19
click at [138, 26] on icon at bounding box center [138, 24] width 83 height 39
click at [138, 25] on icon at bounding box center [138, 24] width 83 height 39
click at [565, 12] on div "Our Services Symptom Checker Doctor’s Note Checkup Medical Information Symptoms…" at bounding box center [331, 24] width 488 height 48
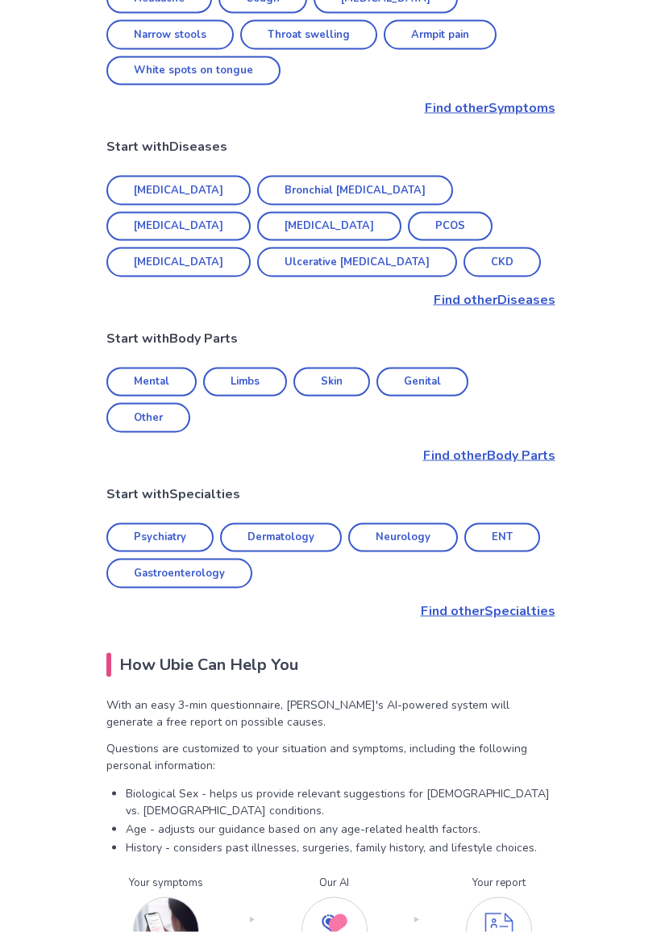
scroll to position [546, 0]
click at [430, 367] on link "Genital" at bounding box center [422, 382] width 92 height 30
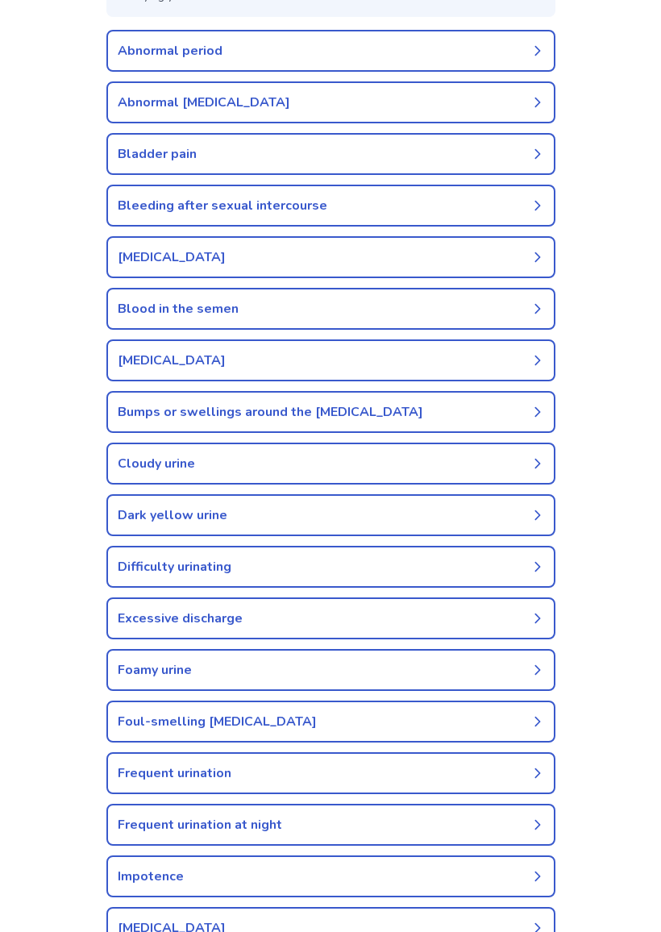
scroll to position [199, 0]
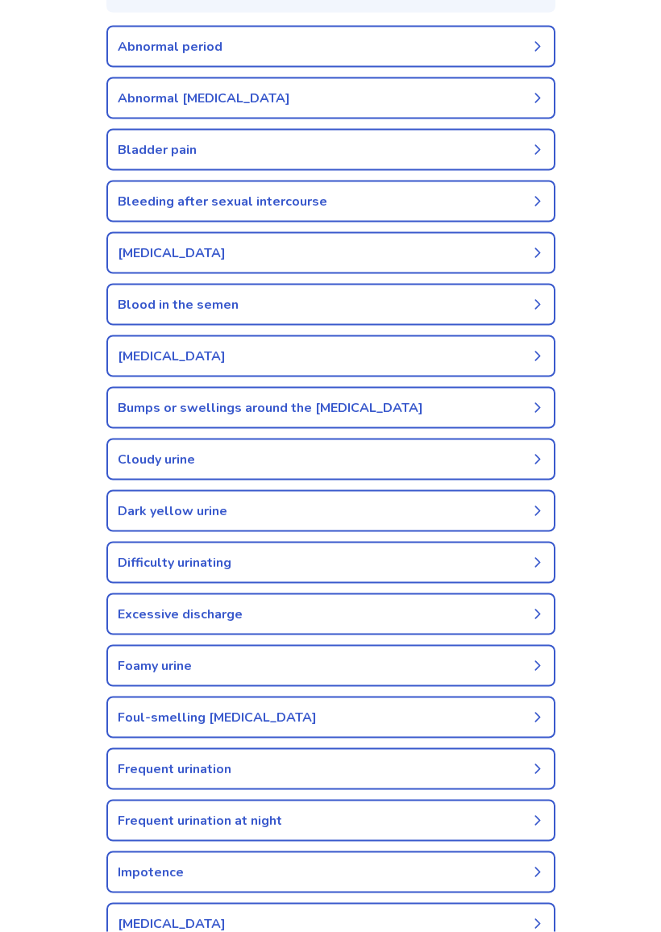
click at [153, 459] on link "Cloudy urine" at bounding box center [330, 459] width 449 height 42
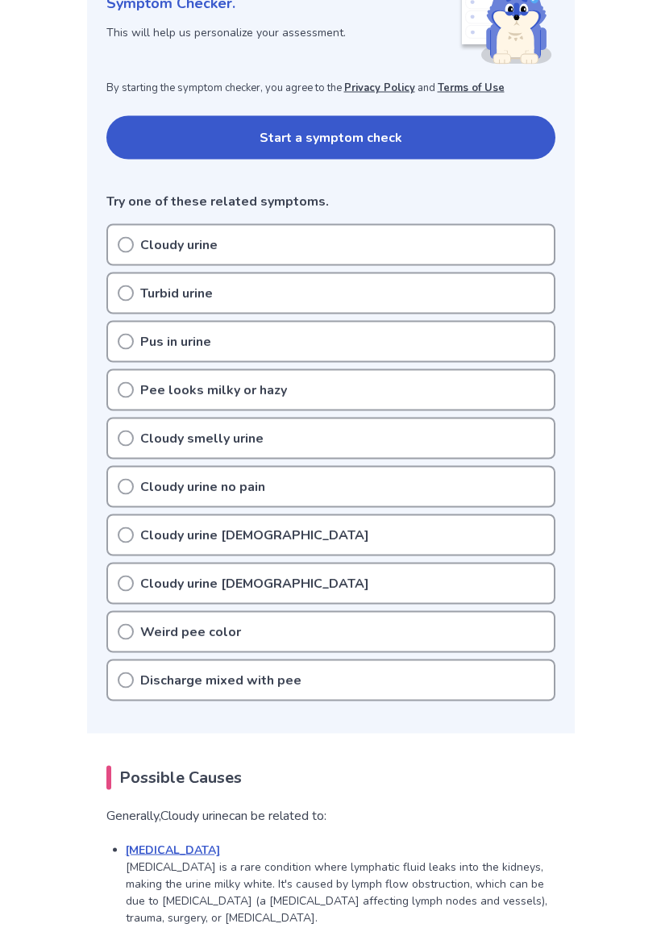
scroll to position [260, 0]
click at [342, 552] on div "Cloudy urine female" at bounding box center [330, 534] width 449 height 42
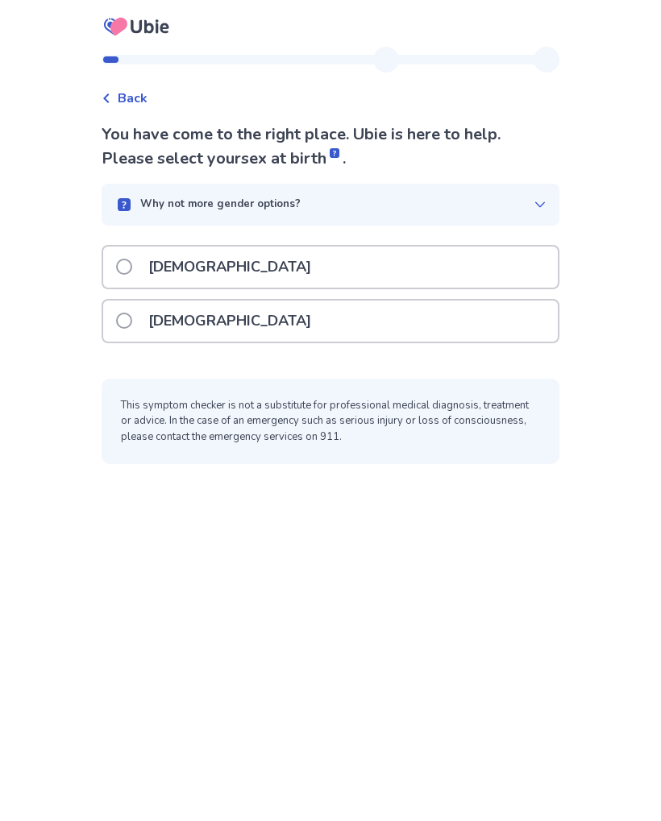
click at [460, 334] on div "[DEMOGRAPHIC_DATA]" at bounding box center [330, 321] width 455 height 41
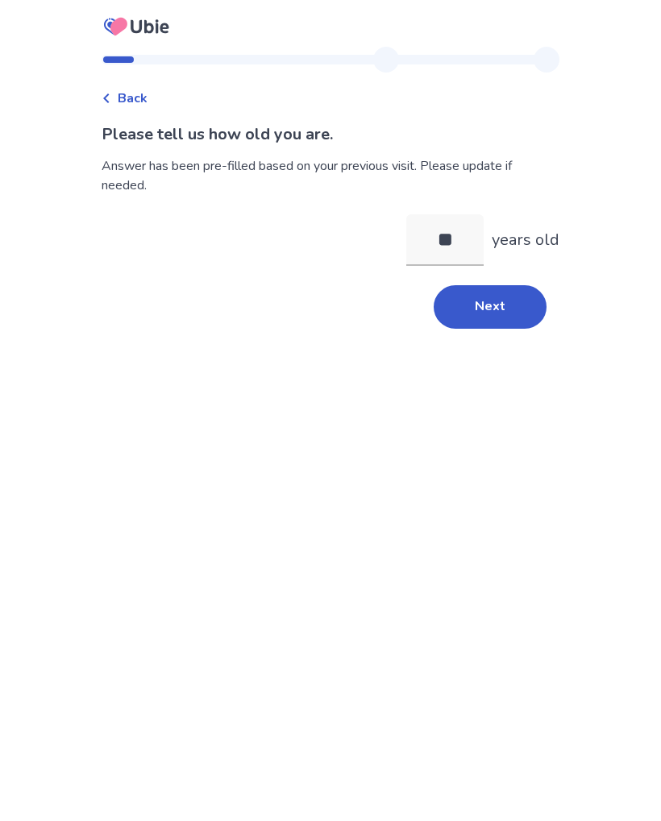
click at [483, 322] on button "Next" at bounding box center [490, 307] width 113 height 44
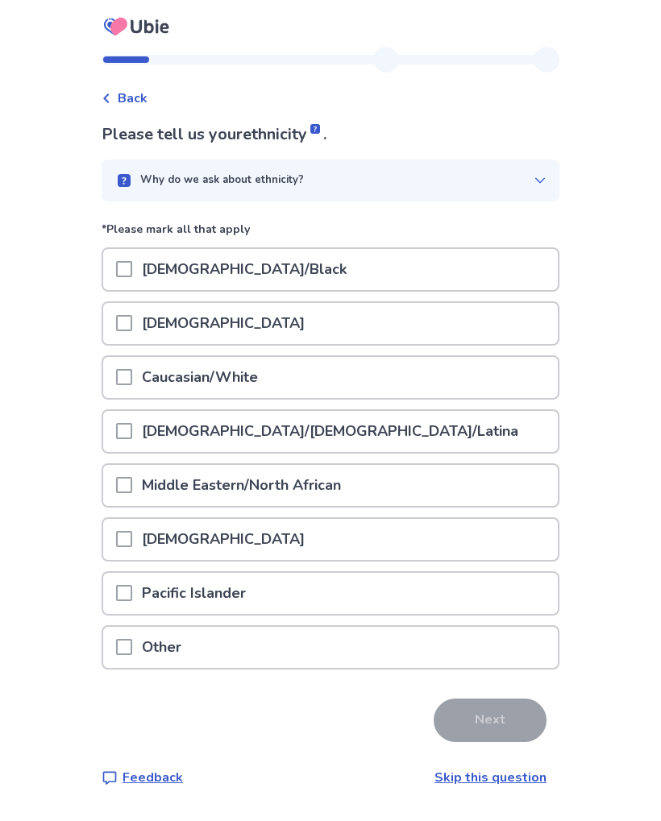
click at [342, 378] on div "Caucasian/White" at bounding box center [330, 377] width 455 height 41
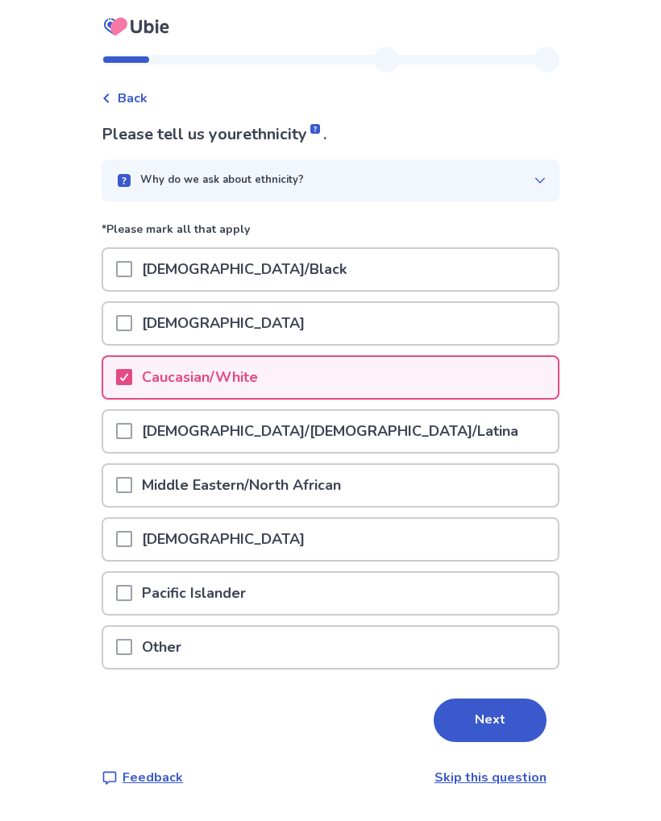
click at [492, 713] on button "Next" at bounding box center [490, 721] width 113 height 44
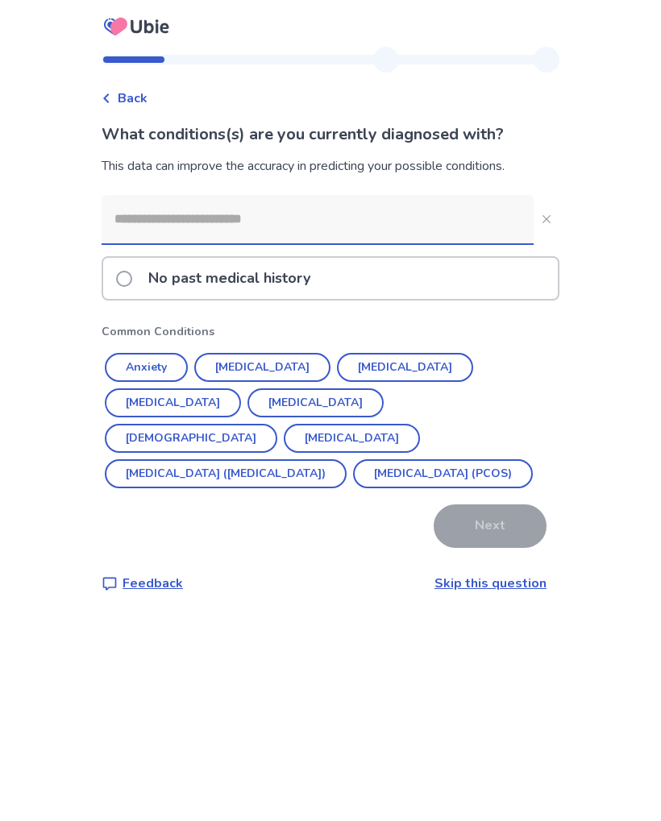
click at [152, 367] on button "Anxiety" at bounding box center [146, 367] width 83 height 29
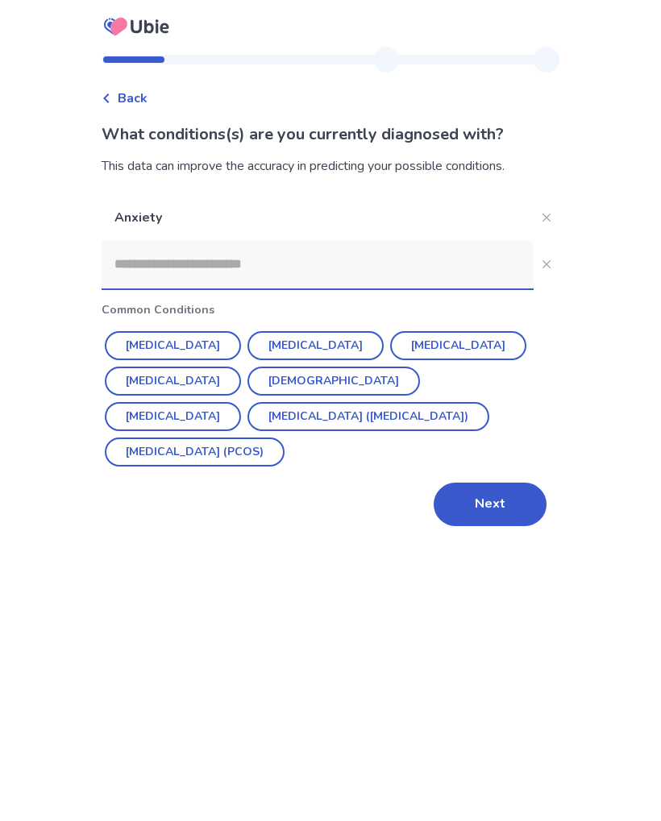
click at [303, 339] on button "Depression" at bounding box center [315, 345] width 136 height 29
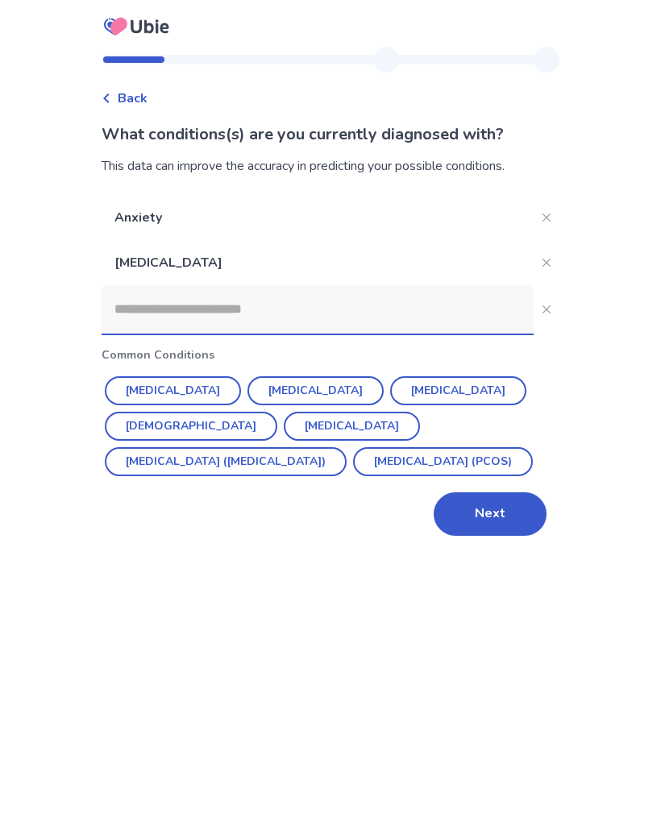
click at [492, 512] on button "Next" at bounding box center [490, 514] width 113 height 44
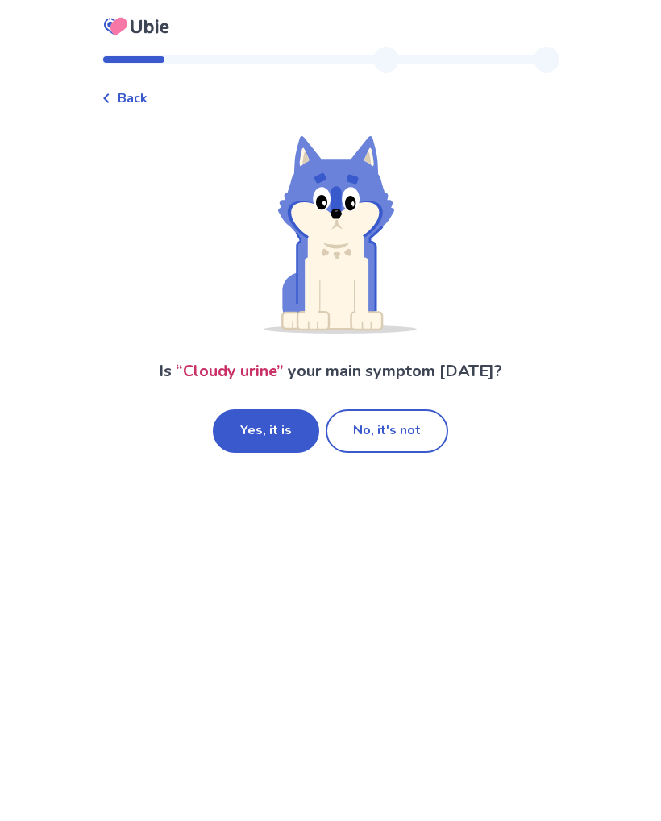
click at [427, 430] on button "No, it's not" at bounding box center [387, 431] width 123 height 44
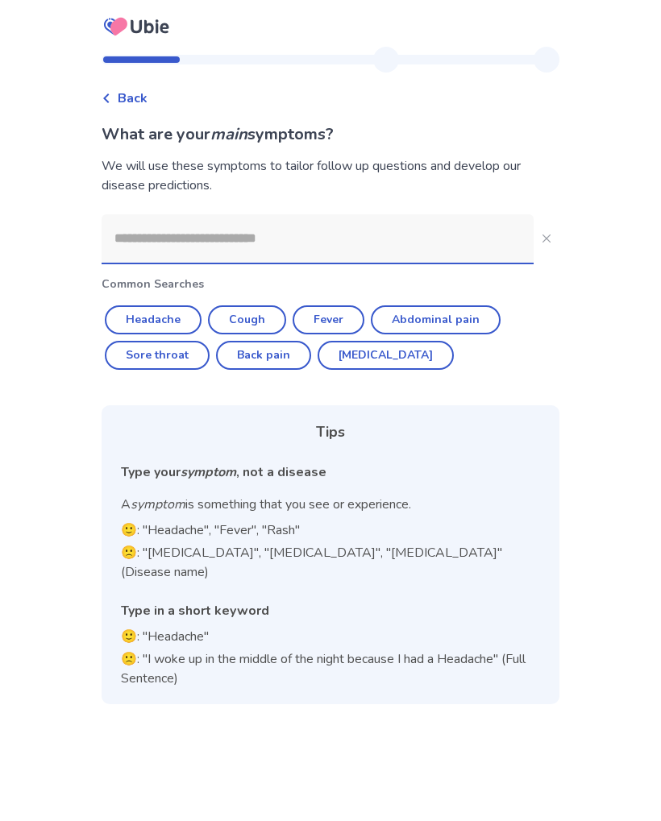
click at [300, 351] on button "Back pain" at bounding box center [263, 355] width 95 height 29
type input "*********"
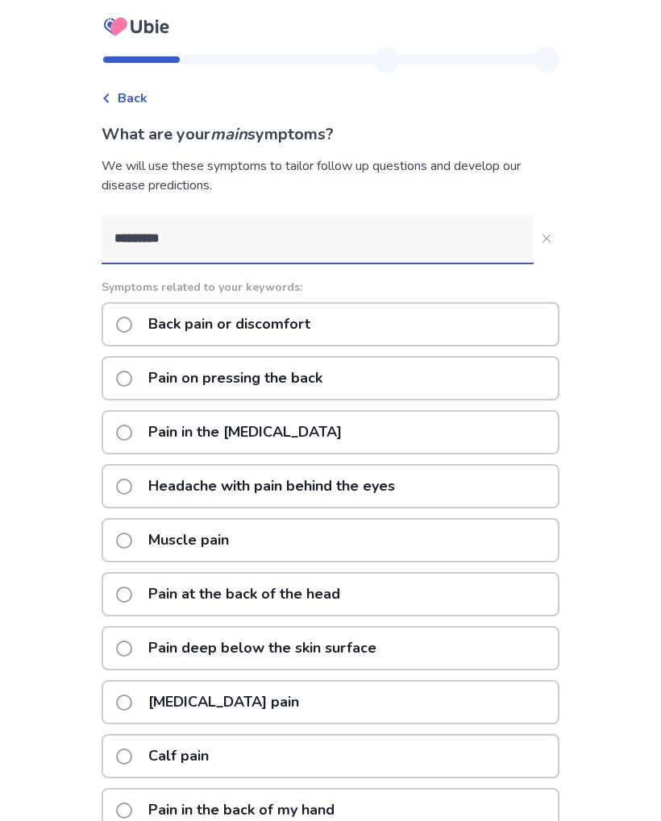
click at [376, 333] on div "Back pain or discomfort" at bounding box center [331, 324] width 458 height 44
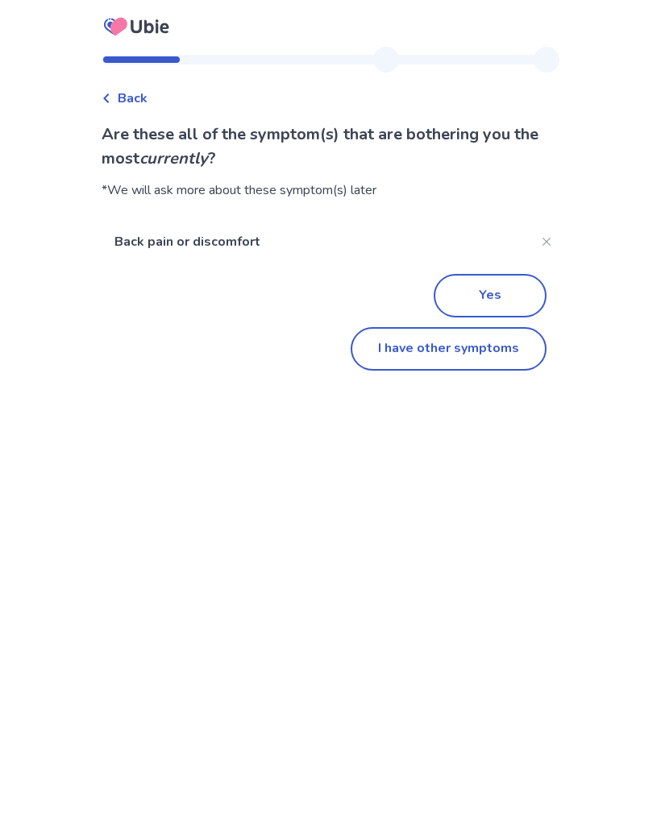
click at [480, 347] on button "I have other symptoms" at bounding box center [449, 349] width 196 height 44
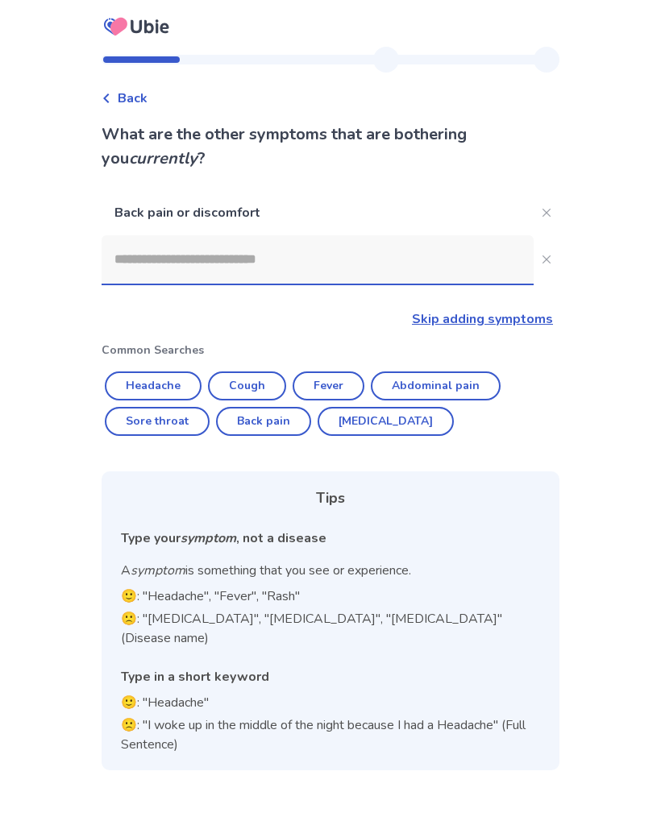
click at [422, 260] on input at bounding box center [318, 259] width 432 height 48
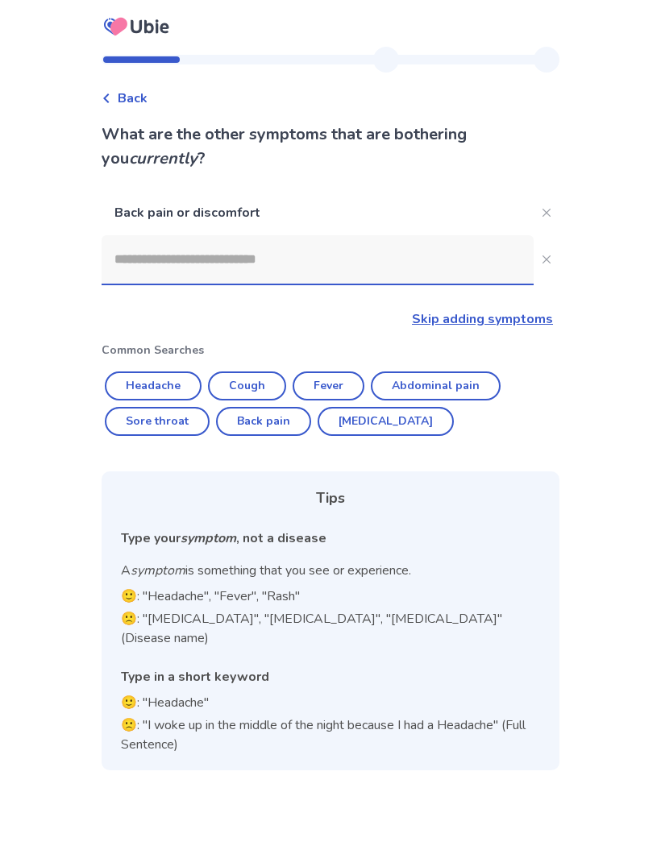
type input "*"
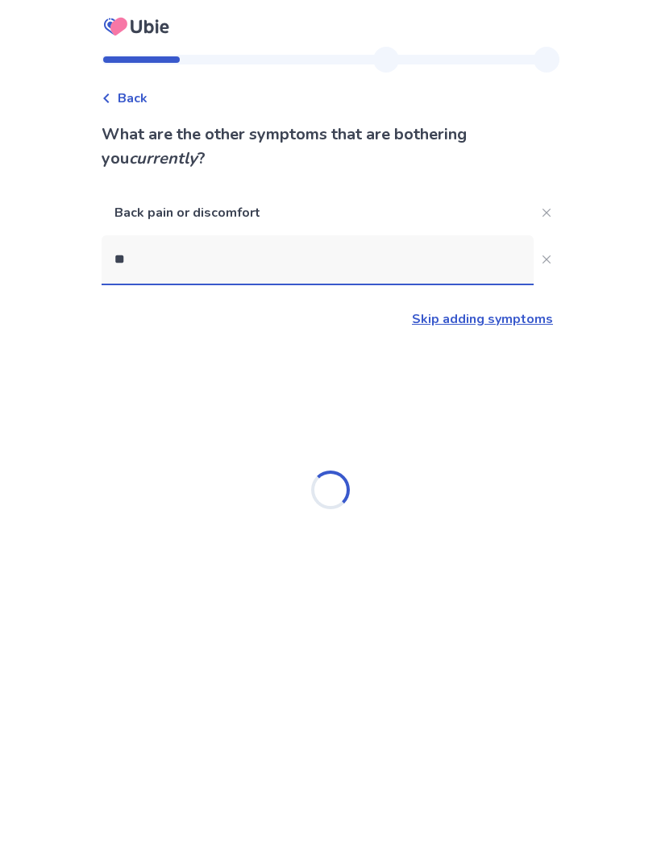
type input "*"
type input "***"
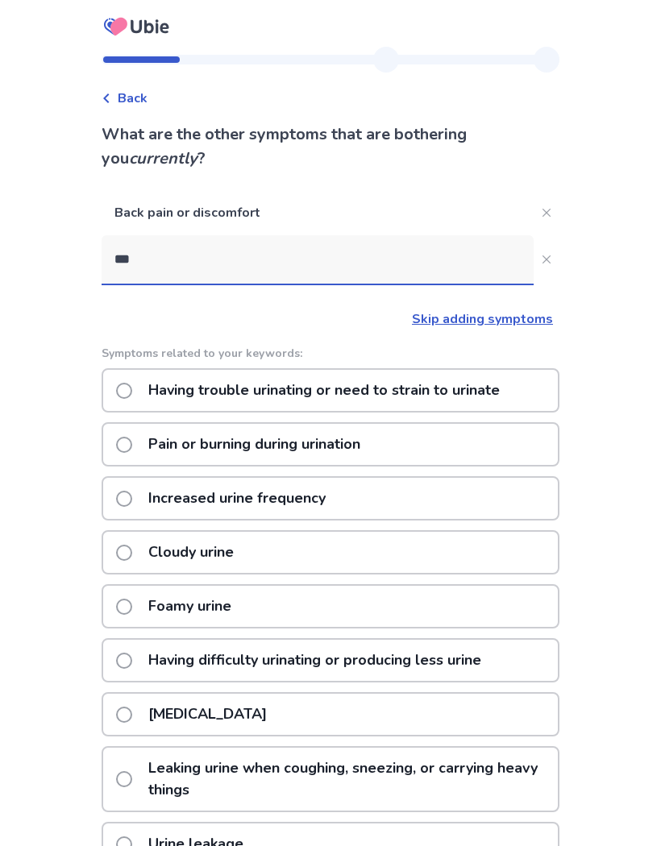
click at [151, 391] on p "Having trouble urinating or need to strain to urinate" at bounding box center [324, 390] width 371 height 41
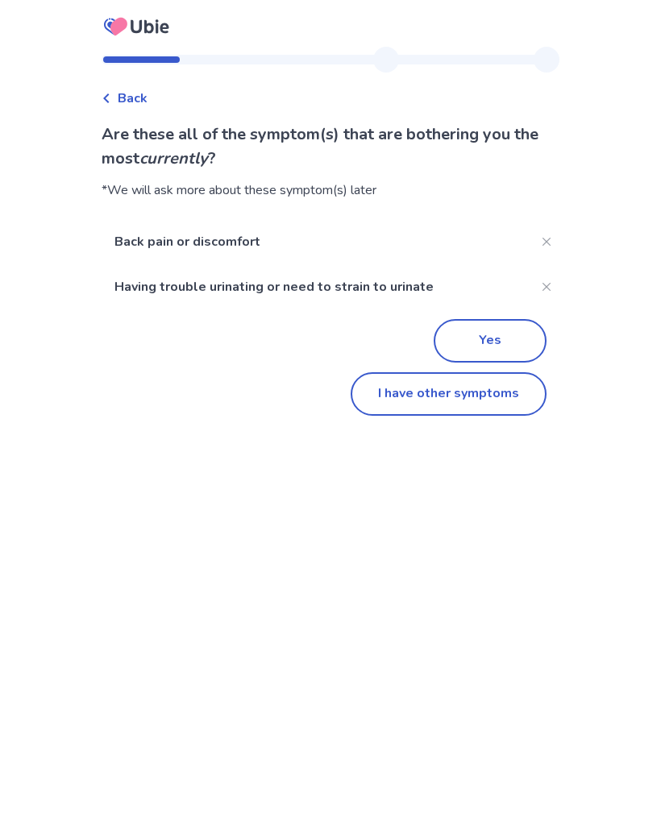
click at [513, 332] on button "Yes" at bounding box center [490, 341] width 113 height 44
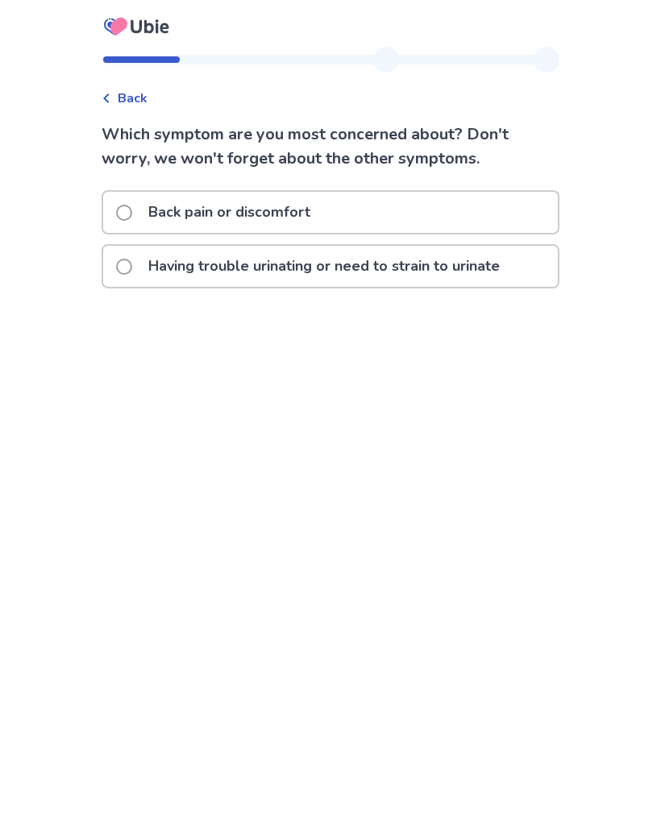
click at [492, 268] on p "Having trouble urinating or need to strain to urinate" at bounding box center [324, 266] width 371 height 41
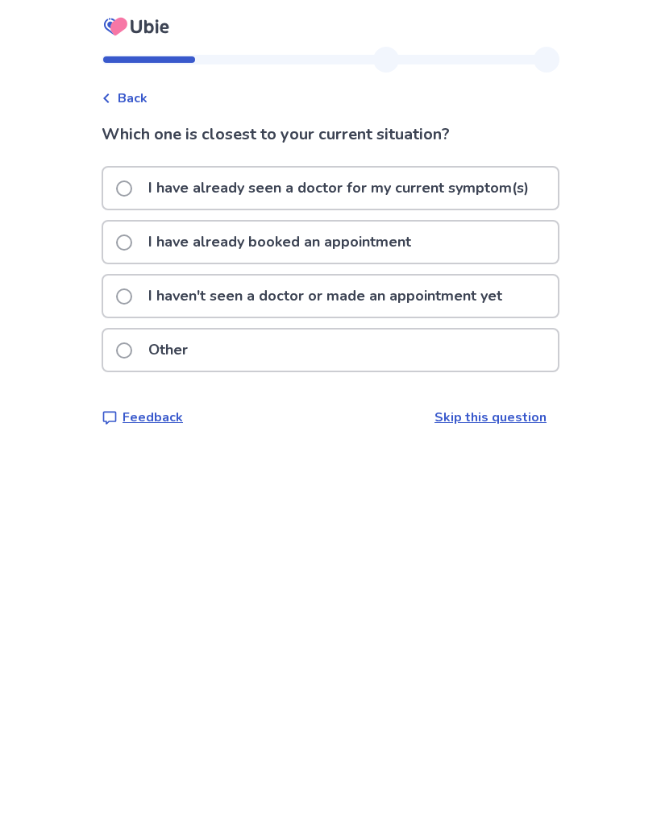
click at [413, 351] on div "Other" at bounding box center [330, 350] width 455 height 41
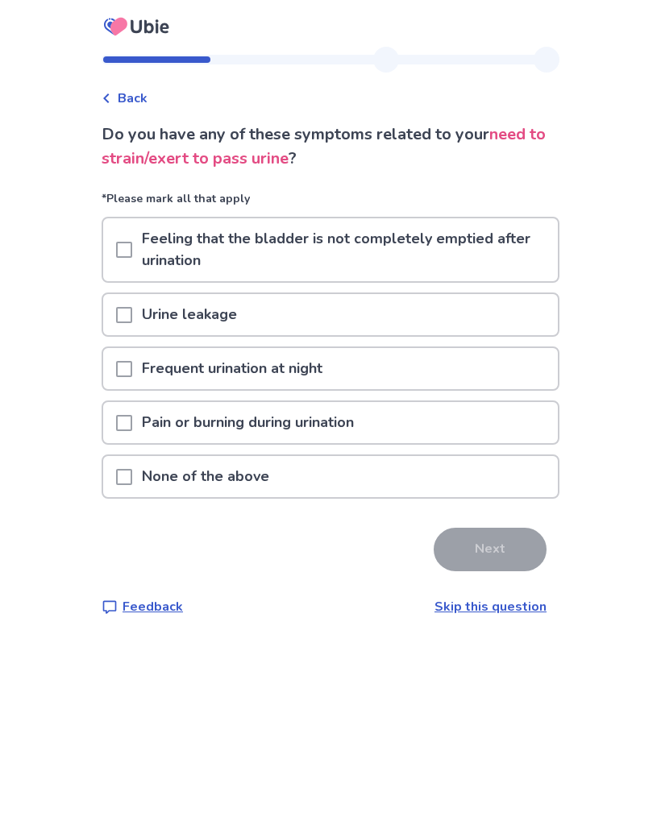
click at [401, 370] on div "Frequent urination at night" at bounding box center [330, 368] width 455 height 41
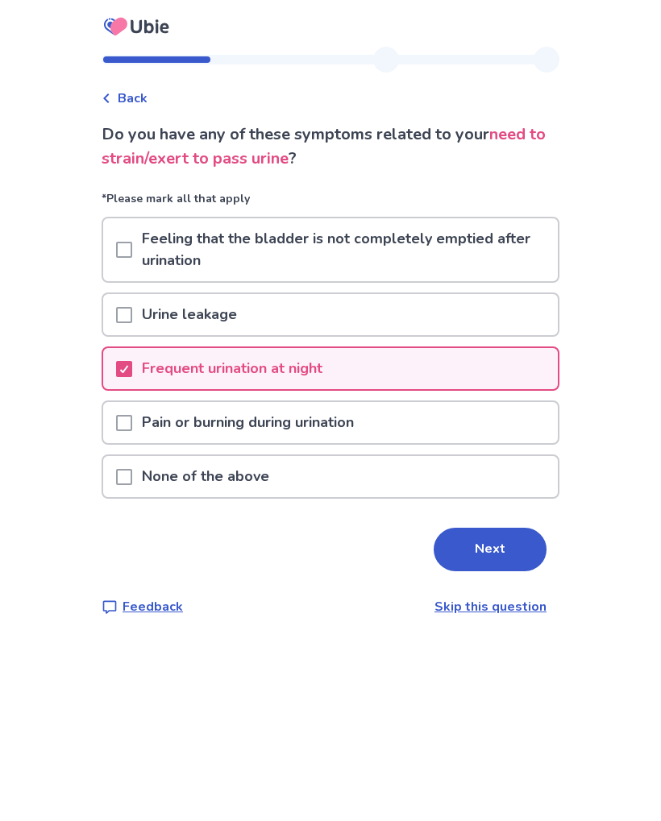
click at [391, 423] on div "Pain or burning during urination" at bounding box center [330, 422] width 455 height 41
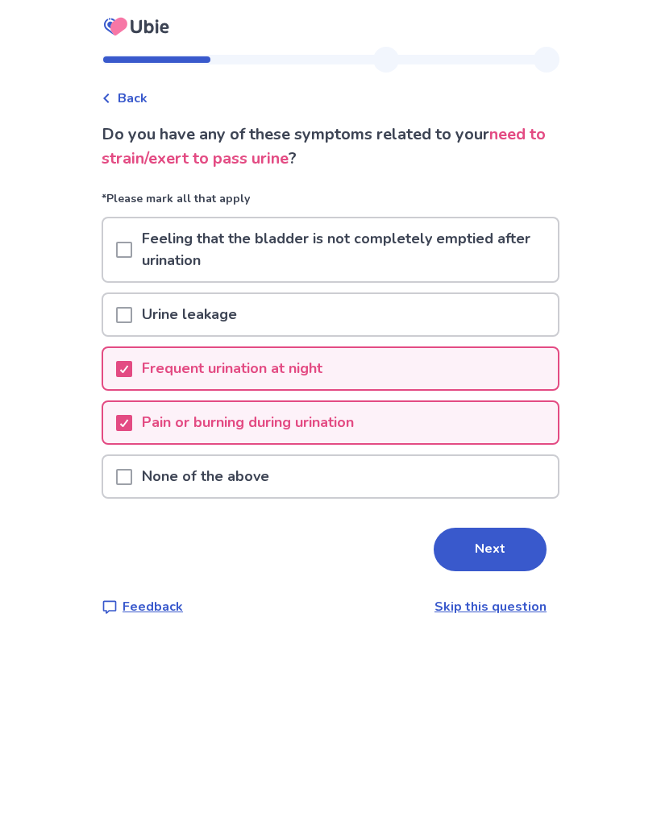
click at [505, 248] on p "Feeling that the bladder is not completely emptied after urination" at bounding box center [345, 249] width 426 height 63
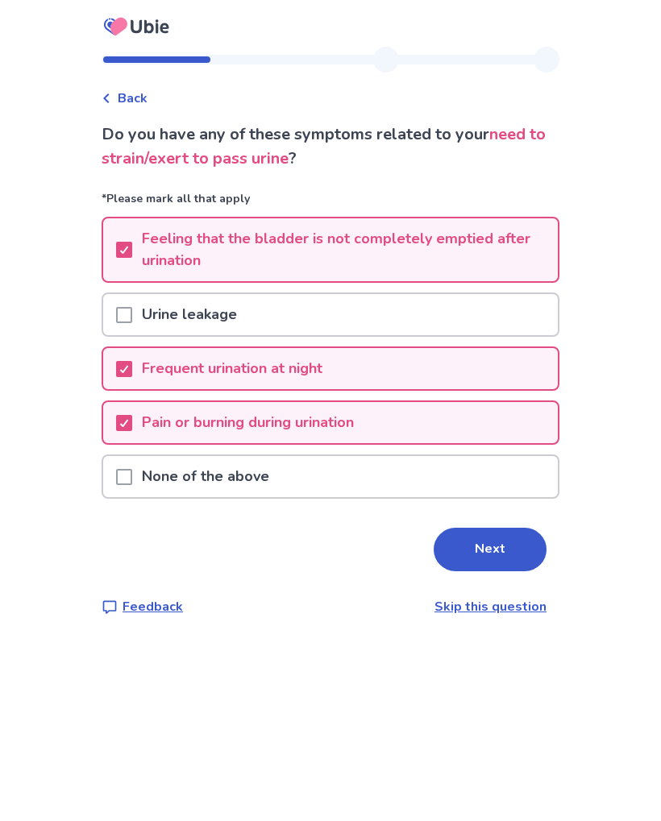
click at [512, 549] on button "Next" at bounding box center [490, 550] width 113 height 44
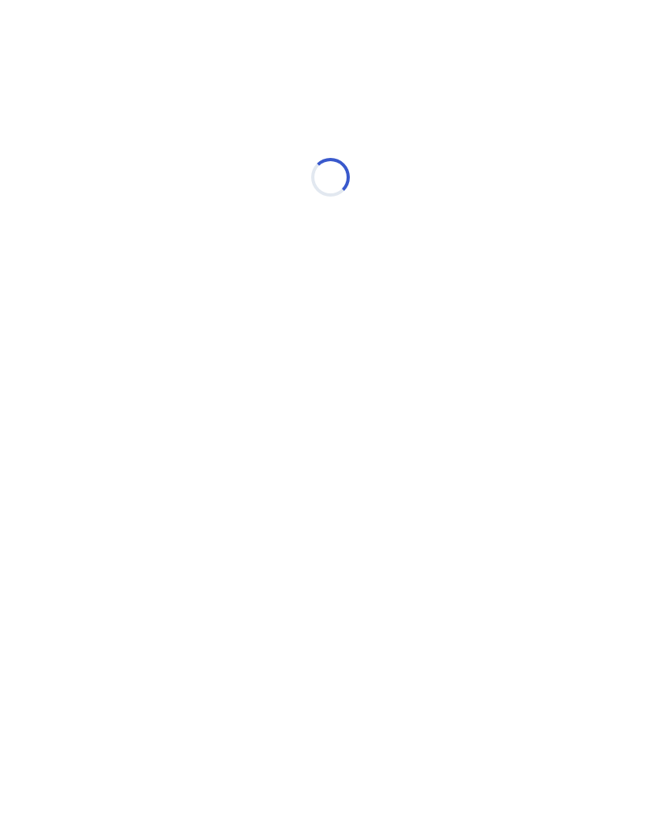
select select "*"
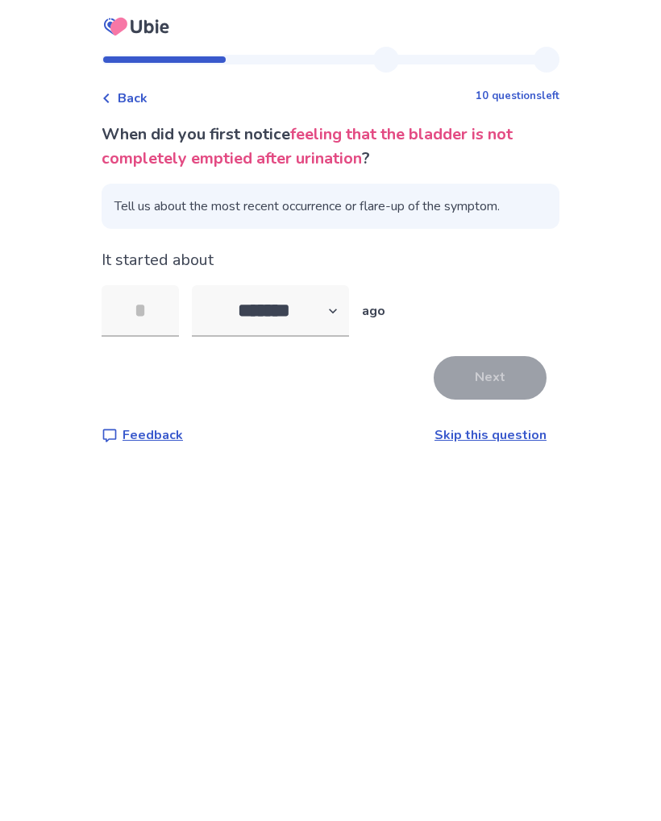
click at [147, 296] on input "tel" at bounding box center [140, 311] width 77 height 52
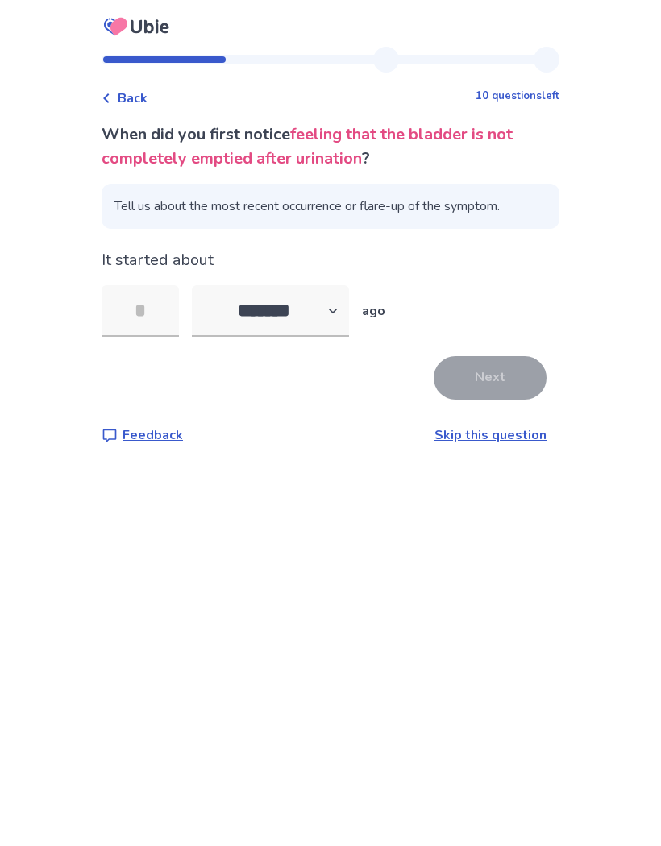
type input "*"
click at [503, 384] on button "Next" at bounding box center [490, 378] width 113 height 44
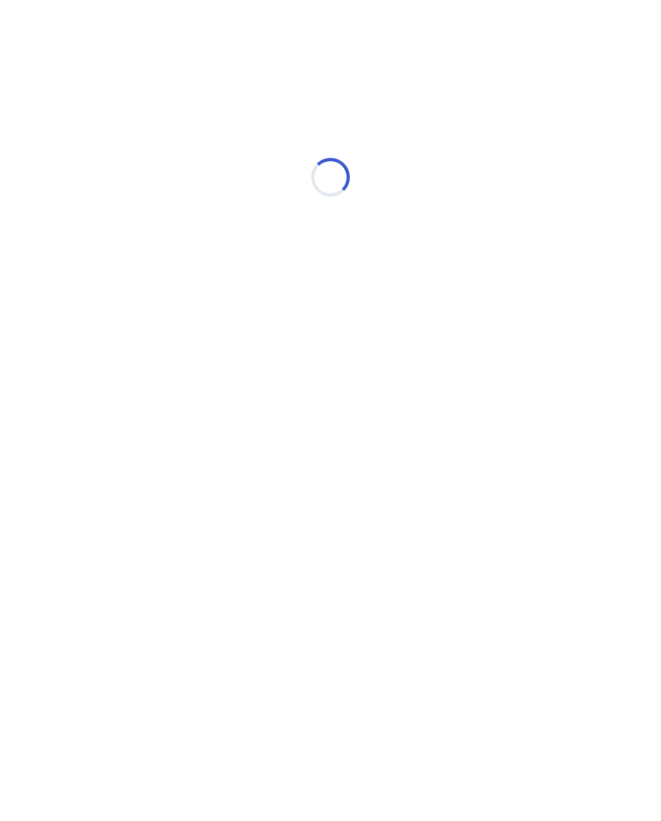
select select "*"
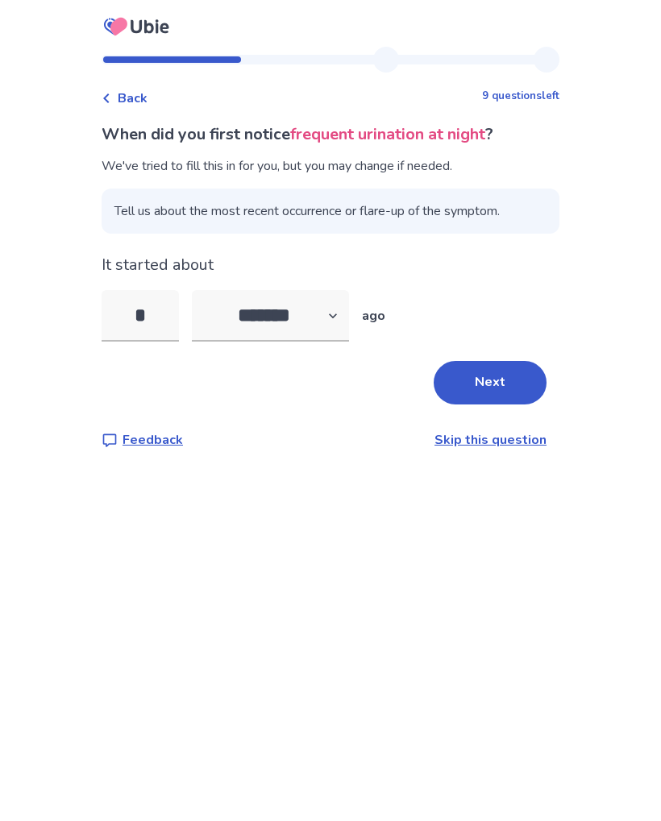
click at [158, 309] on input "*" at bounding box center [140, 316] width 77 height 52
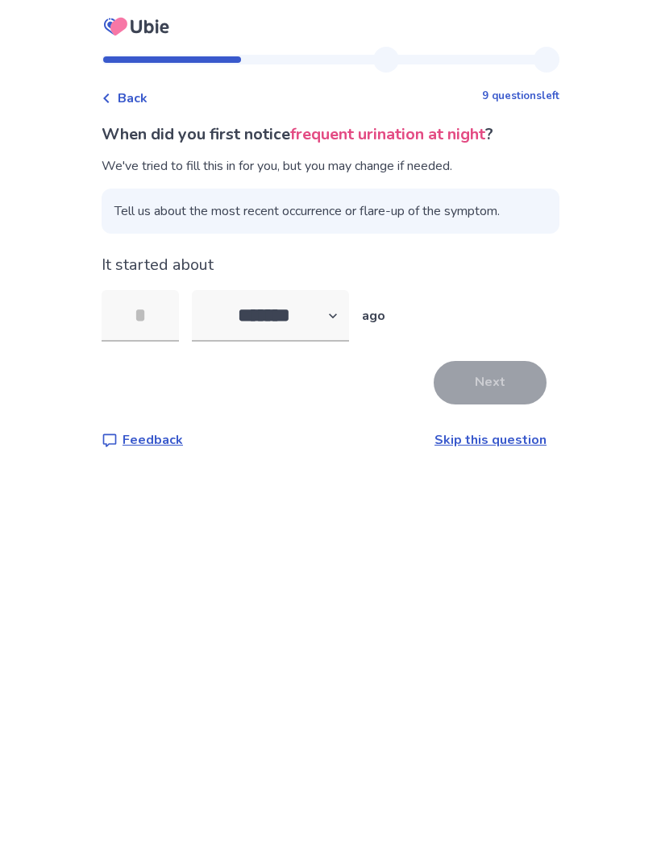
type input "*"
click at [507, 394] on button "Next" at bounding box center [490, 383] width 113 height 44
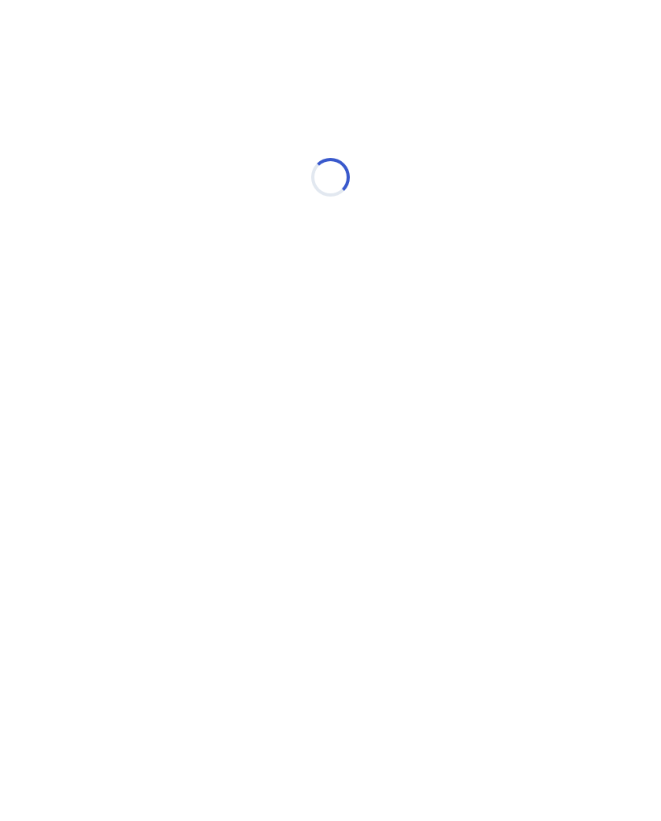
select select "*"
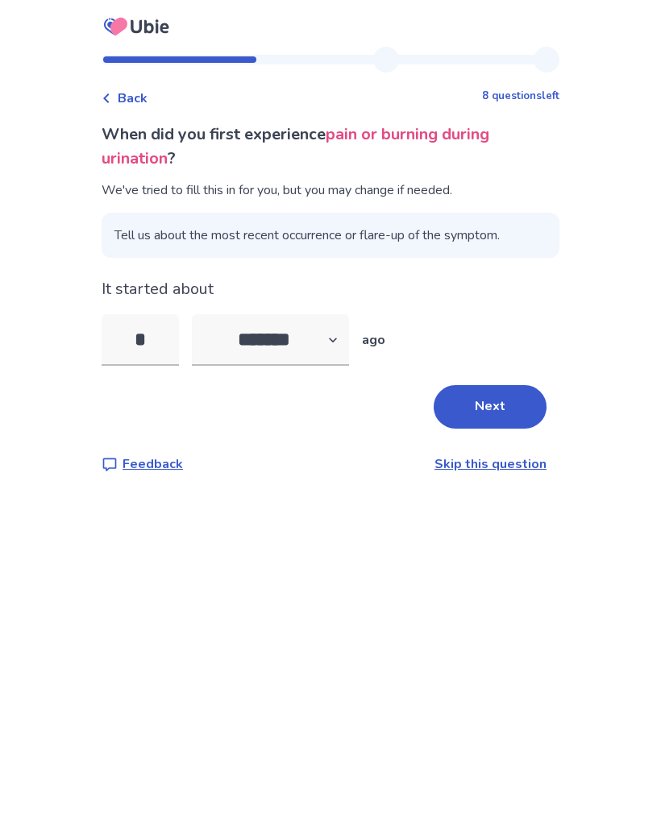
click at [157, 341] on input "*" at bounding box center [140, 340] width 77 height 52
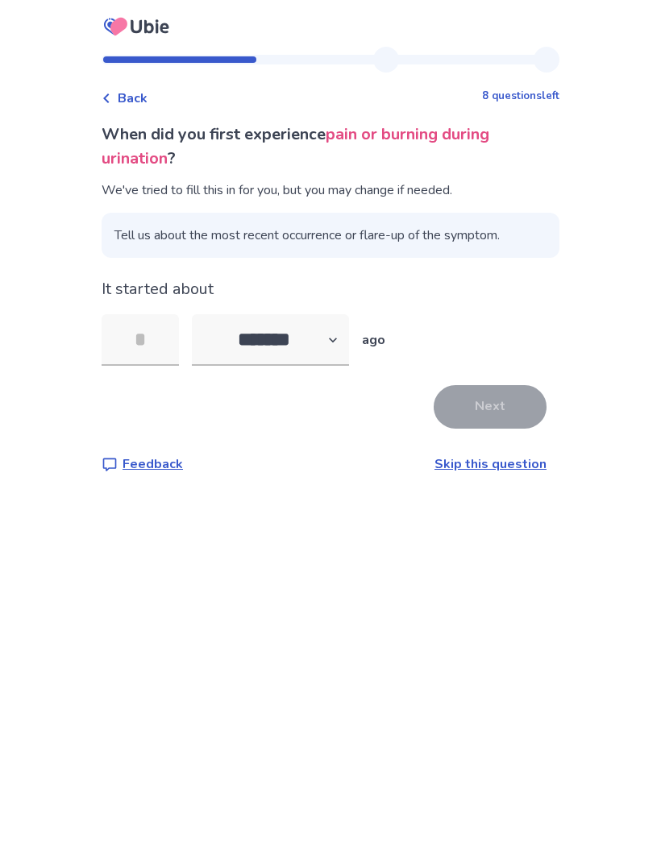
type input "*"
click at [513, 425] on button "Next" at bounding box center [490, 407] width 113 height 44
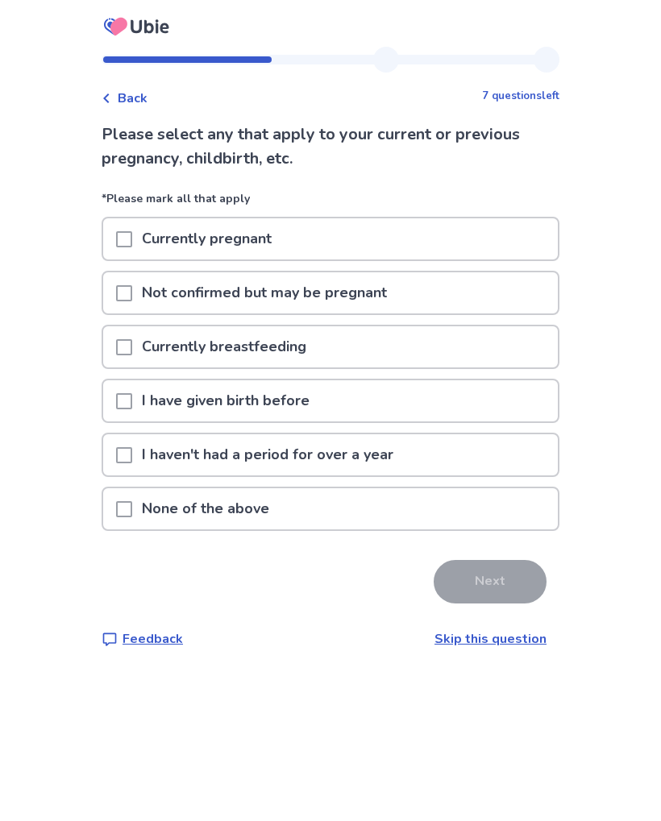
click at [132, 505] on span at bounding box center [124, 509] width 16 height 16
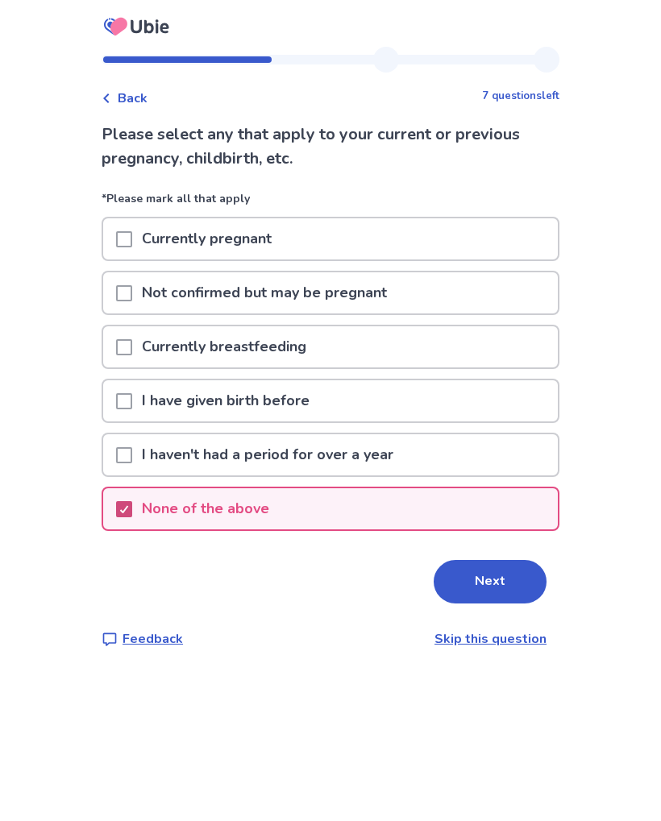
click at [505, 595] on button "Next" at bounding box center [490, 582] width 113 height 44
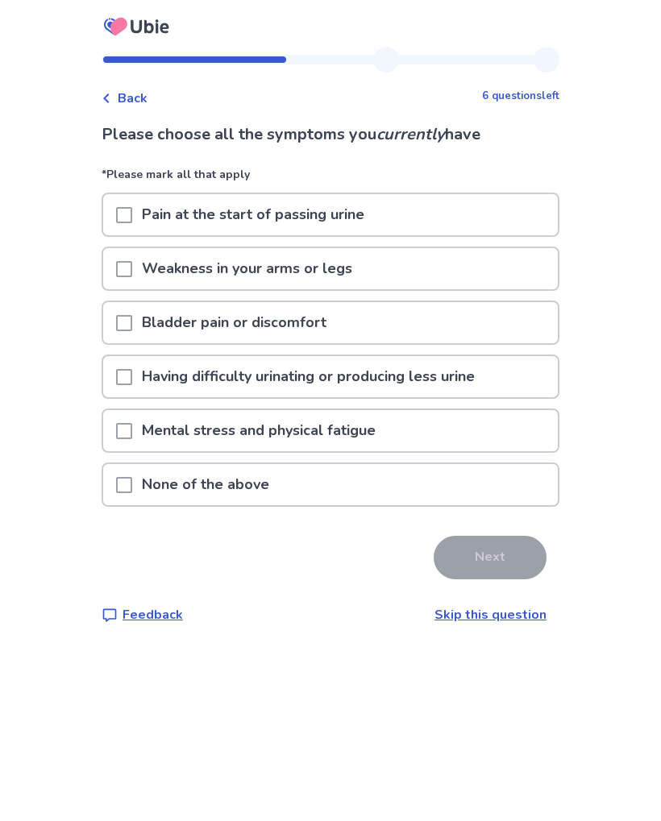
click at [132, 214] on span at bounding box center [124, 215] width 16 height 16
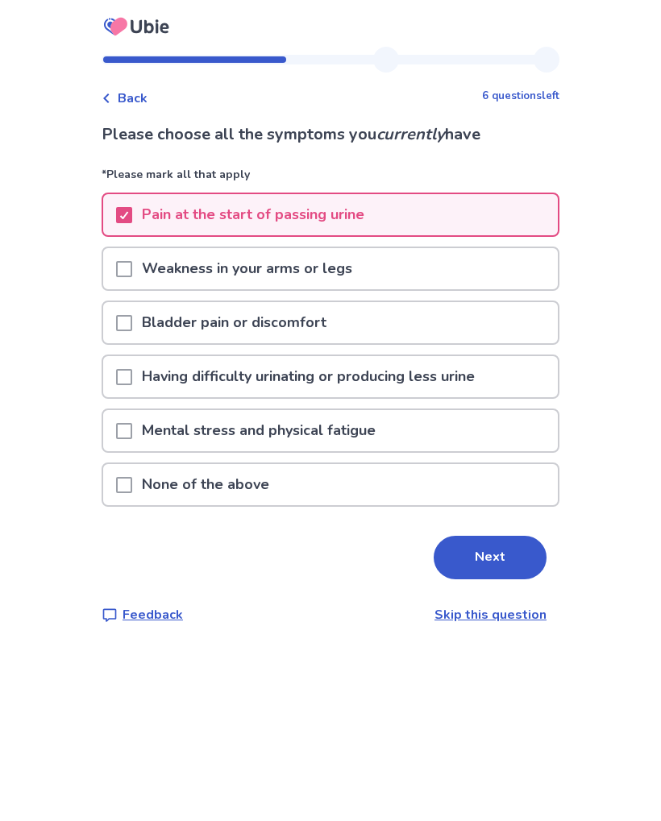
click at [132, 318] on span at bounding box center [124, 323] width 16 height 16
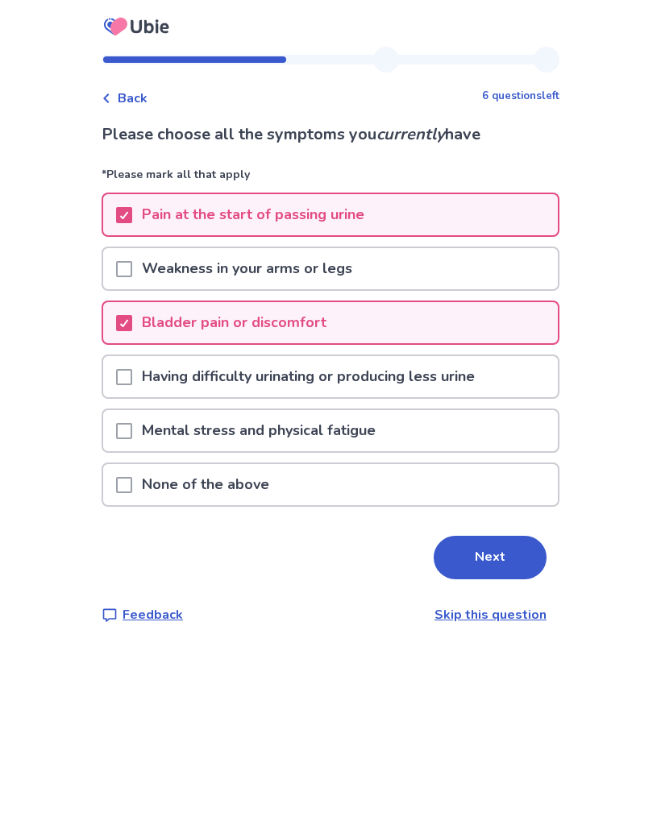
click at [132, 366] on div at bounding box center [124, 376] width 16 height 41
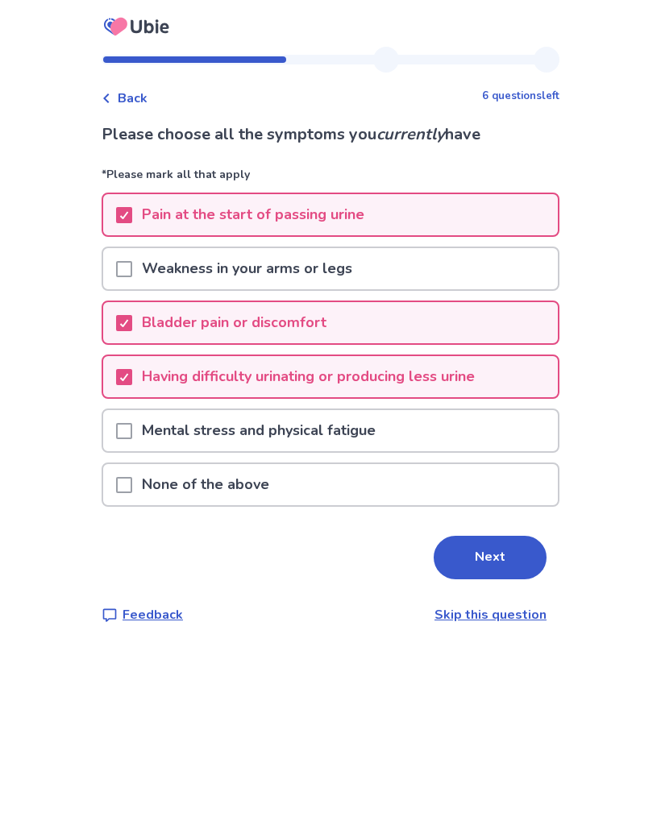
click at [132, 428] on span at bounding box center [124, 431] width 16 height 16
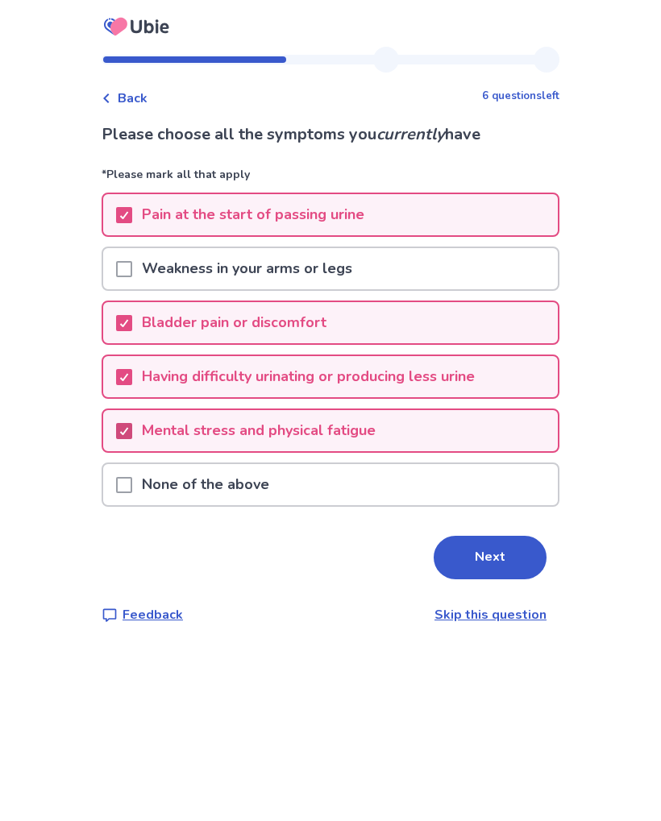
click at [463, 563] on button "Next" at bounding box center [490, 558] width 113 height 44
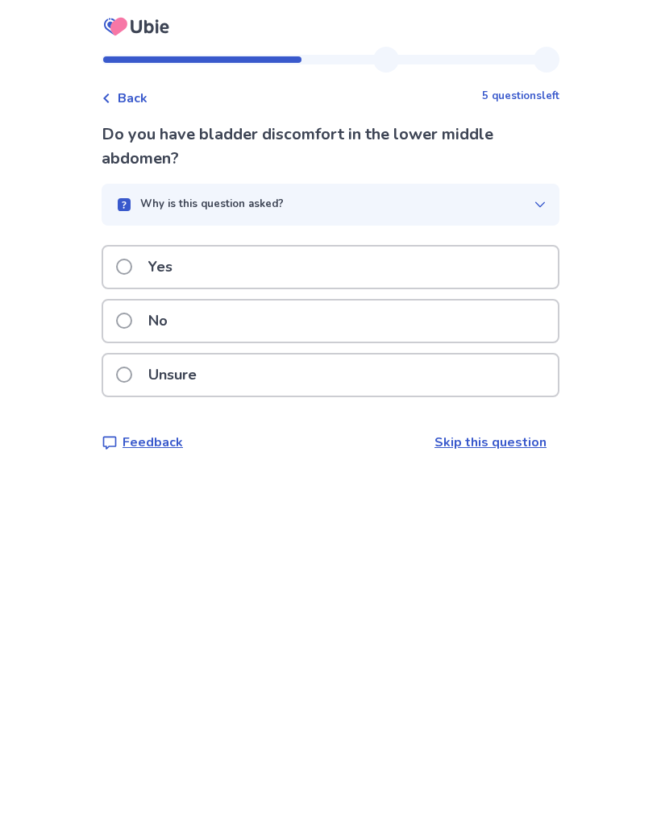
click at [462, 199] on div "Why is this question asked?" at bounding box center [323, 205] width 419 height 16
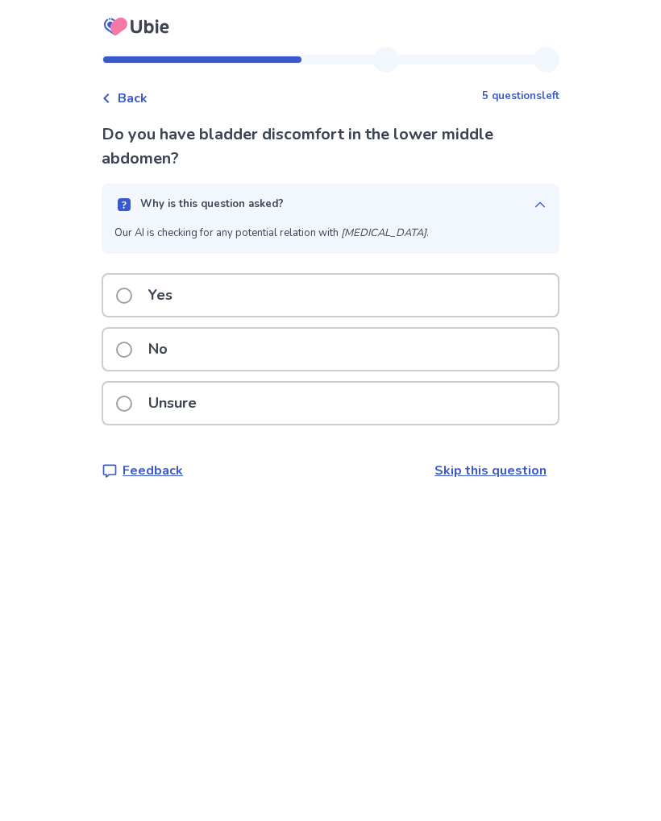
click at [529, 189] on button "Why is this question asked?" at bounding box center [331, 205] width 458 height 42
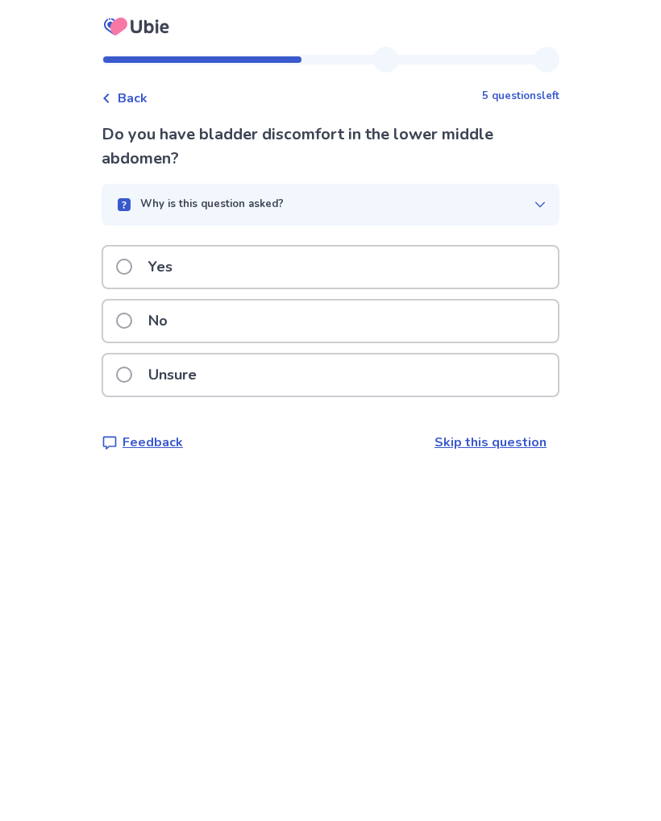
click at [426, 276] on div "Yes" at bounding box center [330, 267] width 455 height 41
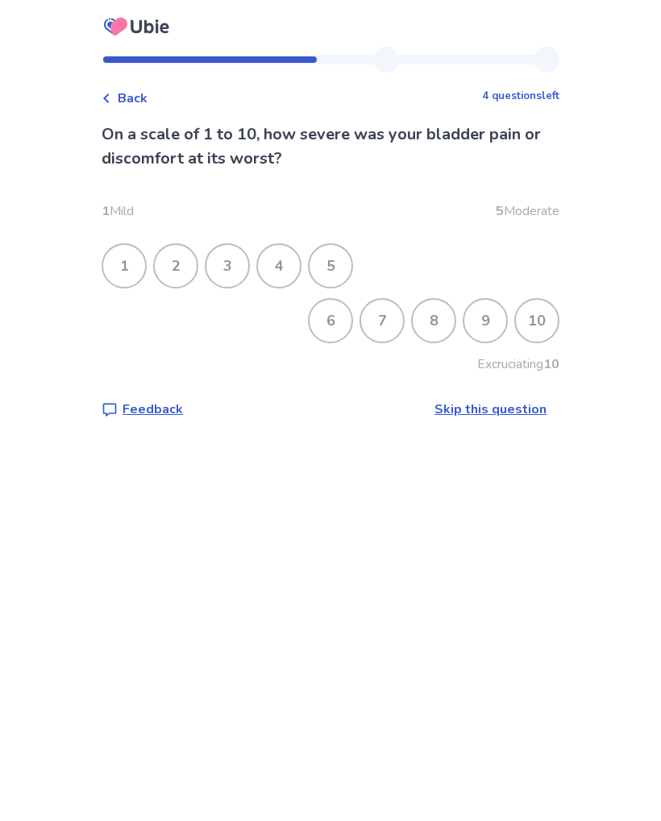
click at [378, 322] on div "7" at bounding box center [382, 321] width 42 height 42
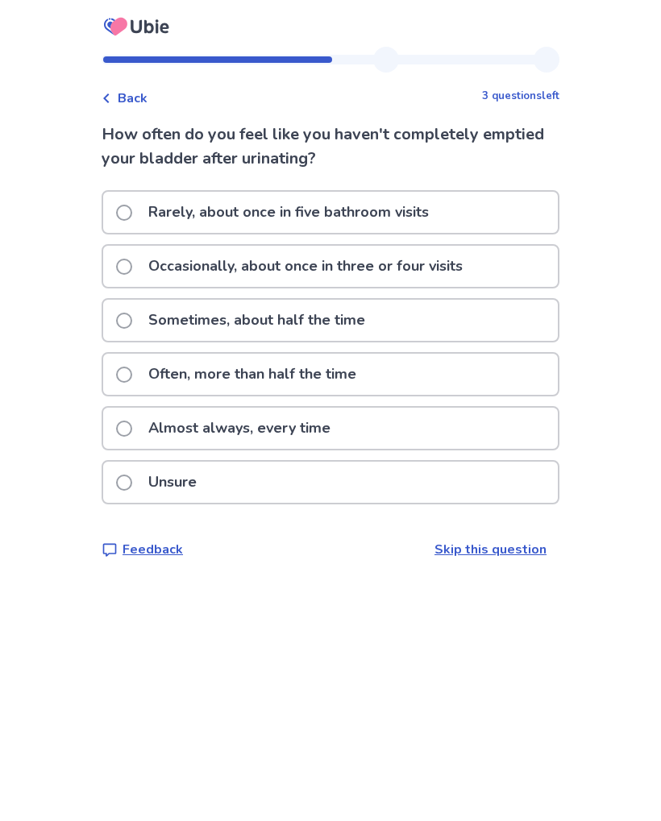
click at [397, 426] on div "Almost always, every time" at bounding box center [330, 428] width 455 height 41
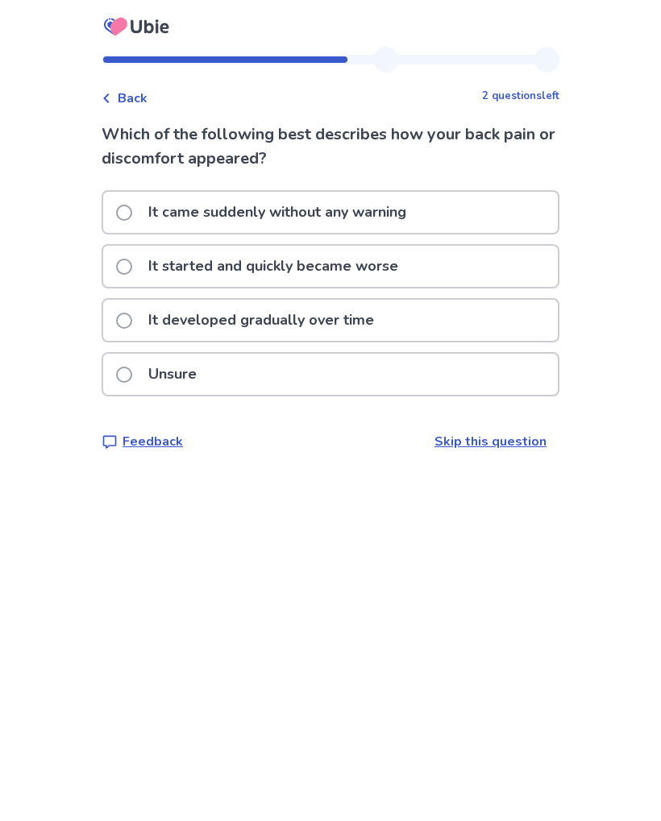
click at [515, 200] on div "It came suddenly without any warning" at bounding box center [330, 212] width 455 height 41
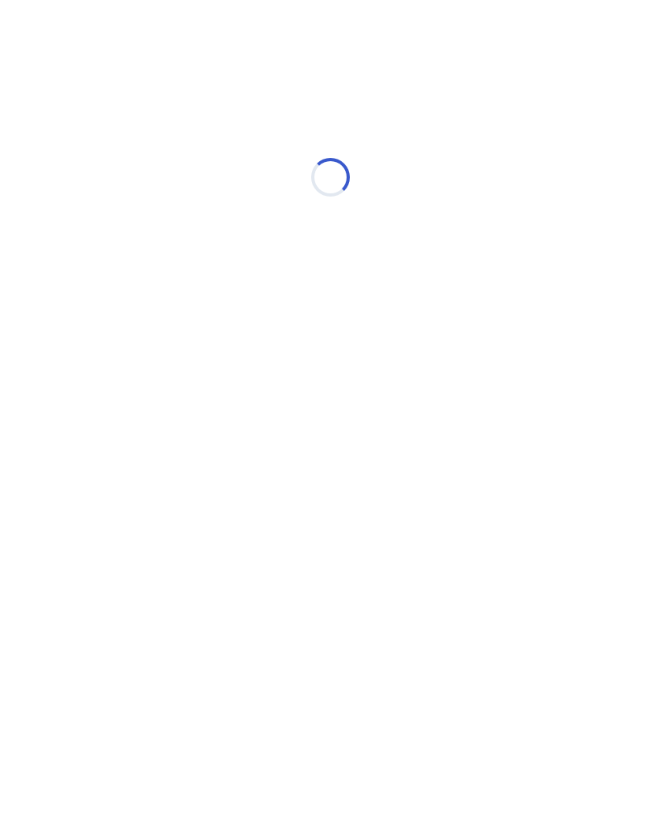
select select "*"
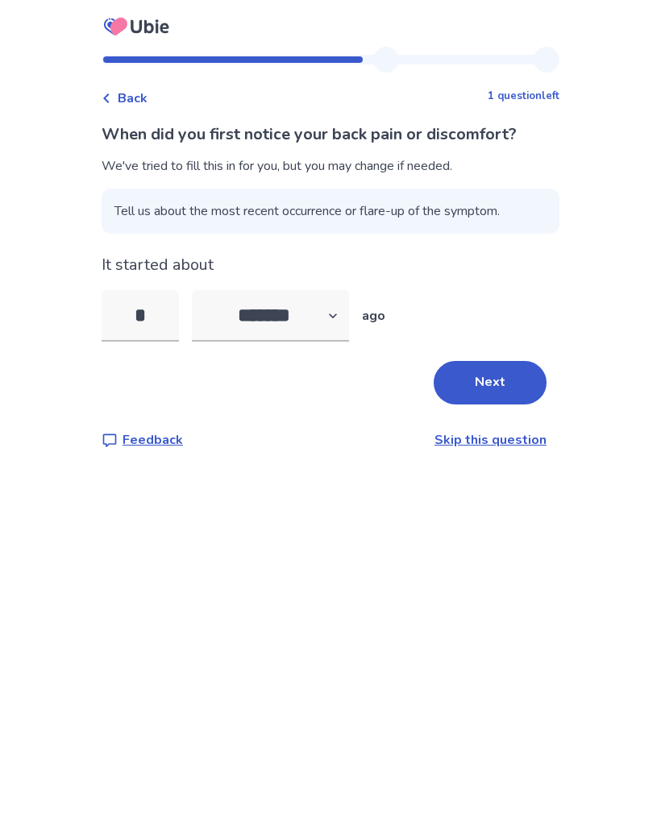
click at [140, 89] on span "Back" at bounding box center [133, 98] width 30 height 19
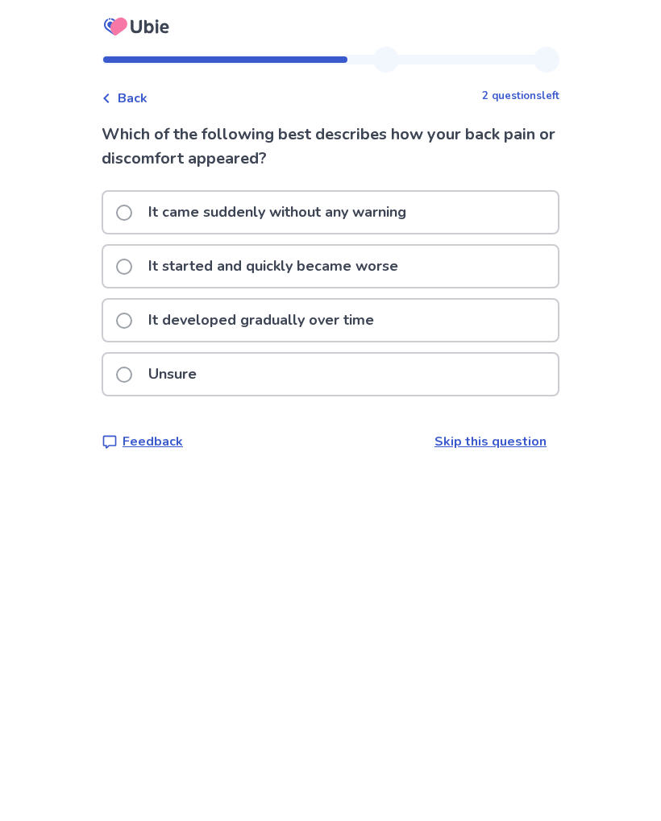
click at [452, 276] on div "It started and quickly became worse" at bounding box center [330, 266] width 455 height 41
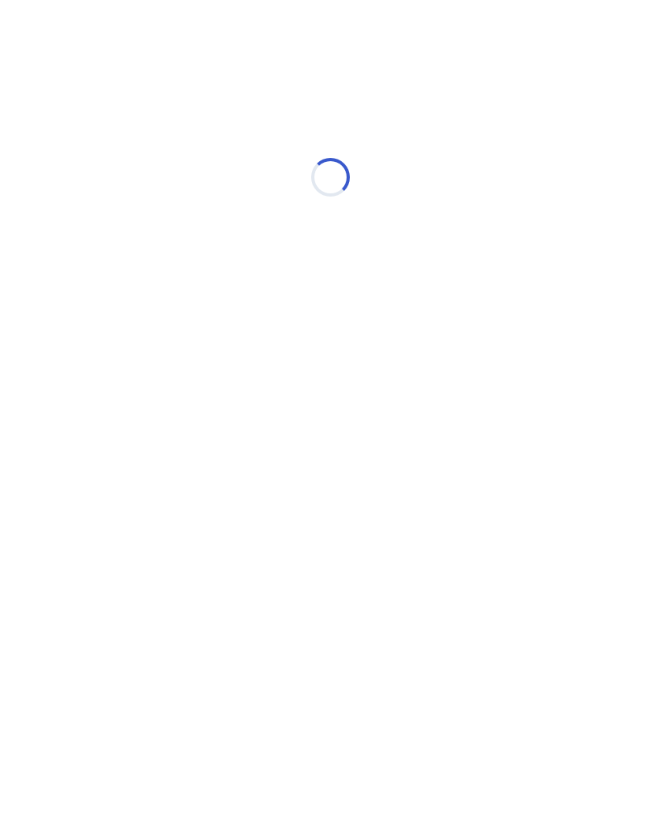
select select "*"
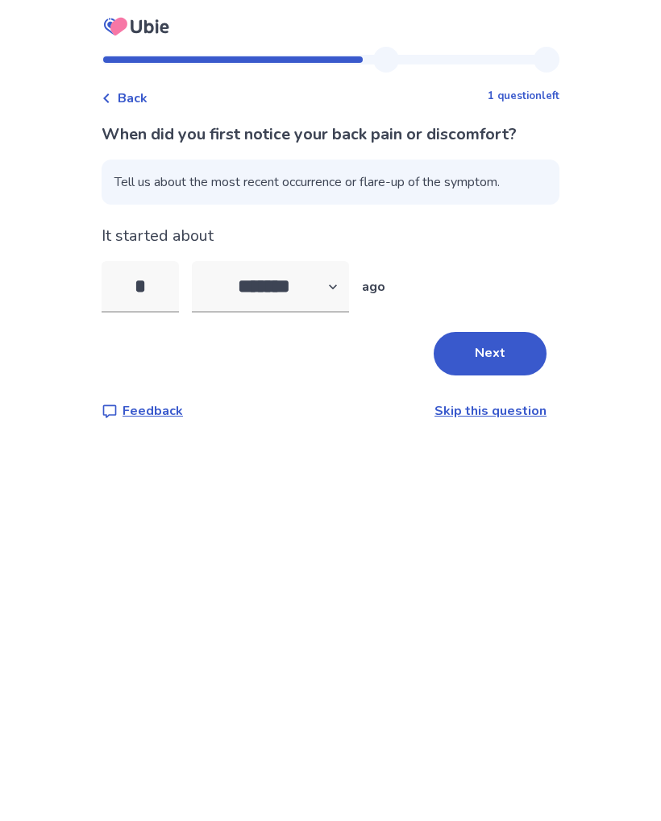
click at [160, 298] on input "*" at bounding box center [140, 287] width 77 height 52
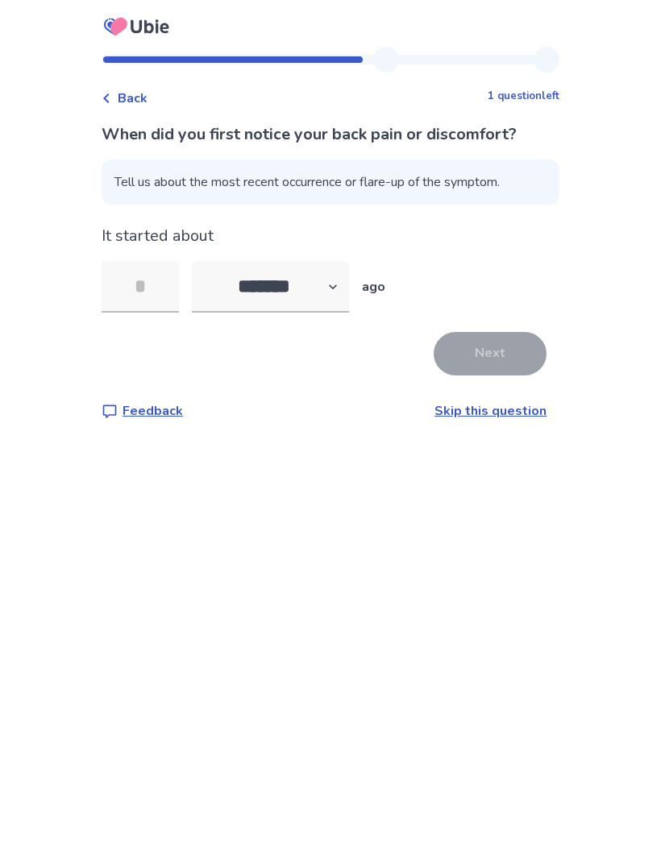
type input "*"
click at [515, 348] on button "Next" at bounding box center [490, 354] width 113 height 44
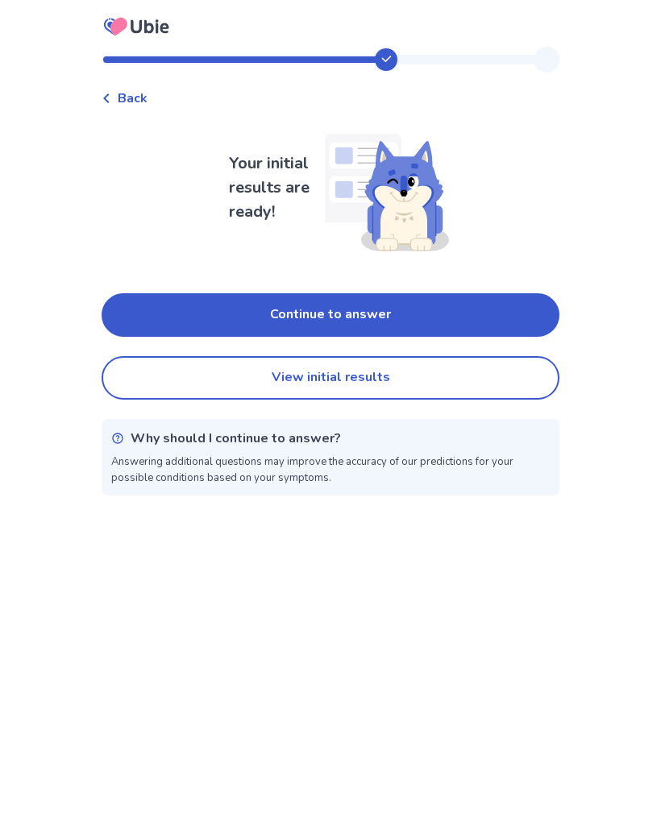
click at [485, 322] on button "Continue to answer" at bounding box center [331, 315] width 458 height 44
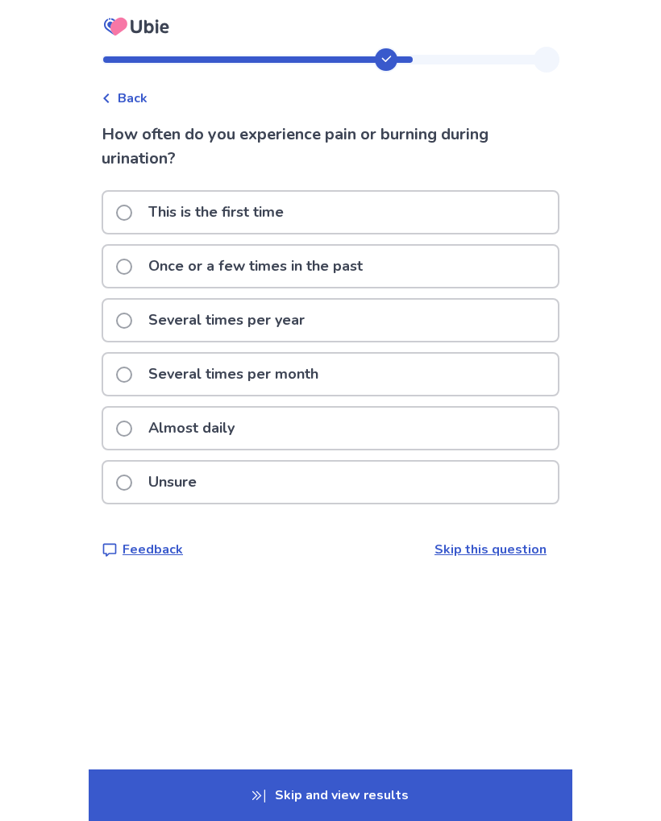
click at [483, 261] on div "Once or a few times in the past" at bounding box center [330, 266] width 455 height 41
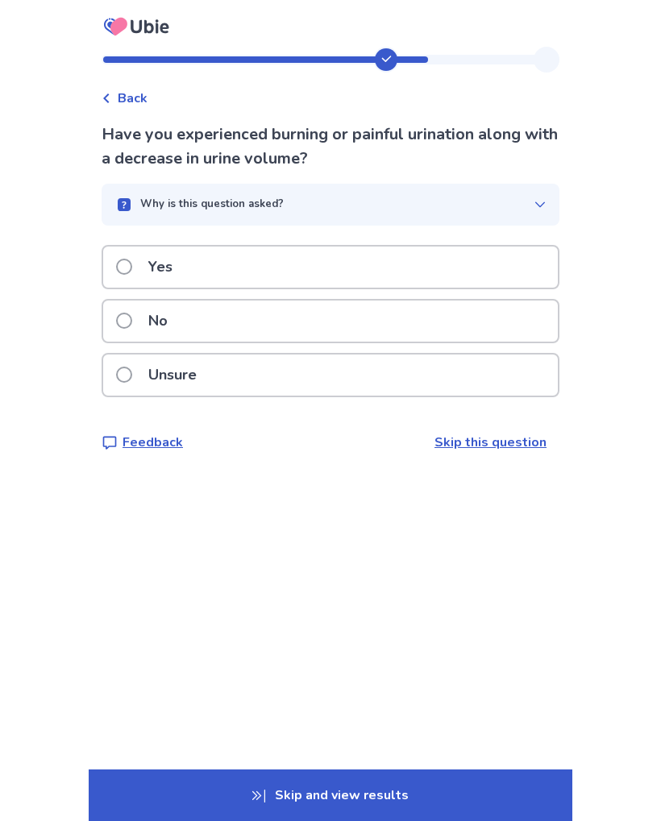
click at [499, 264] on div "Yes" at bounding box center [330, 267] width 455 height 41
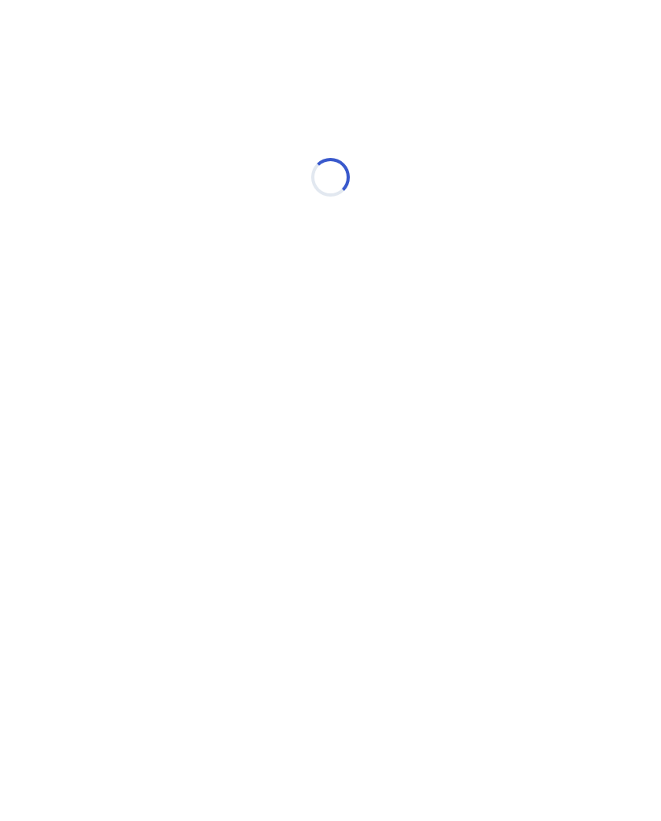
select select "*"
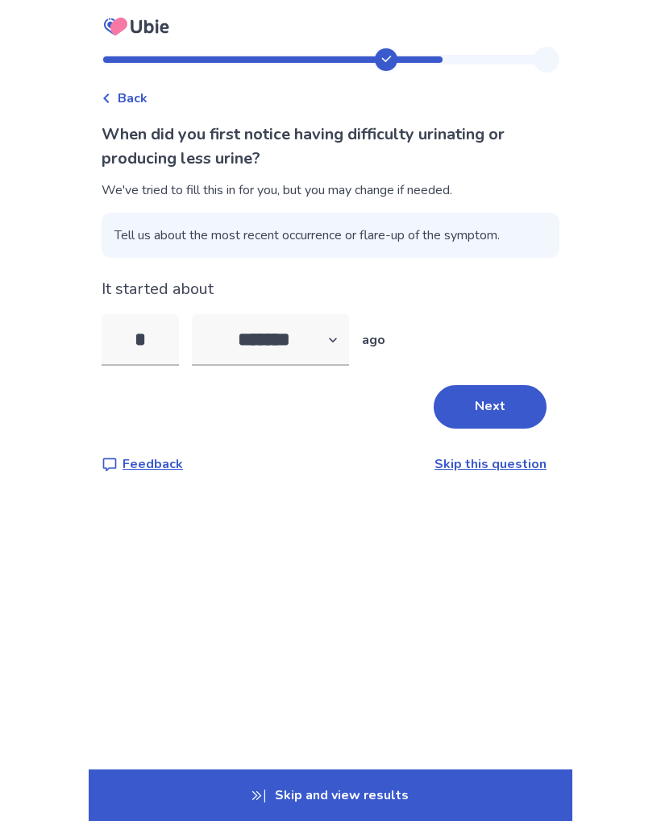
click at [167, 347] on input "*" at bounding box center [140, 340] width 77 height 52
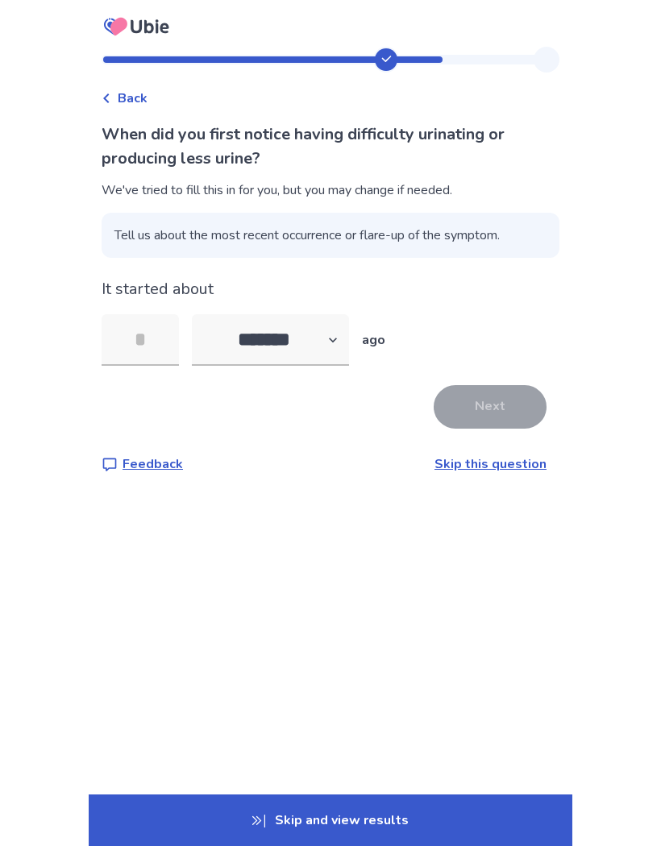
type input "*"
click at [501, 405] on button "Next" at bounding box center [490, 407] width 113 height 44
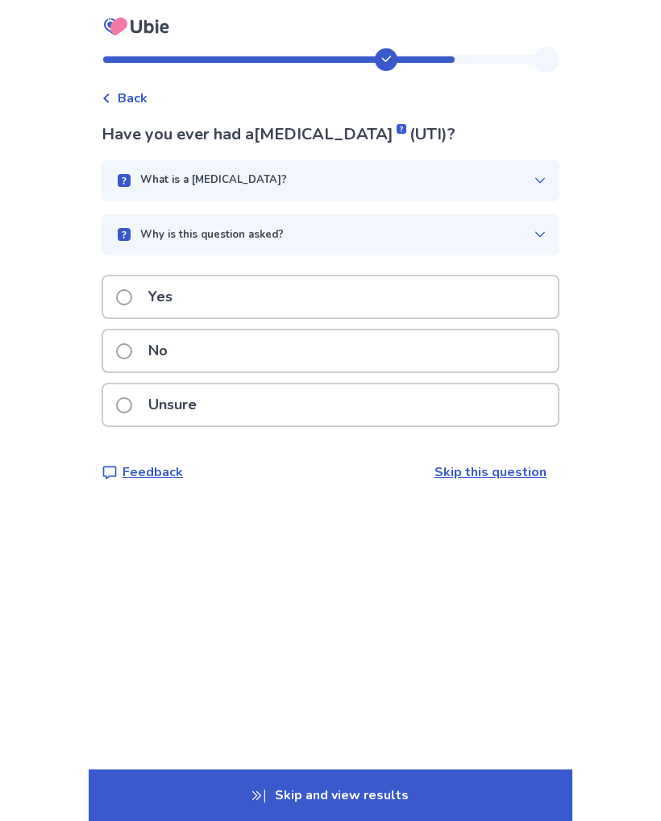
click at [518, 179] on div "What is a urinary tract infection?" at bounding box center [323, 180] width 419 height 16
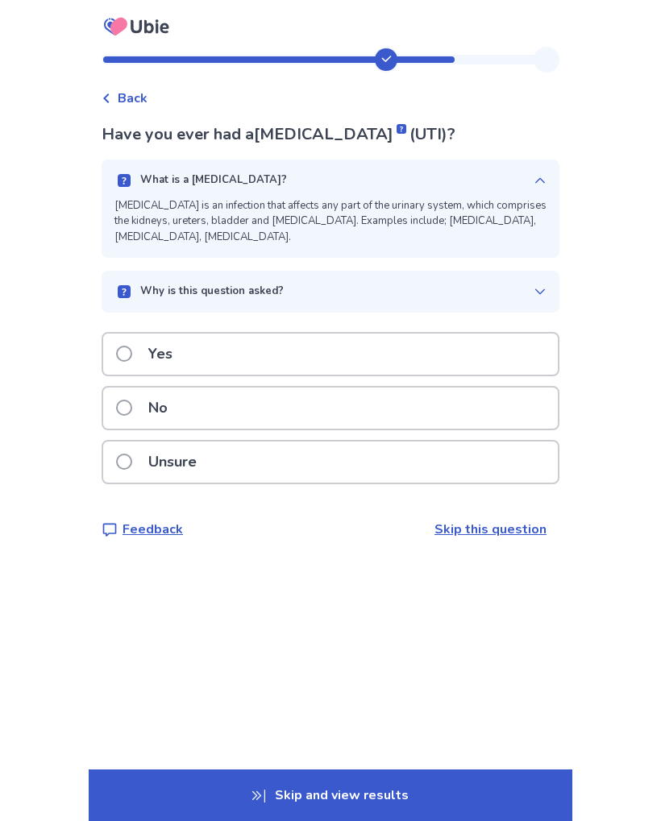
click at [534, 174] on icon at bounding box center [540, 180] width 13 height 13
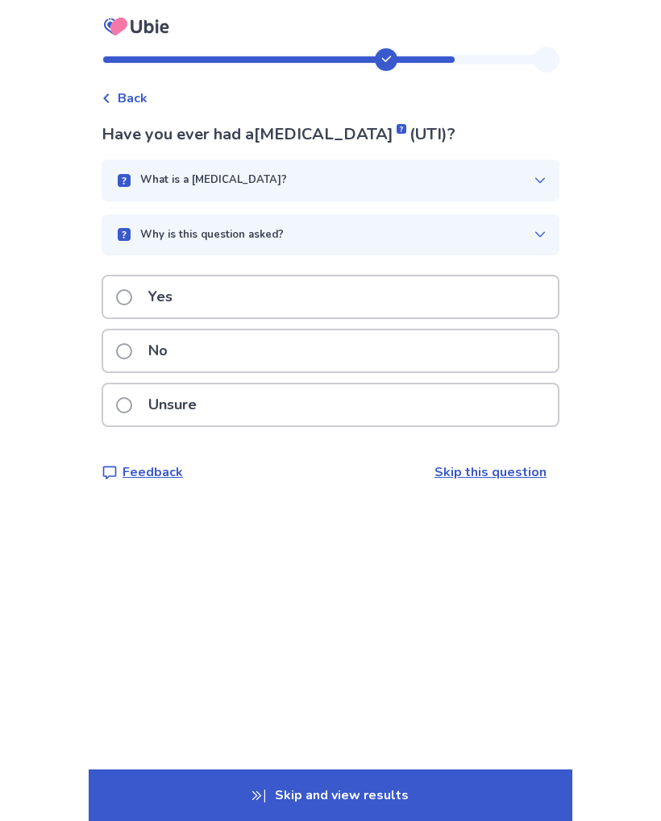
click at [496, 234] on div "Why is this question asked?" at bounding box center [323, 235] width 419 height 16
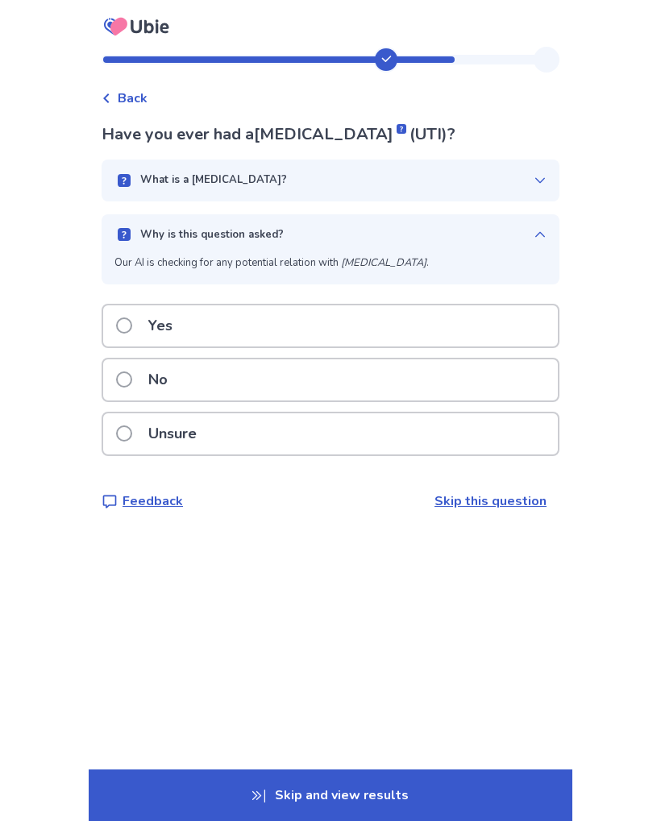
click at [503, 235] on div "Why is this question asked?" at bounding box center [323, 235] width 419 height 16
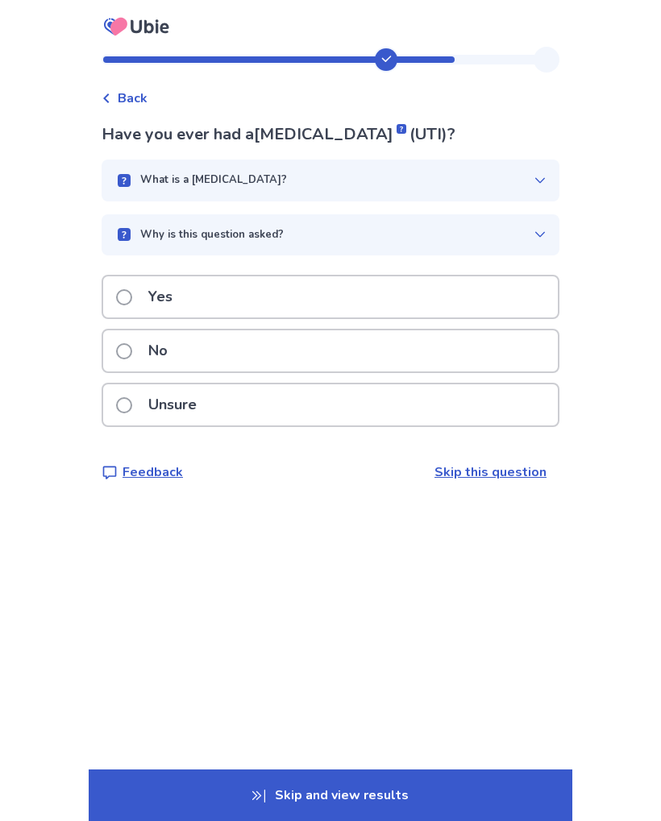
click at [455, 310] on div "Yes" at bounding box center [330, 296] width 455 height 41
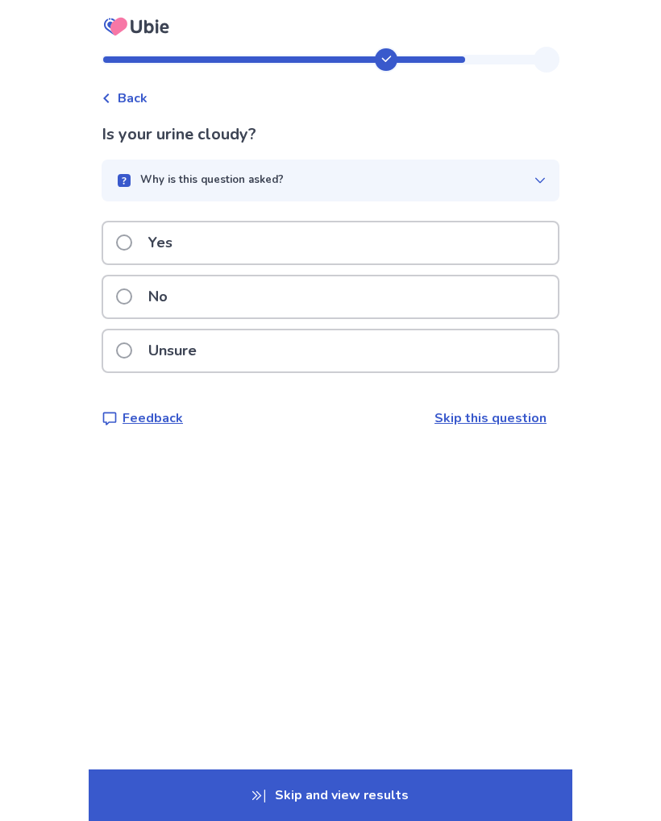
click at [492, 243] on div "Yes" at bounding box center [330, 242] width 455 height 41
click at [488, 255] on div "Yes" at bounding box center [330, 242] width 455 height 41
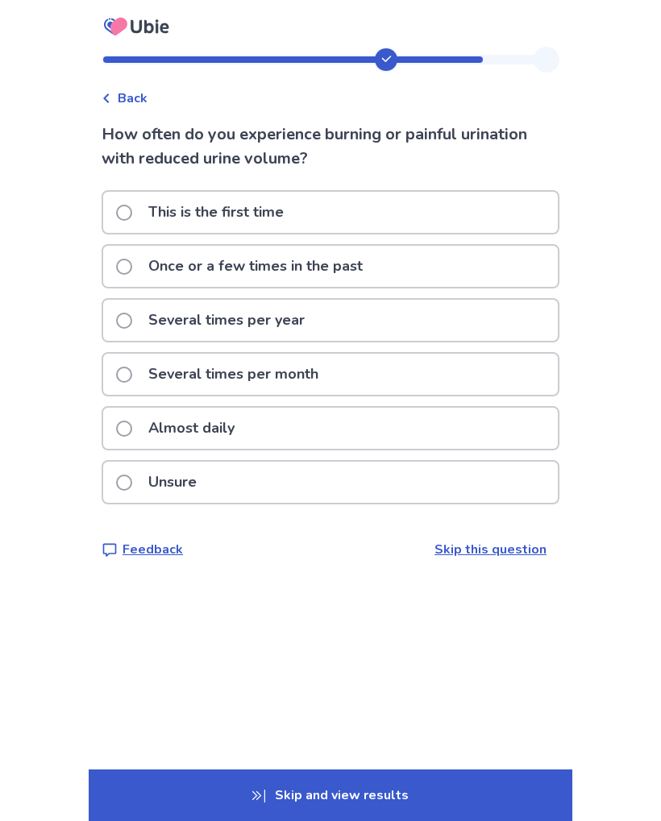
click at [434, 322] on div "Several times per year" at bounding box center [330, 320] width 455 height 41
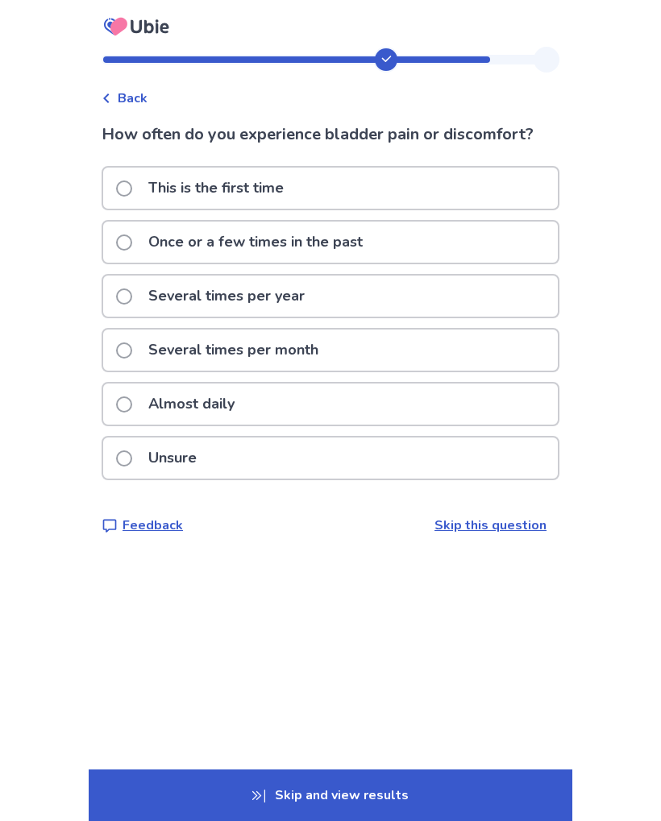
click at [132, 103] on span "Back" at bounding box center [133, 98] width 30 height 19
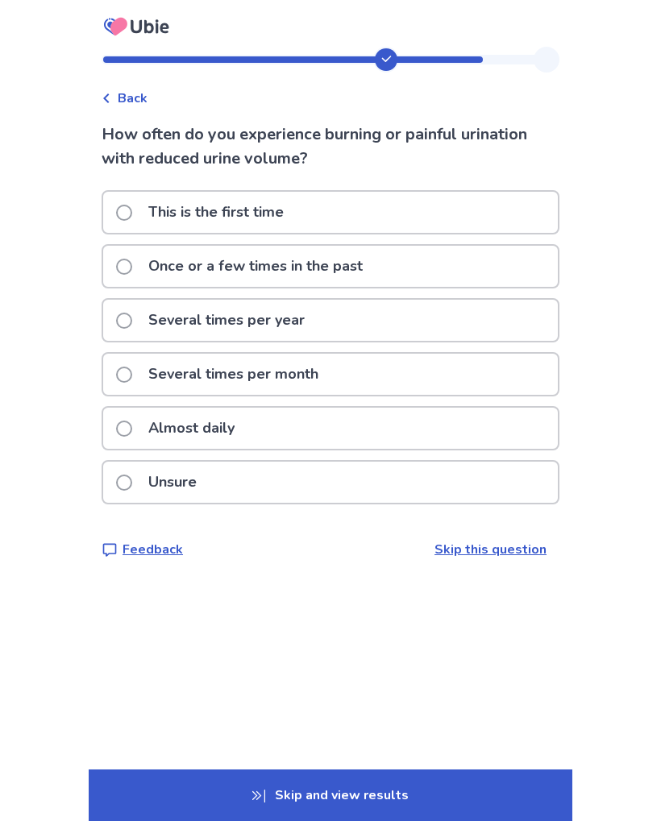
click at [145, 101] on span "Back" at bounding box center [133, 98] width 30 height 19
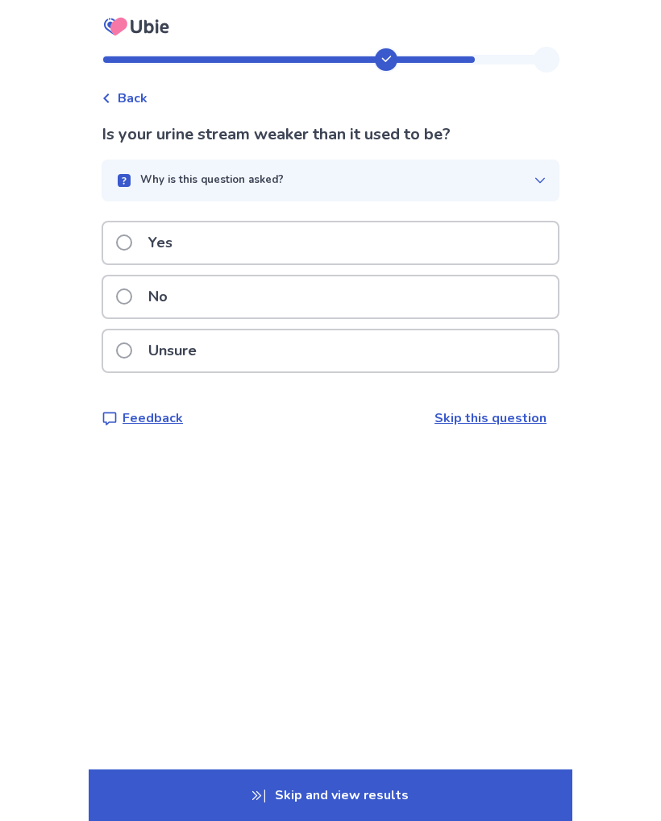
click at [135, 106] on span "Back" at bounding box center [133, 98] width 30 height 19
click at [139, 96] on span "Back" at bounding box center [133, 98] width 30 height 19
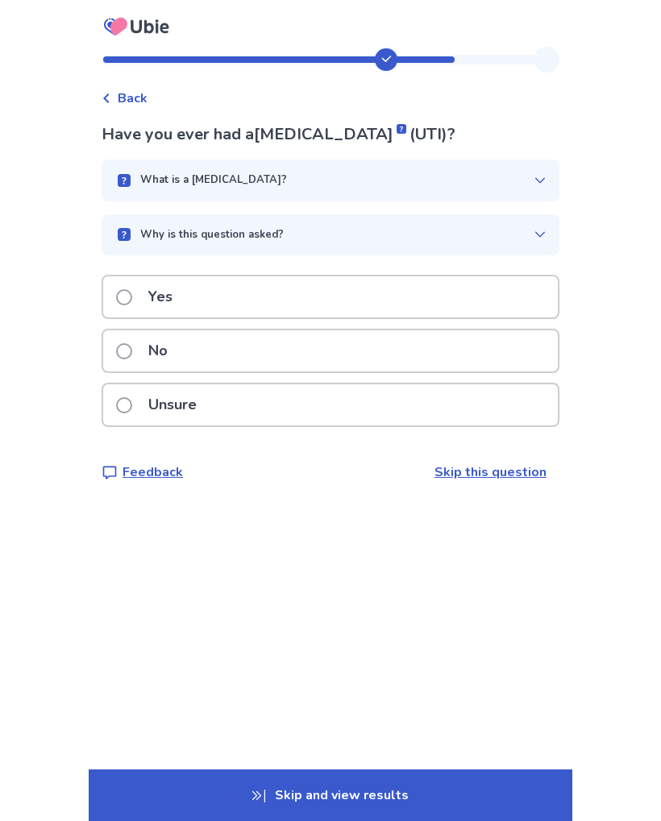
click at [135, 94] on span "Back" at bounding box center [133, 98] width 30 height 19
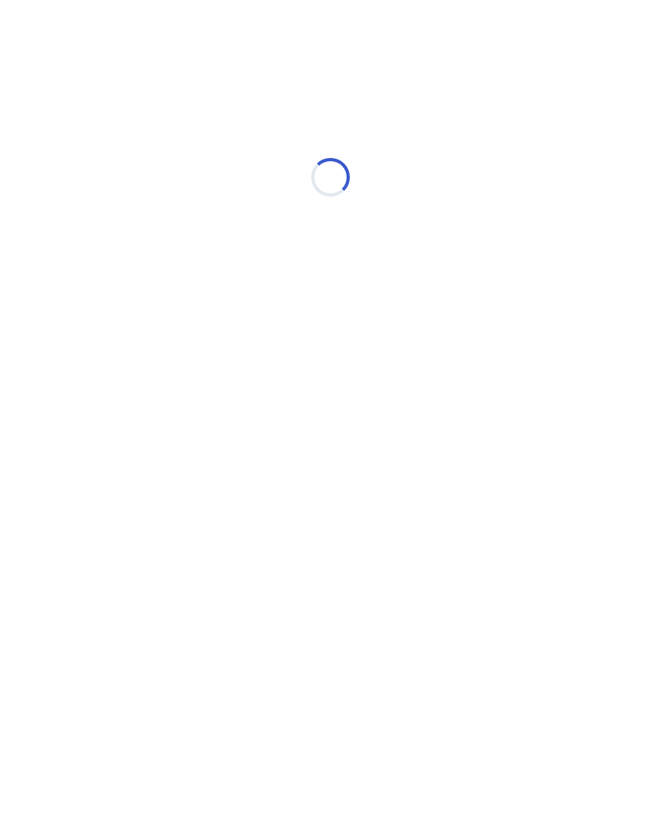
select select "*"
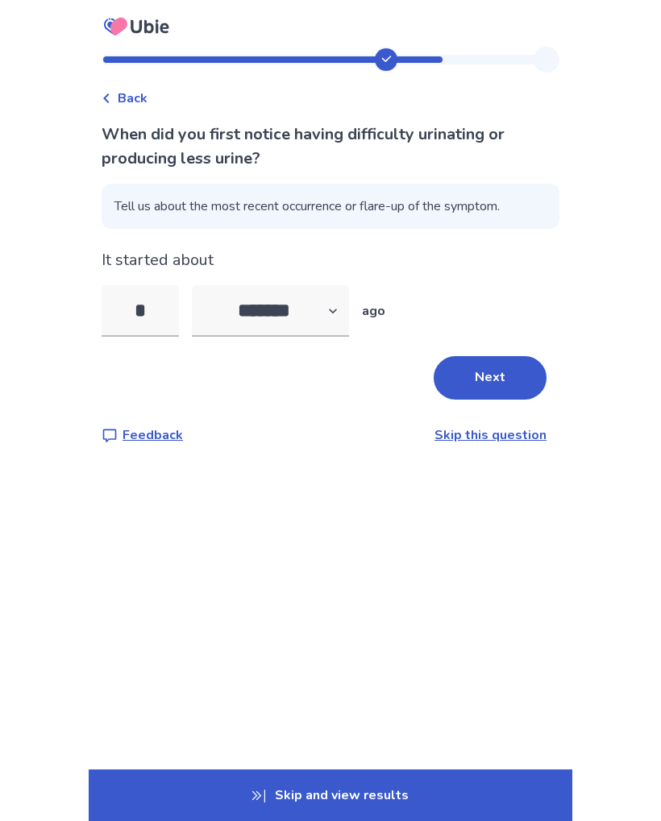
click at [139, 93] on span "Back" at bounding box center [133, 98] width 30 height 19
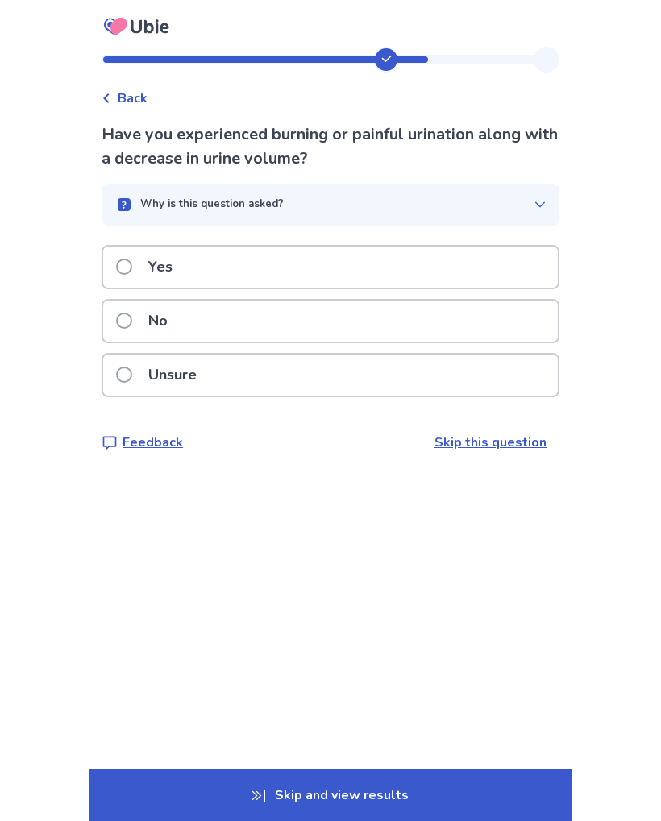
click at [133, 95] on span "Back" at bounding box center [133, 98] width 30 height 19
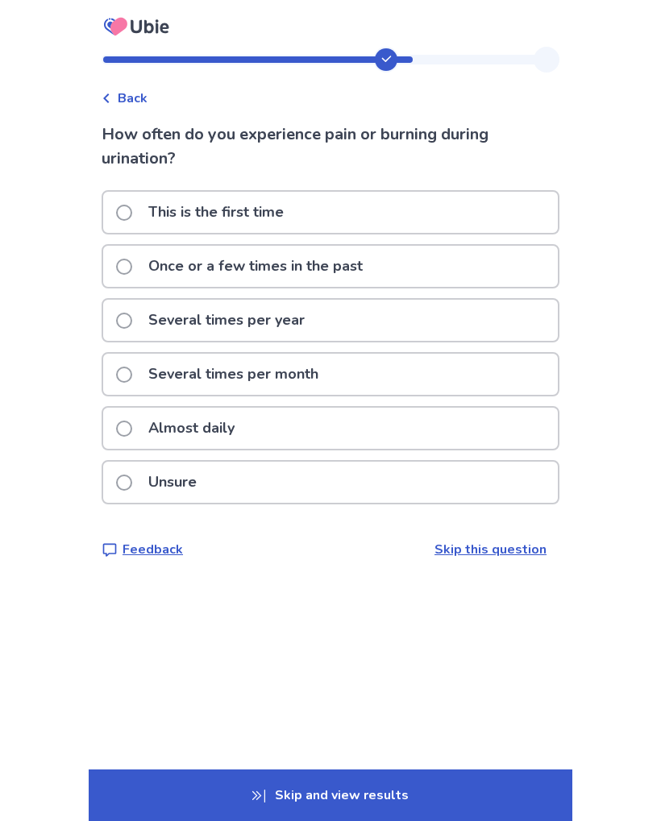
click at [449, 318] on div "Several times per year" at bounding box center [330, 320] width 455 height 41
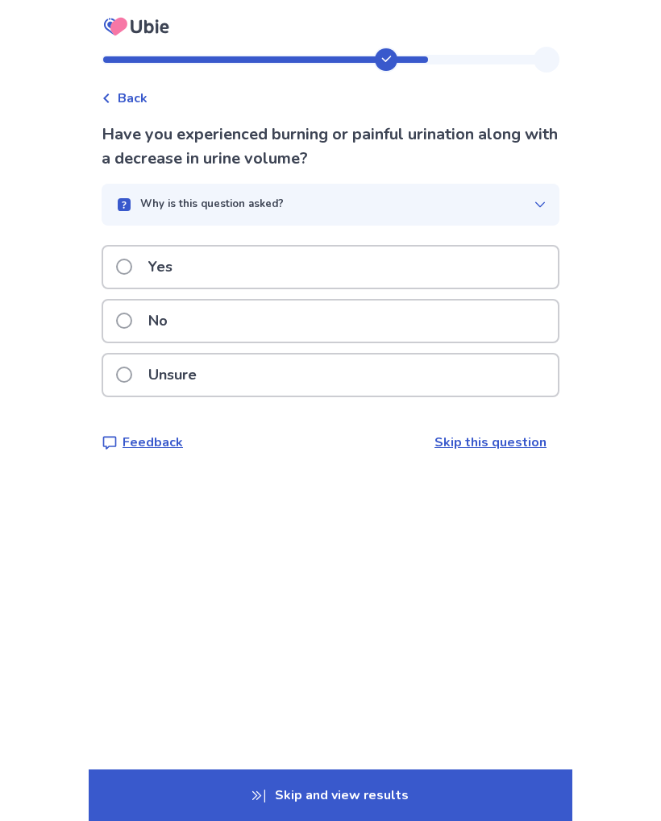
click at [501, 267] on div "Yes" at bounding box center [330, 267] width 455 height 41
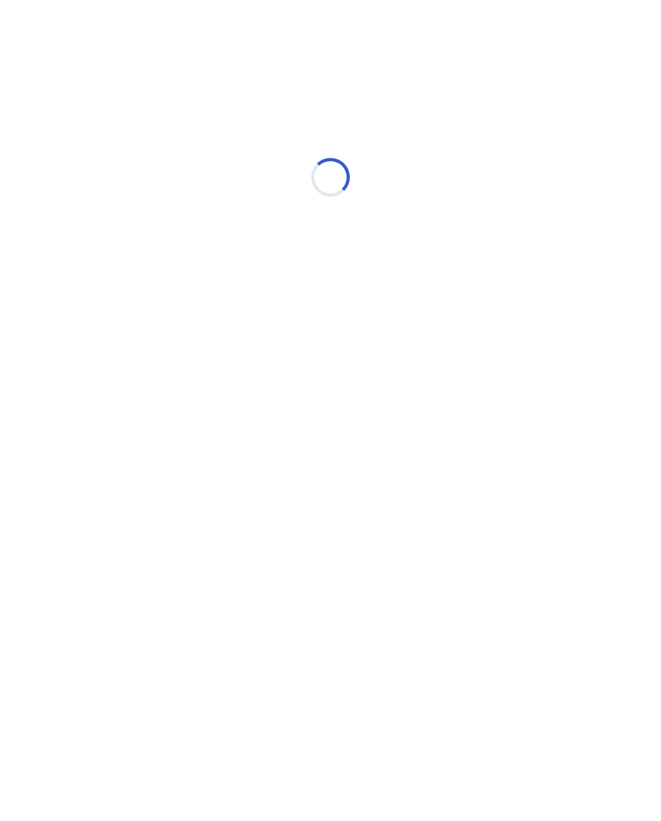
select select "*"
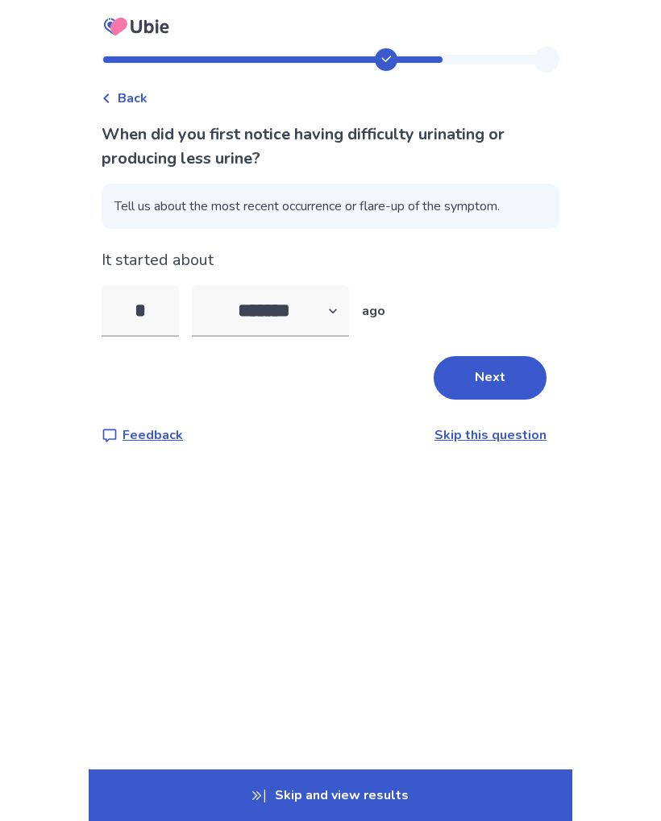
click at [504, 380] on button "Next" at bounding box center [490, 378] width 113 height 44
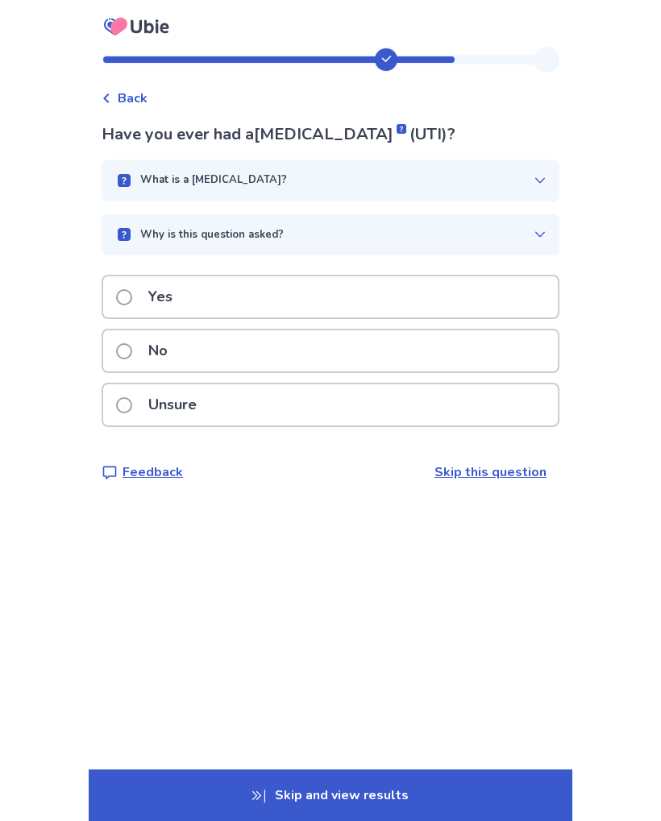
click at [505, 307] on div "Yes" at bounding box center [330, 296] width 455 height 41
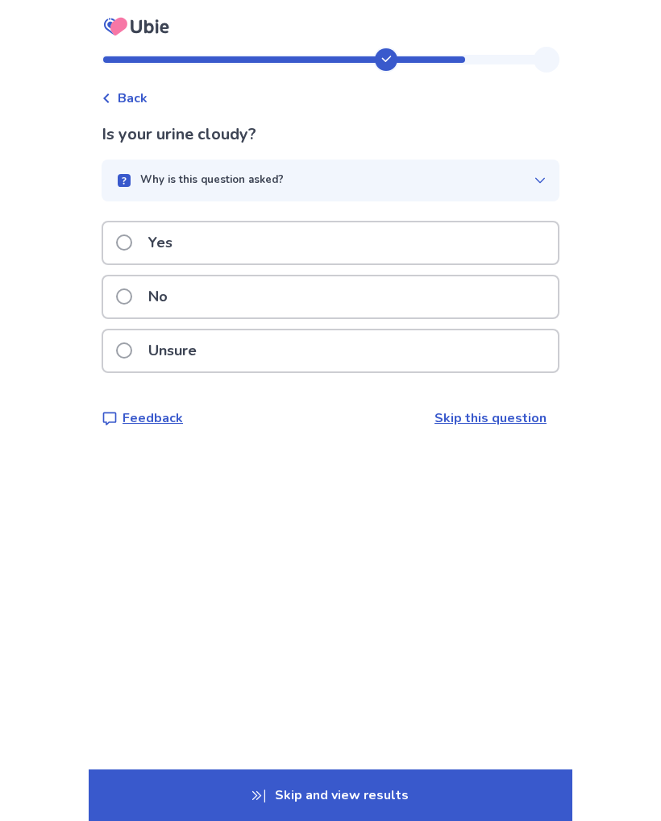
click at [521, 238] on div "Yes" at bounding box center [330, 242] width 455 height 41
click at [519, 241] on div "Yes" at bounding box center [330, 242] width 455 height 41
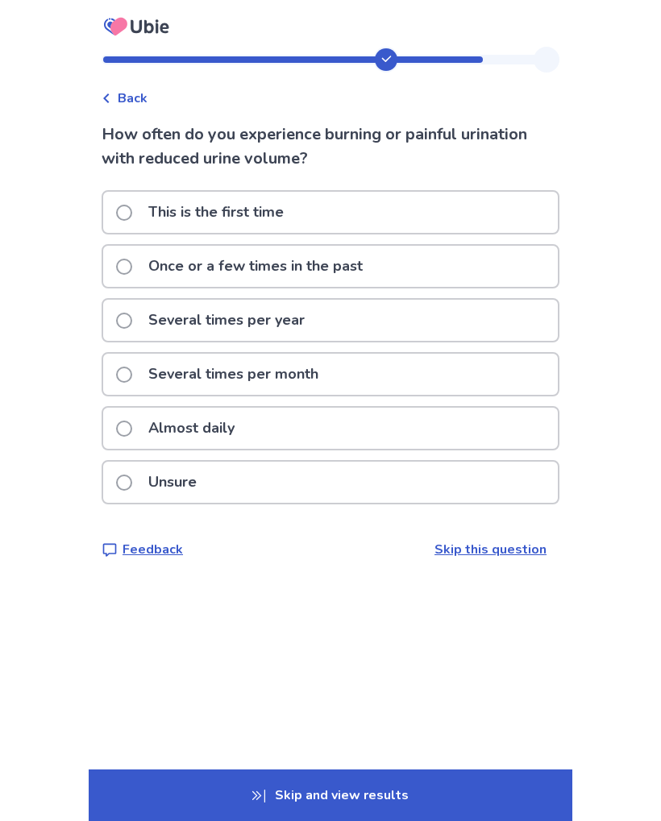
click at [464, 326] on div "Several times per year" at bounding box center [330, 320] width 455 height 41
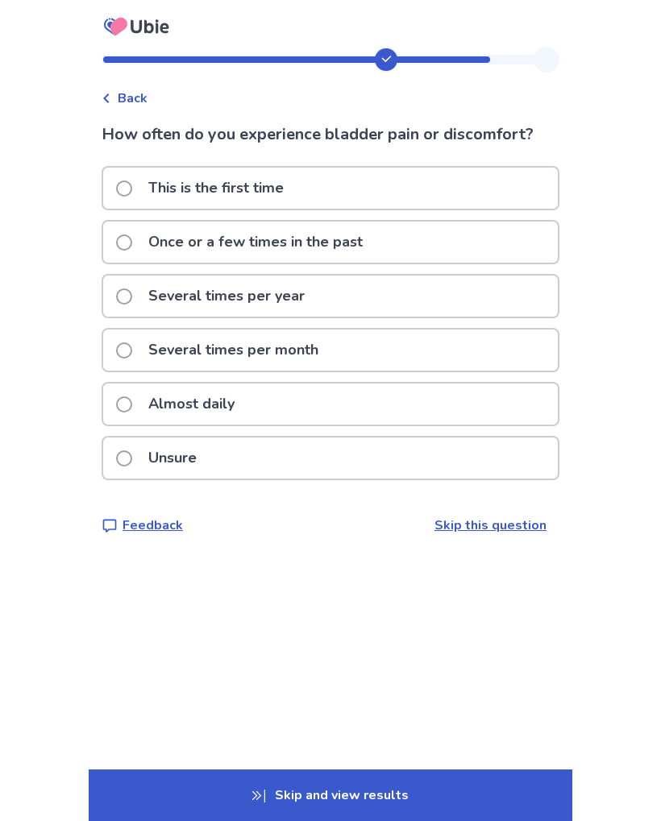
click at [480, 297] on div "Several times per year" at bounding box center [330, 296] width 455 height 41
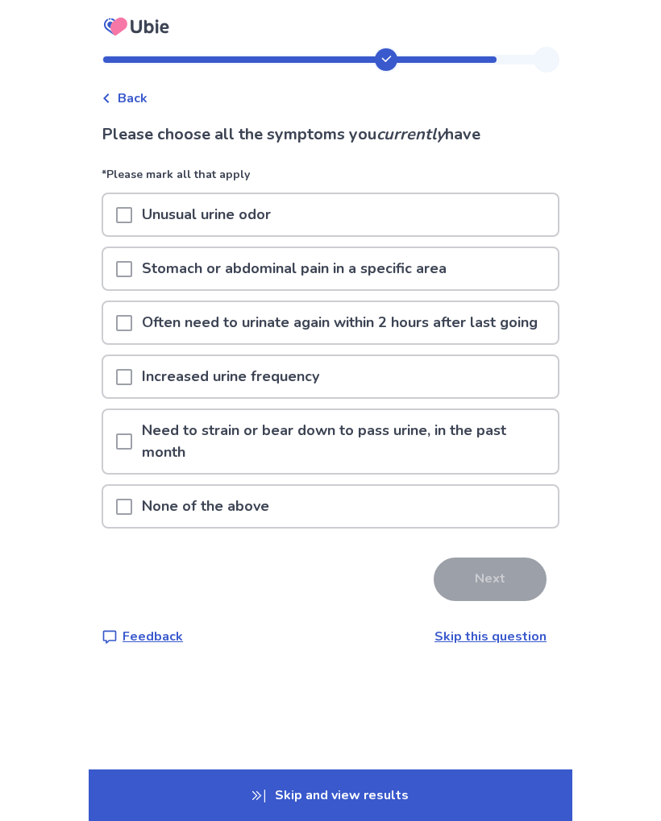
click at [138, 102] on span "Back" at bounding box center [133, 98] width 30 height 19
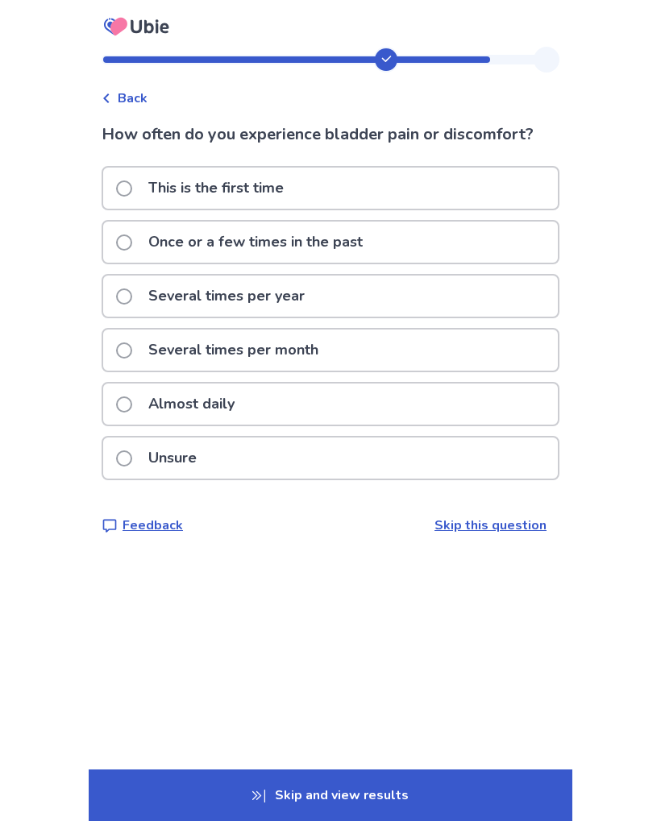
click at [438, 235] on div "Once or a few times in the past" at bounding box center [330, 242] width 455 height 41
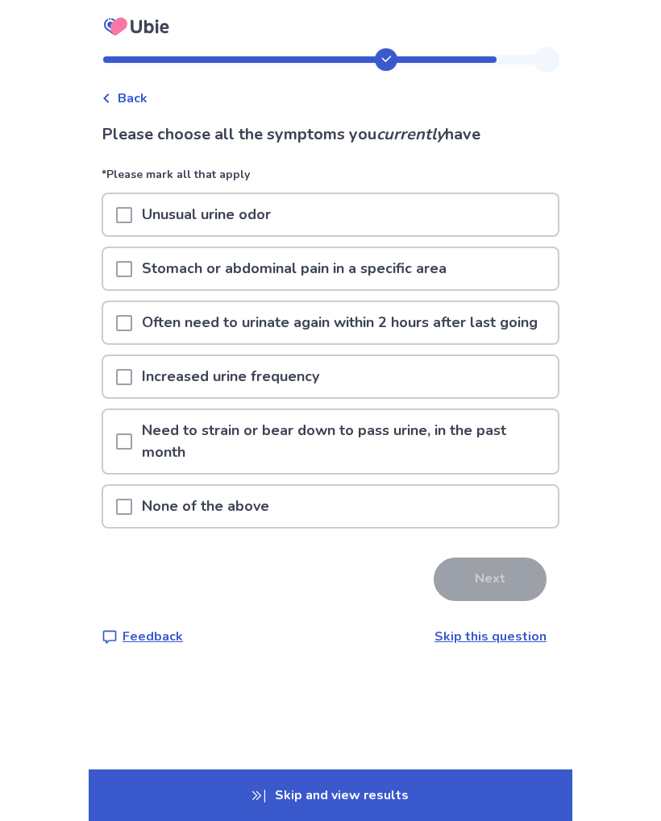
click at [464, 207] on div "Unusual urine odor" at bounding box center [330, 214] width 455 height 41
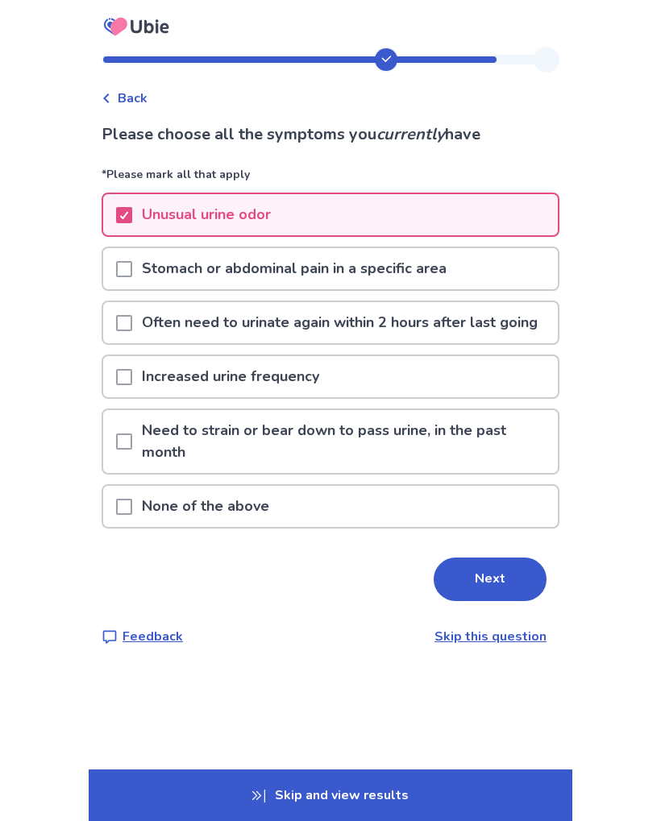
click at [505, 276] on div "Stomach or abdominal pain in a specific area" at bounding box center [330, 268] width 455 height 41
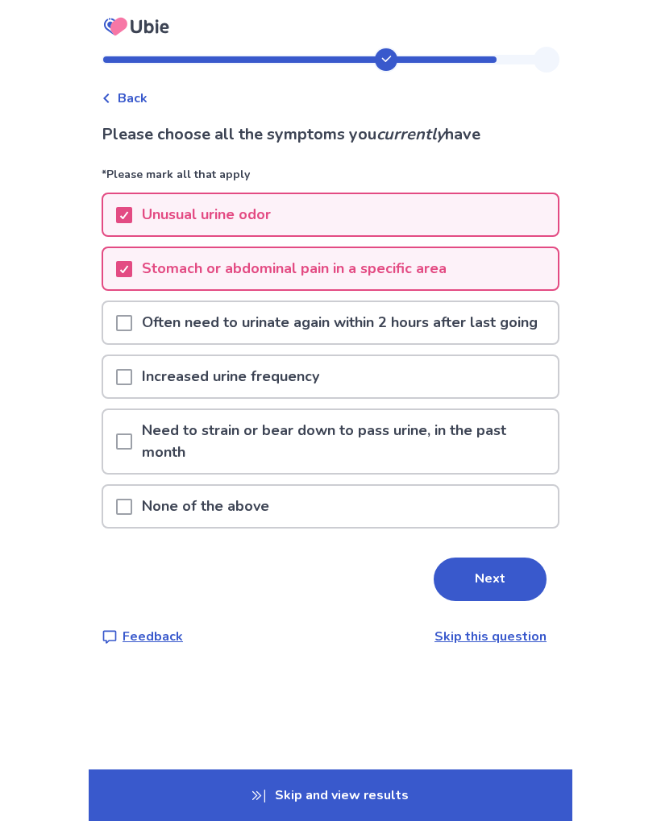
click at [496, 341] on p "Often need to urinate again within 2 hours after last going" at bounding box center [339, 322] width 415 height 41
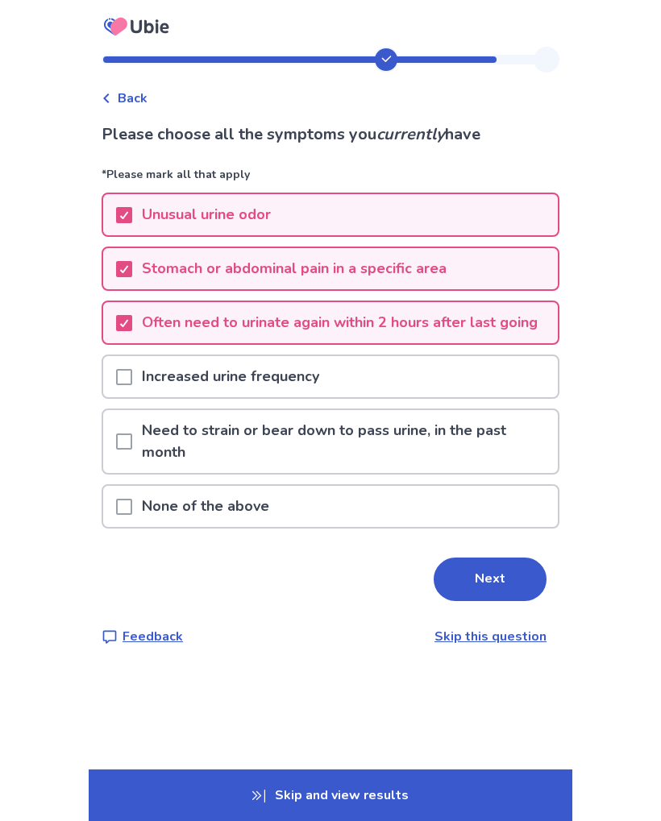
click at [469, 397] on div "Increased urine frequency" at bounding box center [330, 376] width 455 height 41
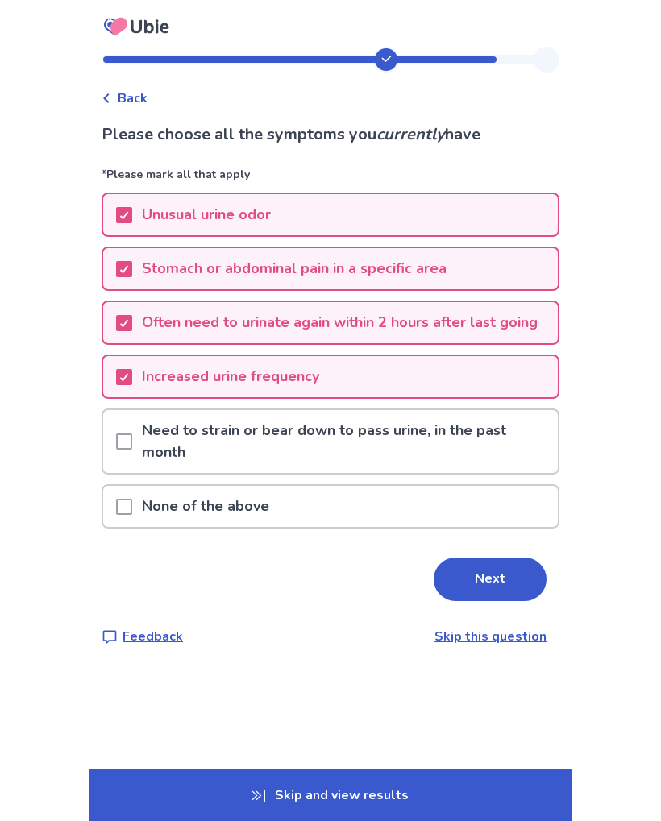
click at [512, 462] on p "Need to strain or bear down to pass urine, in the past month" at bounding box center [345, 441] width 426 height 63
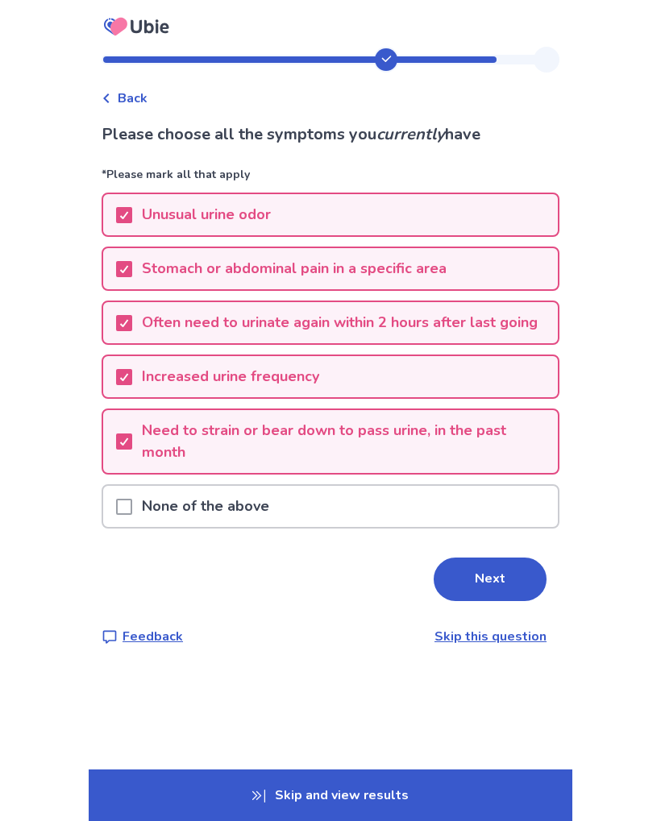
click at [495, 601] on button "Next" at bounding box center [490, 580] width 113 height 44
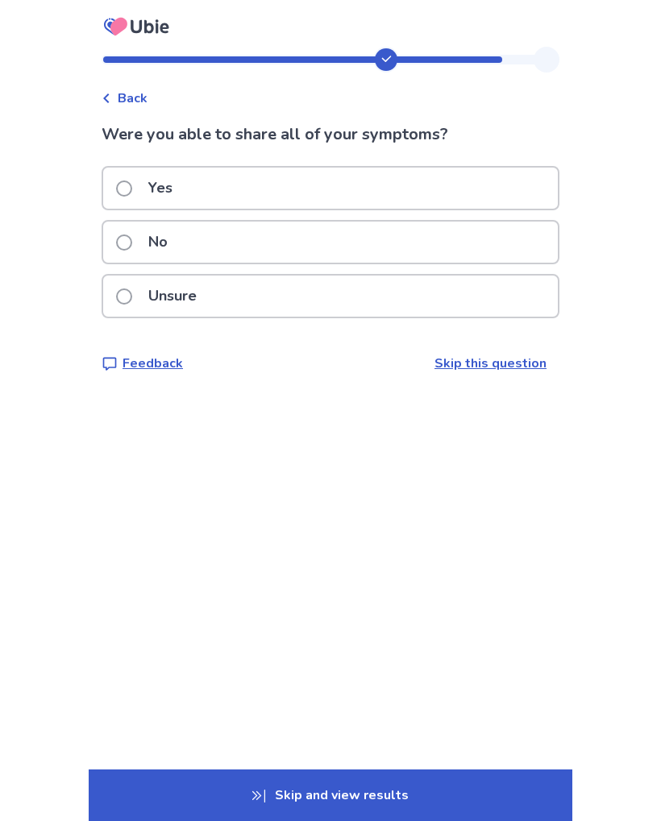
click at [497, 188] on div "Yes" at bounding box center [330, 188] width 455 height 41
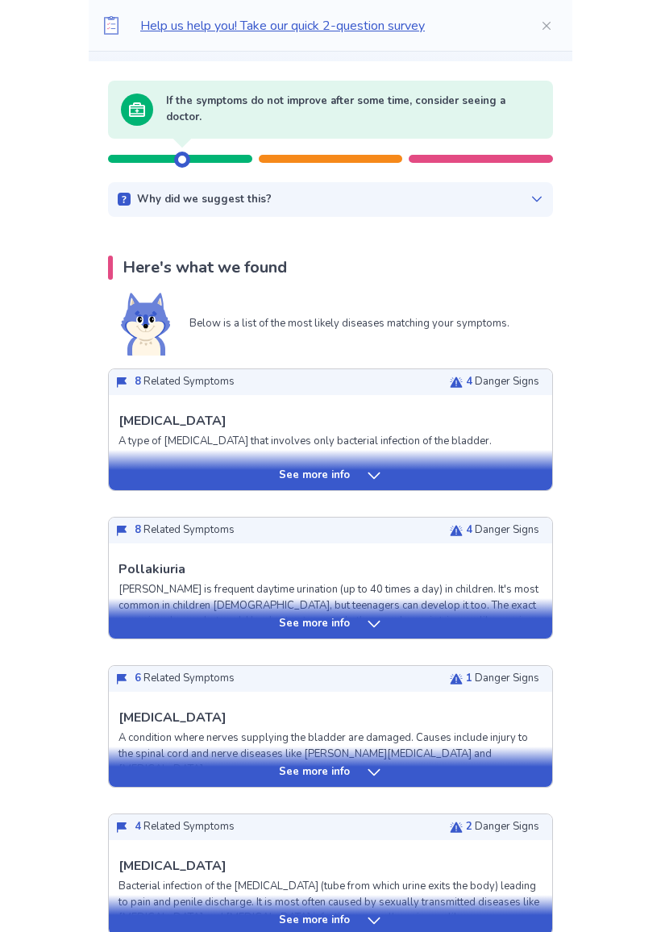
scroll to position [143, 0]
click at [517, 617] on div "See more info" at bounding box center [330, 624] width 443 height 16
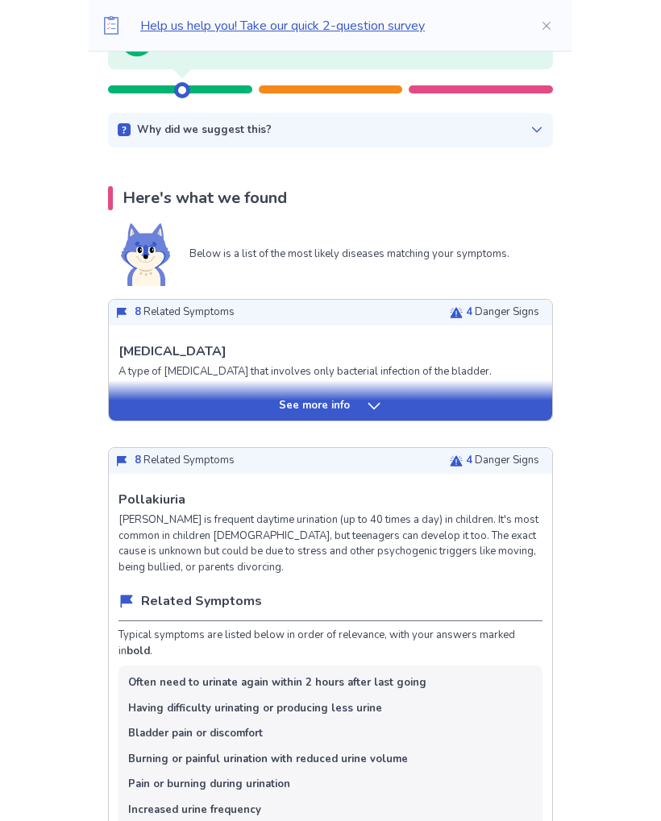
scroll to position [211, 0]
